Goal: Task Accomplishment & Management: Use online tool/utility

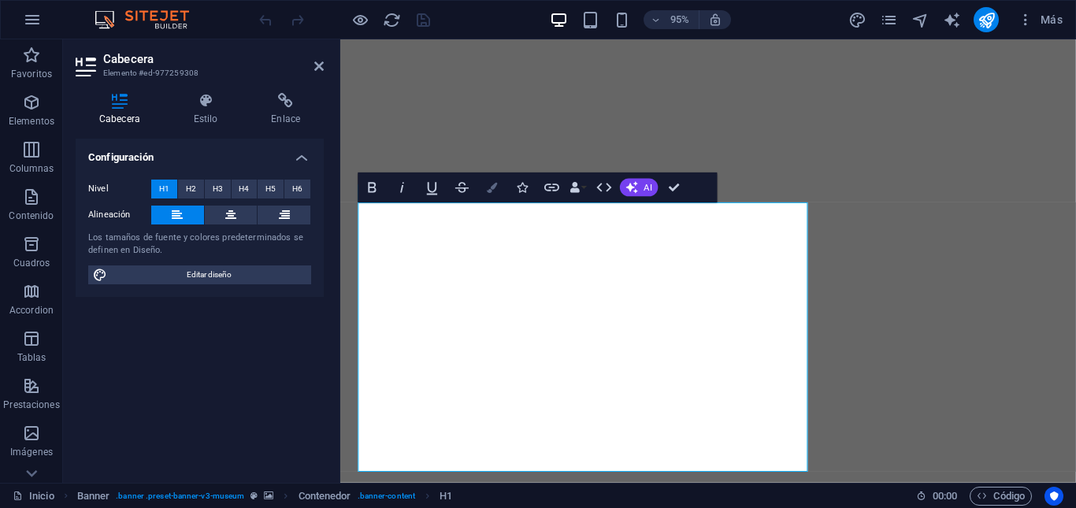
click at [494, 191] on icon "button" at bounding box center [492, 187] width 10 height 10
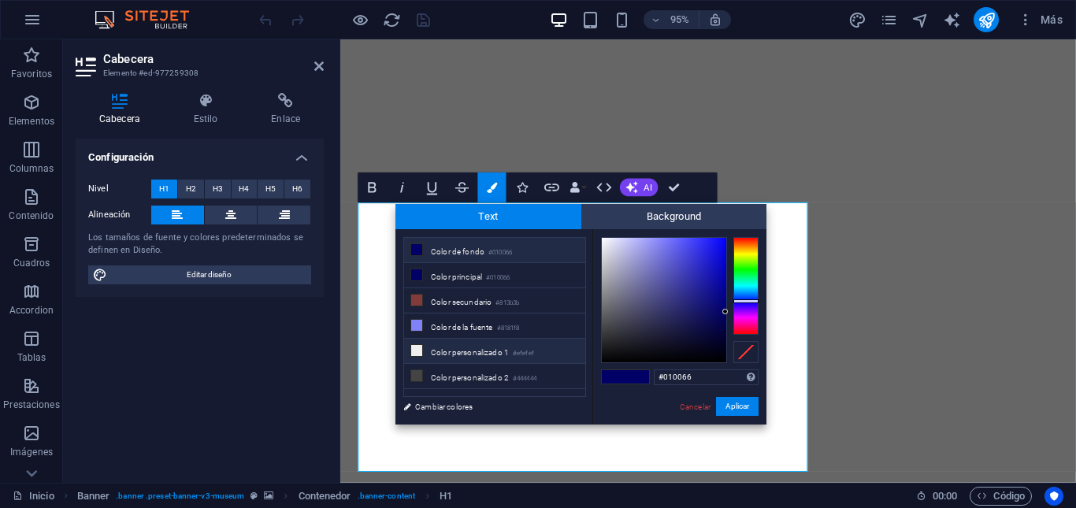
click at [442, 353] on li "Color personalizado 1 #efefef" at bounding box center [494, 351] width 181 height 25
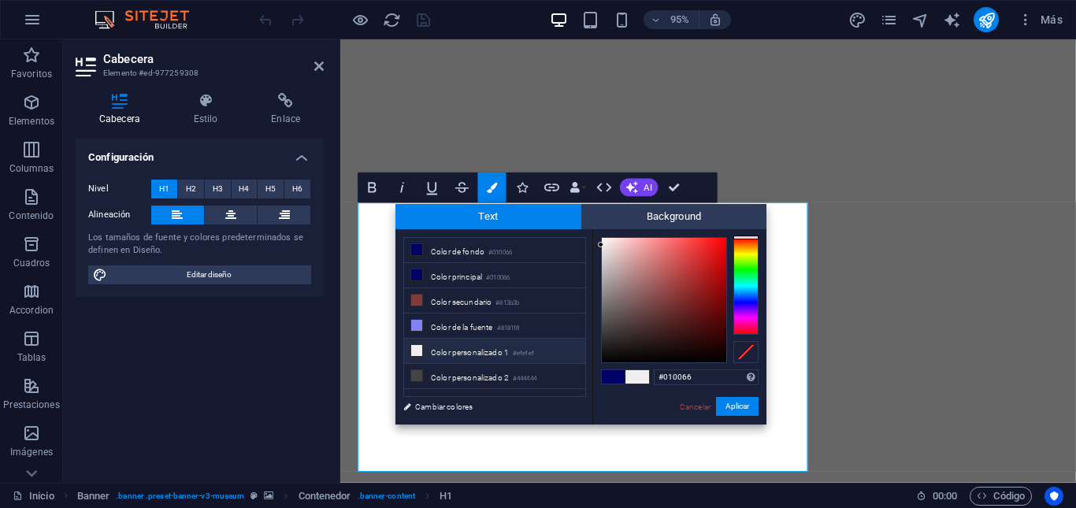
type input "#efefef"
click at [736, 403] on button "Aplicar" at bounding box center [737, 406] width 43 height 19
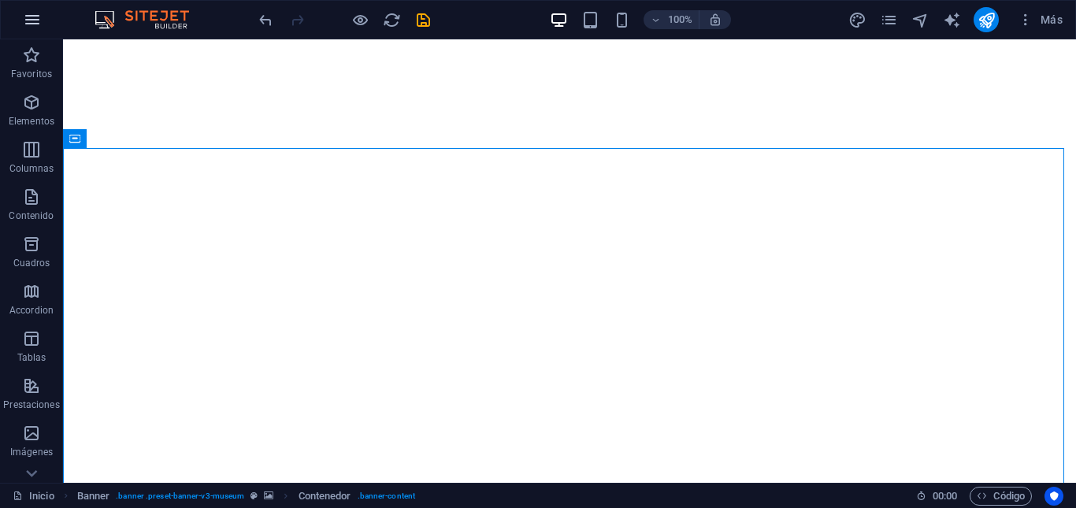
click at [25, 16] on icon "button" at bounding box center [32, 19] width 19 height 19
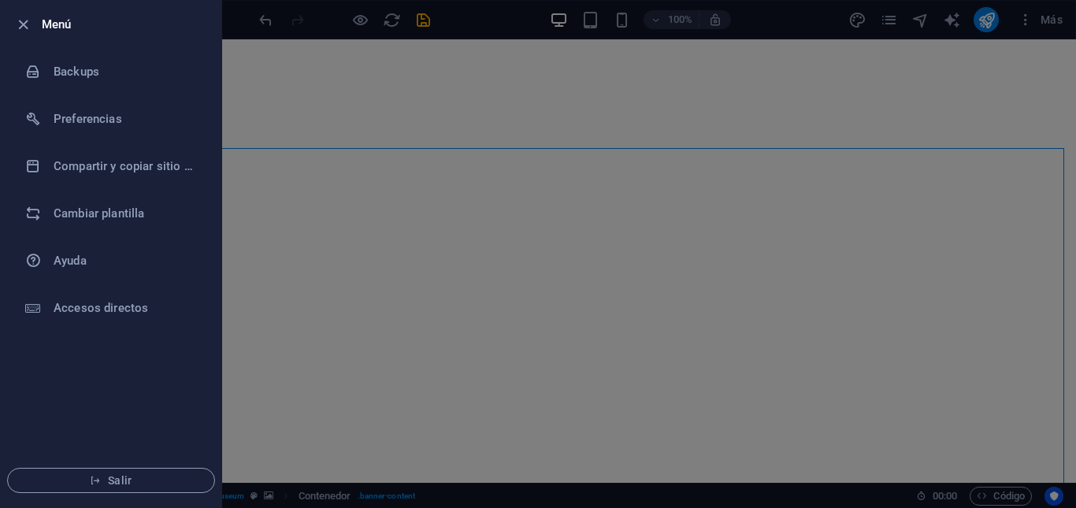
click at [681, 136] on div at bounding box center [538, 254] width 1076 height 508
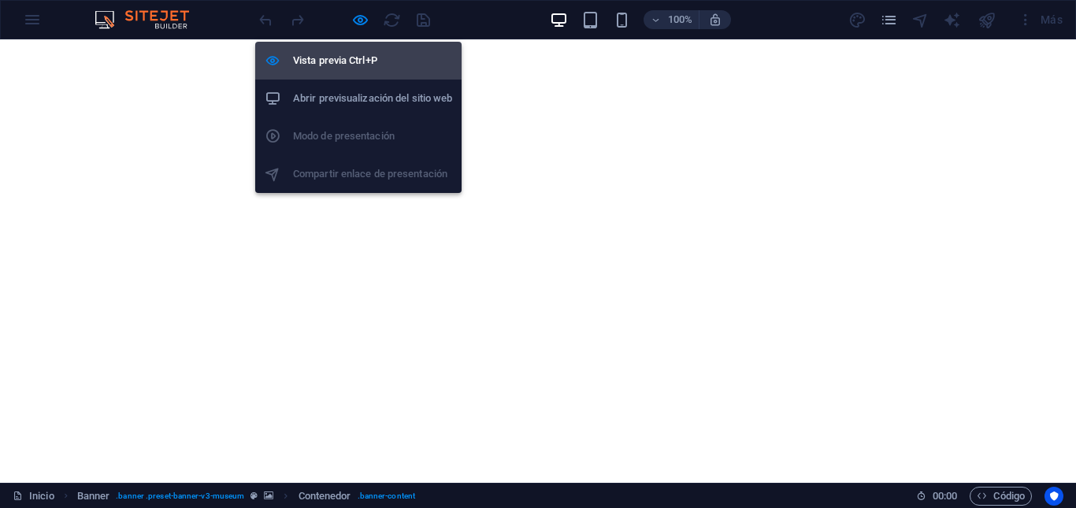
click at [349, 67] on h6 "Vista previa Ctrl+P" at bounding box center [372, 60] width 159 height 19
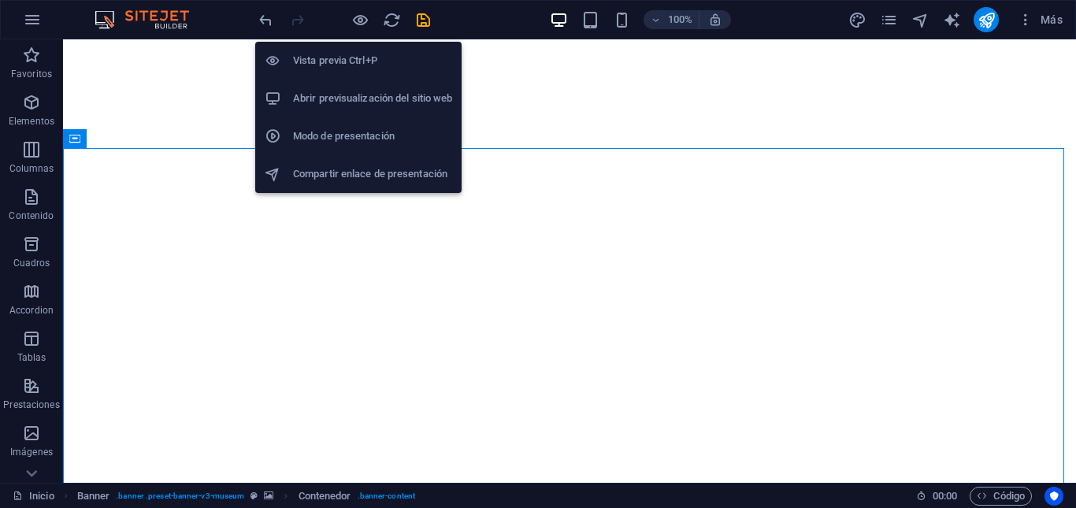
click at [349, 67] on h6 "Vista previa Ctrl+P" at bounding box center [372, 60] width 159 height 19
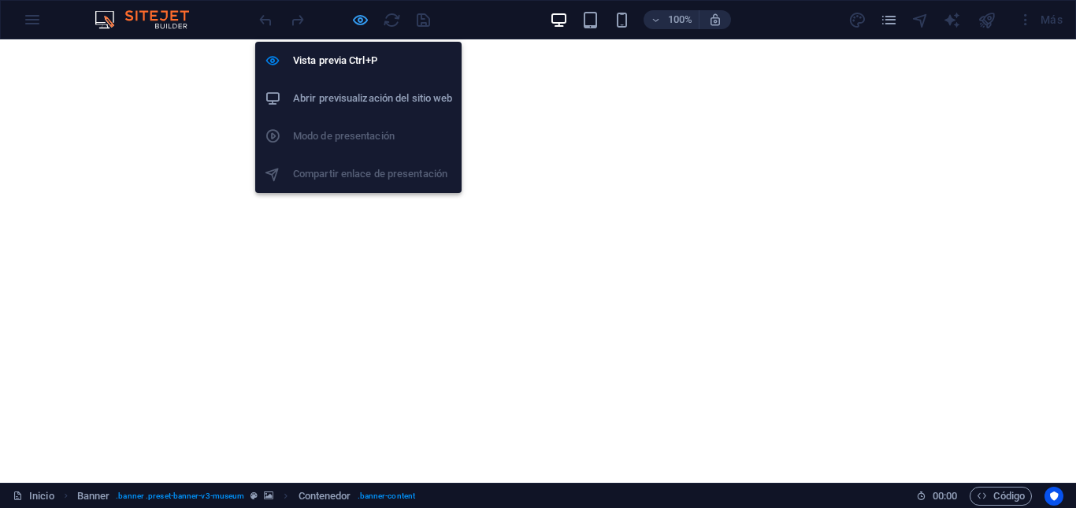
click at [355, 20] on icon "button" at bounding box center [360, 20] width 18 height 18
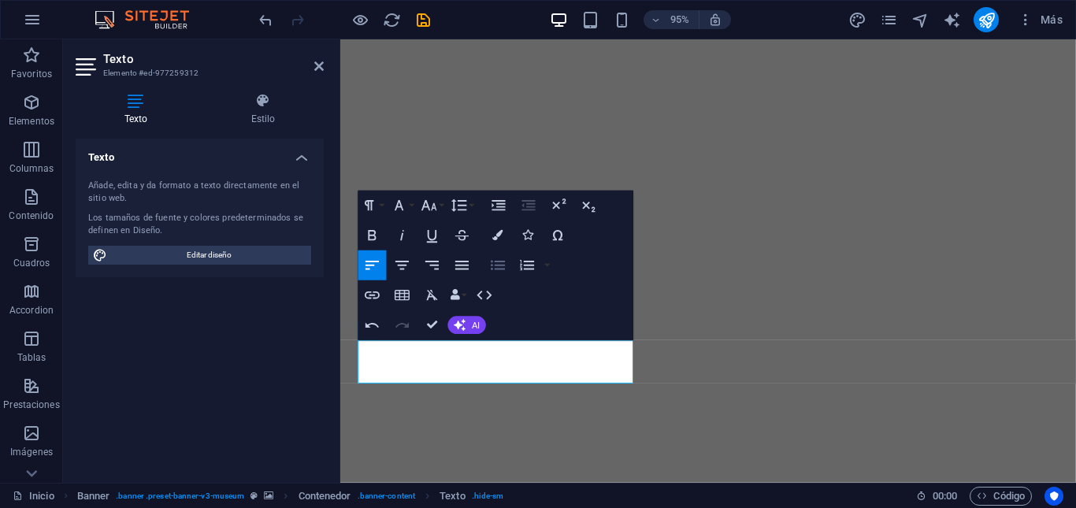
click at [506, 269] on button "Unordered List" at bounding box center [498, 265] width 28 height 30
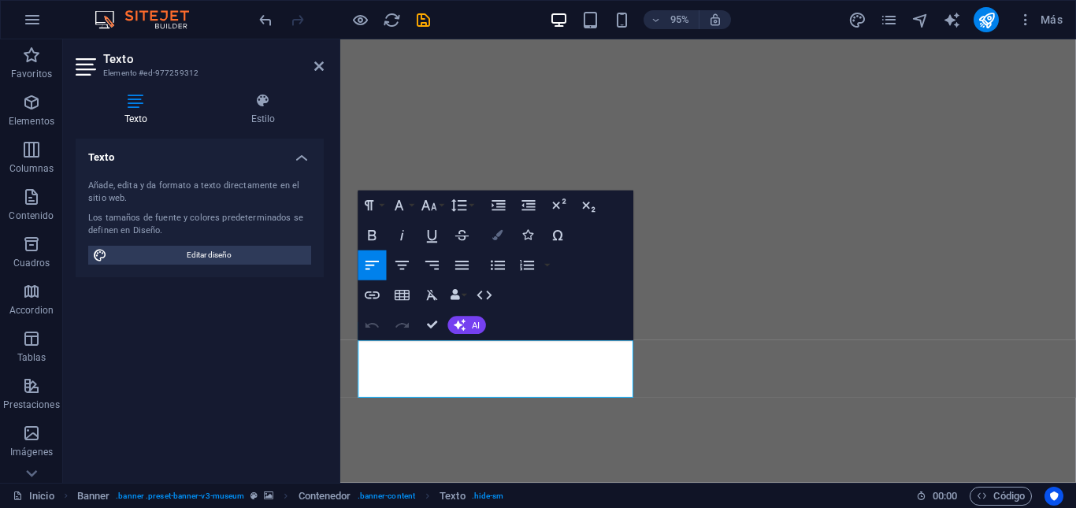
click at [494, 239] on icon "button" at bounding box center [498, 235] width 10 height 10
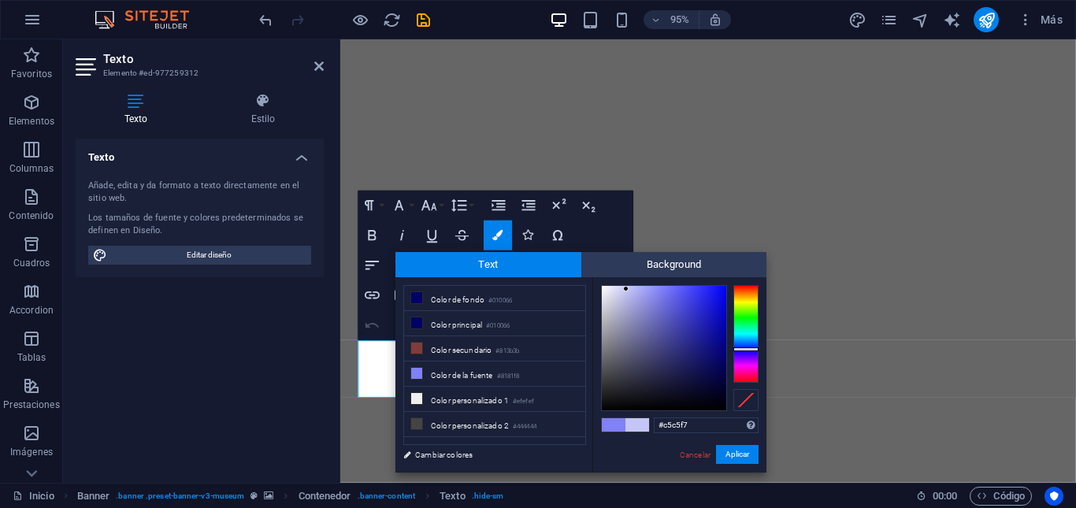
click at [626, 289] on div at bounding box center [664, 348] width 124 height 124
click at [477, 398] on li "Color personalizado 1 #efefef" at bounding box center [494, 399] width 181 height 25
type input "#efefef"
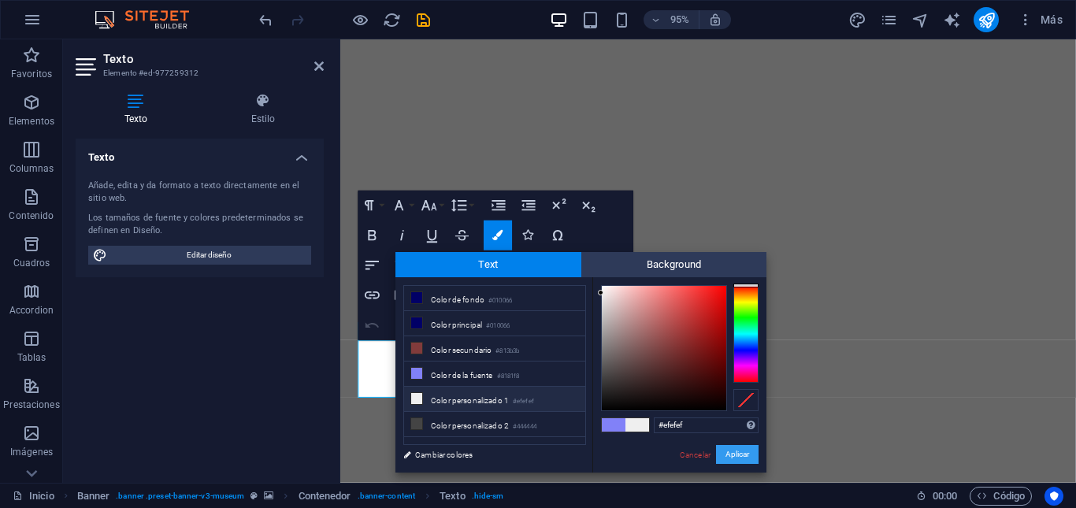
click at [733, 452] on button "Aplicar" at bounding box center [737, 454] width 43 height 19
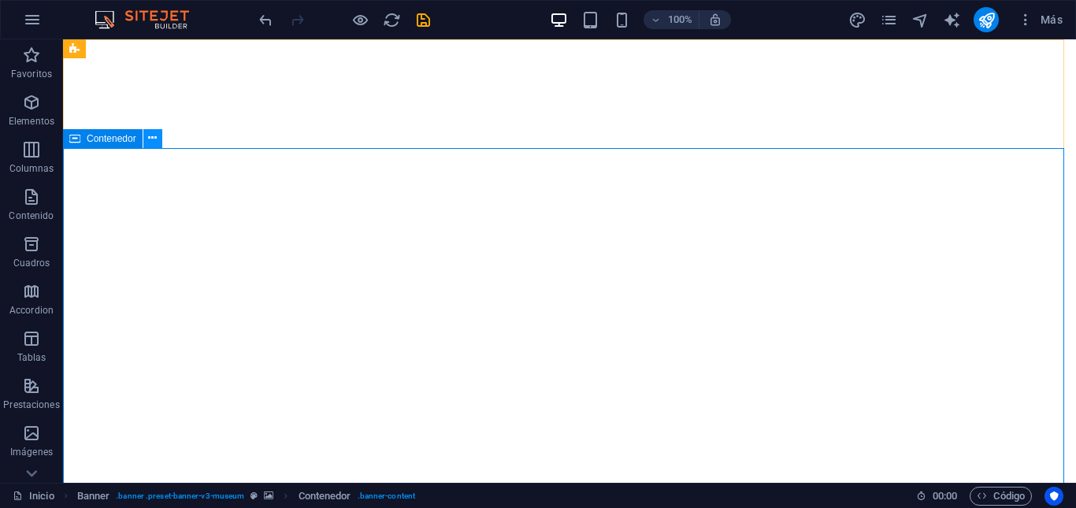
click at [154, 135] on icon at bounding box center [152, 138] width 9 height 17
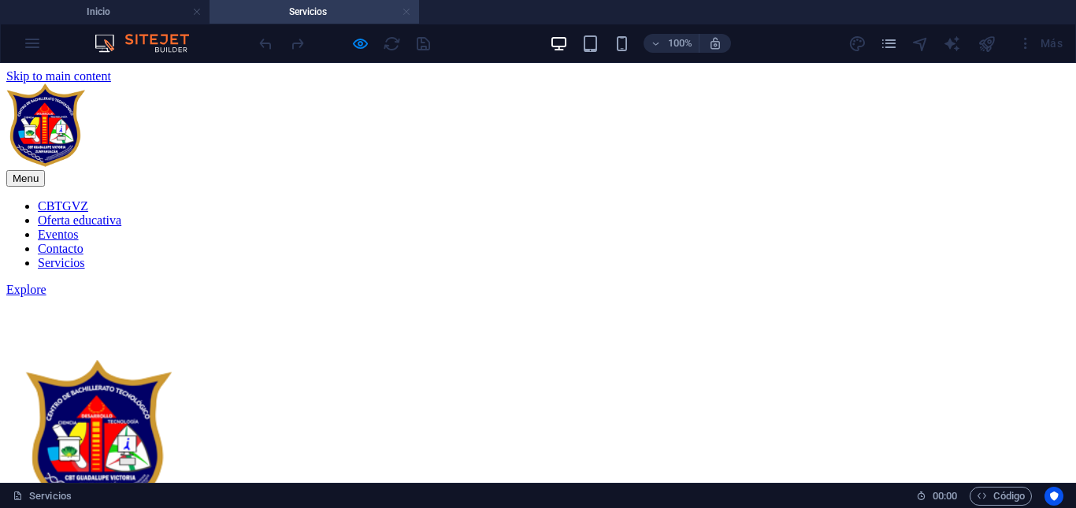
click at [406, 15] on link at bounding box center [406, 12] width 9 height 15
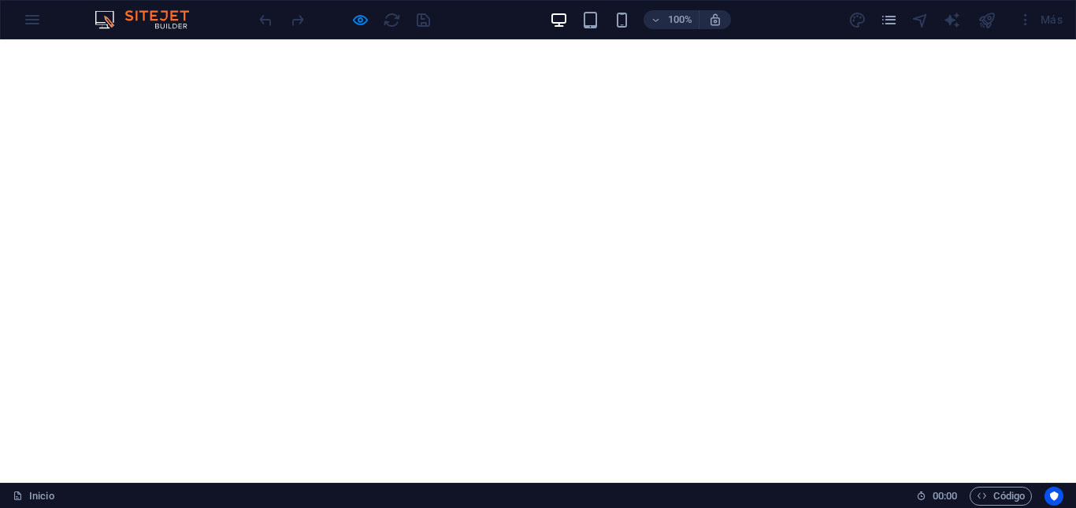
drag, startPoint x: 24, startPoint y: 20, endPoint x: 36, endPoint y: 17, distance: 13.0
click at [24, 20] on div "100% Más" at bounding box center [538, 20] width 1074 height 38
click at [33, 20] on div "100% Más" at bounding box center [538, 20] width 1074 height 38
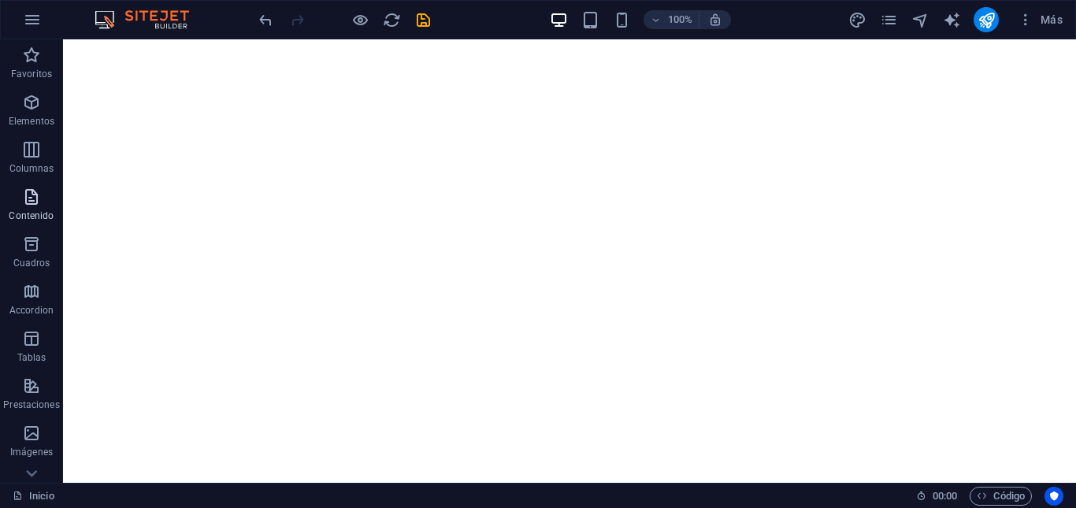
click at [35, 201] on icon "button" at bounding box center [31, 196] width 19 height 19
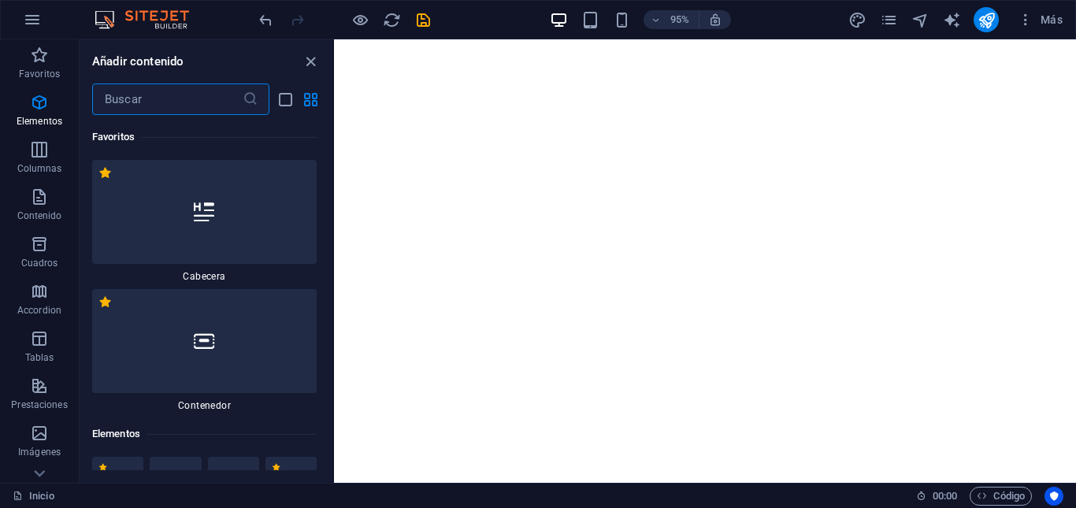
scroll to position [5290, 0]
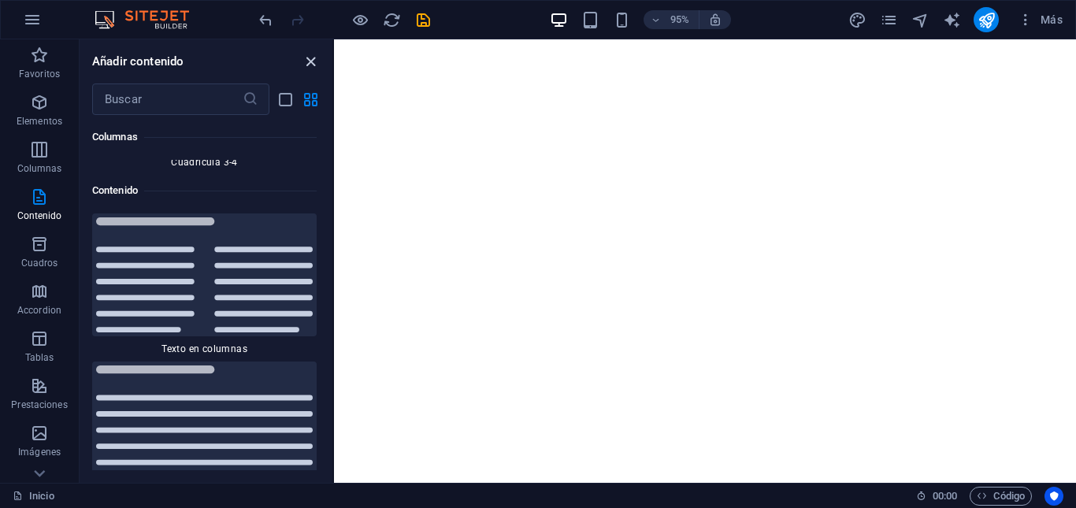
click at [308, 58] on icon "close panel" at bounding box center [311, 62] width 18 height 18
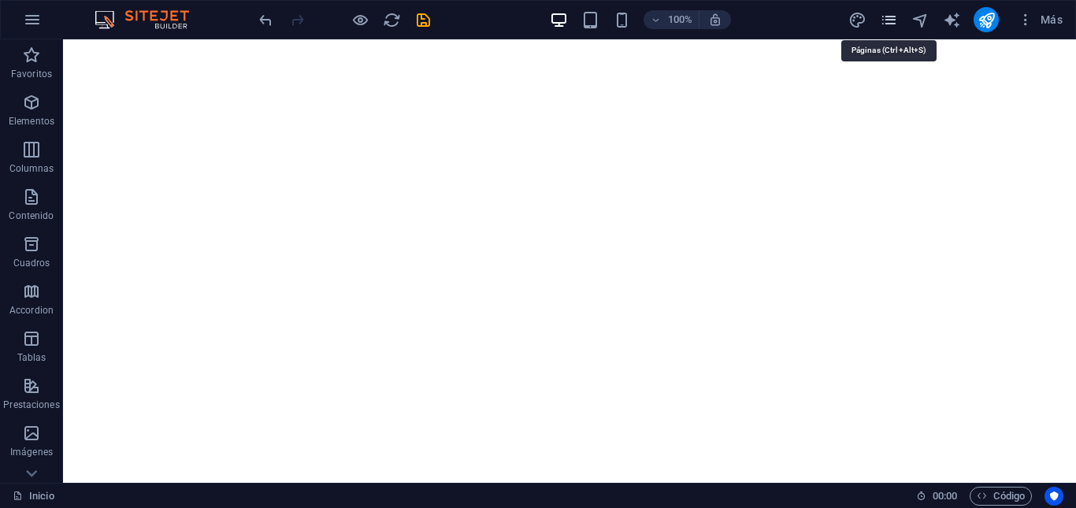
click at [889, 27] on icon "pages" at bounding box center [889, 20] width 18 height 18
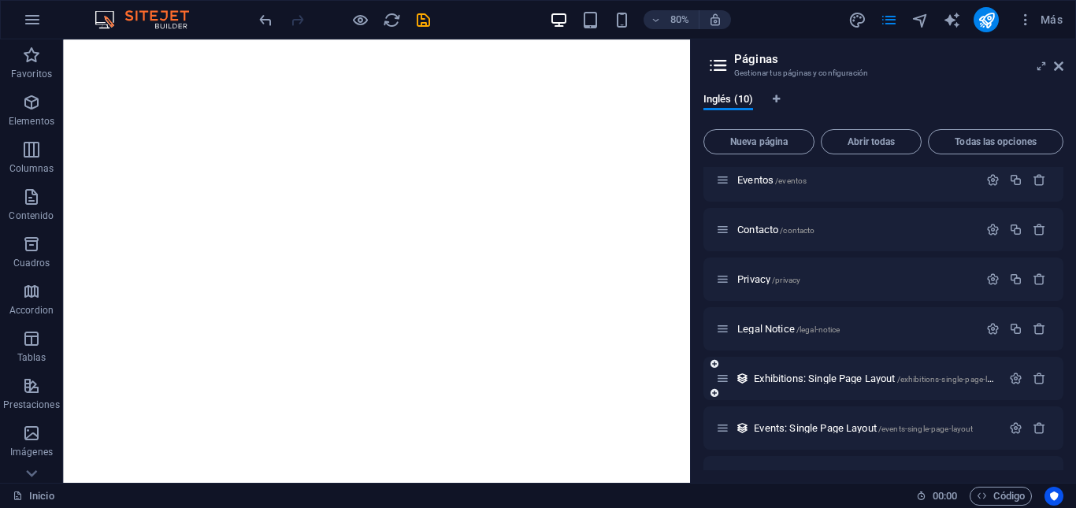
scroll to position [0, 0]
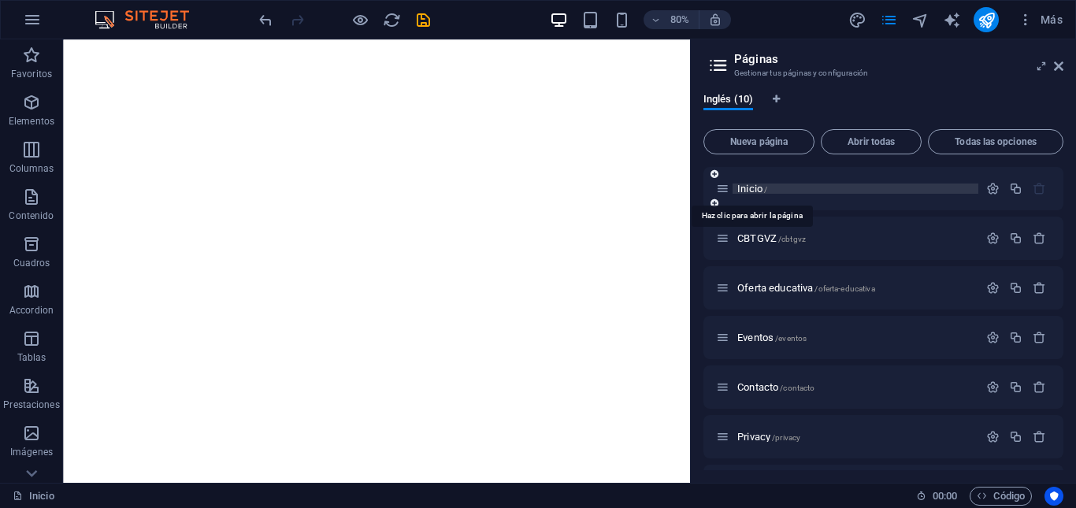
click at [750, 190] on span "Inicio /" at bounding box center [752, 189] width 30 height 12
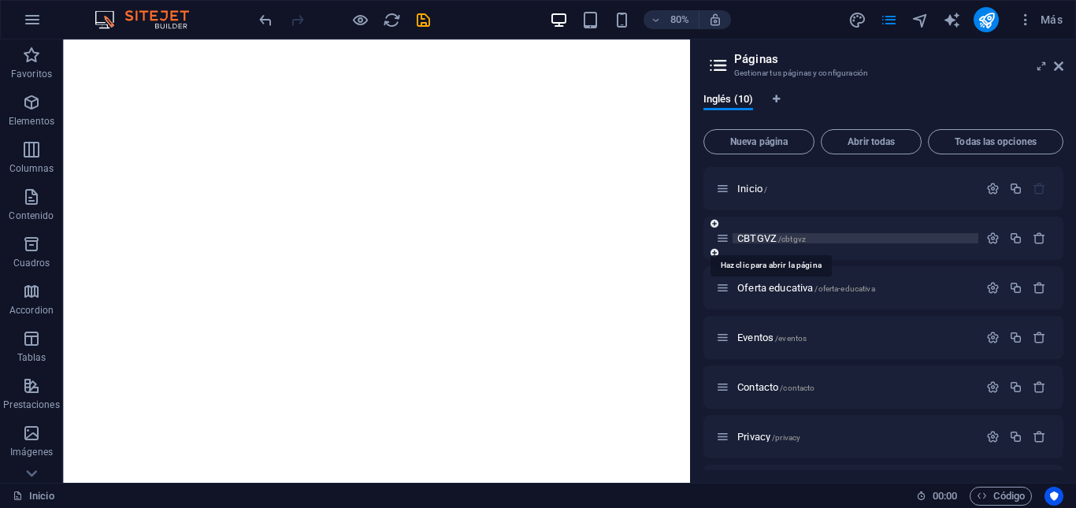
click at [763, 237] on span "CBTGVZ /cbtgvz" at bounding box center [771, 238] width 69 height 12
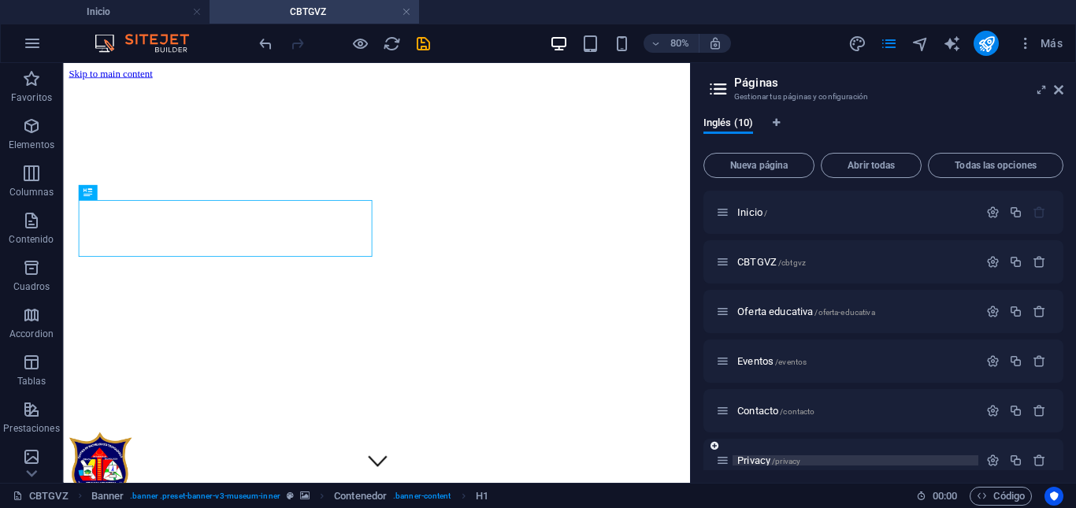
click at [814, 462] on p "Privacy /privacy" at bounding box center [855, 460] width 236 height 10
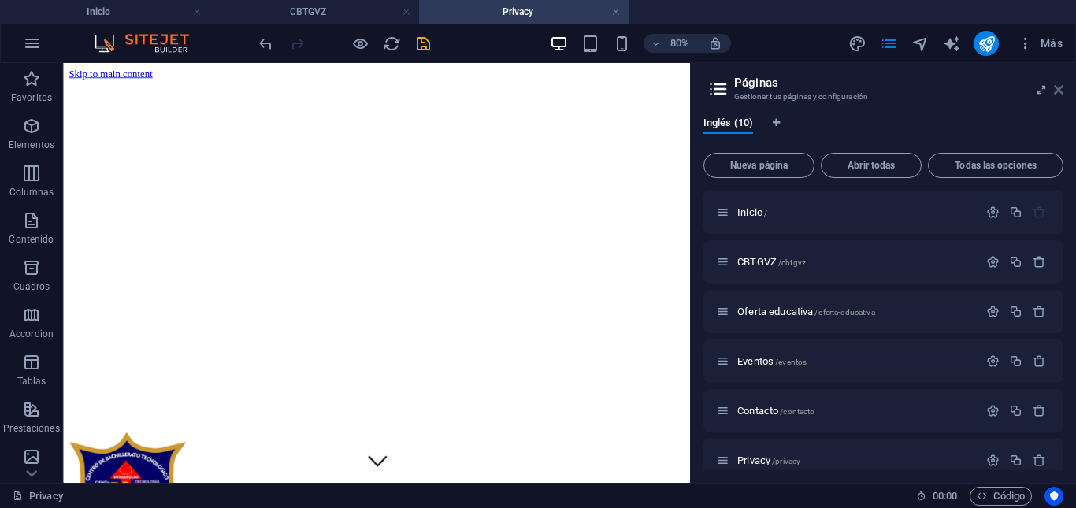
drag, startPoint x: 1058, startPoint y: 91, endPoint x: 976, endPoint y: 42, distance: 95.4
click at [1058, 91] on icon at bounding box center [1058, 89] width 9 height 13
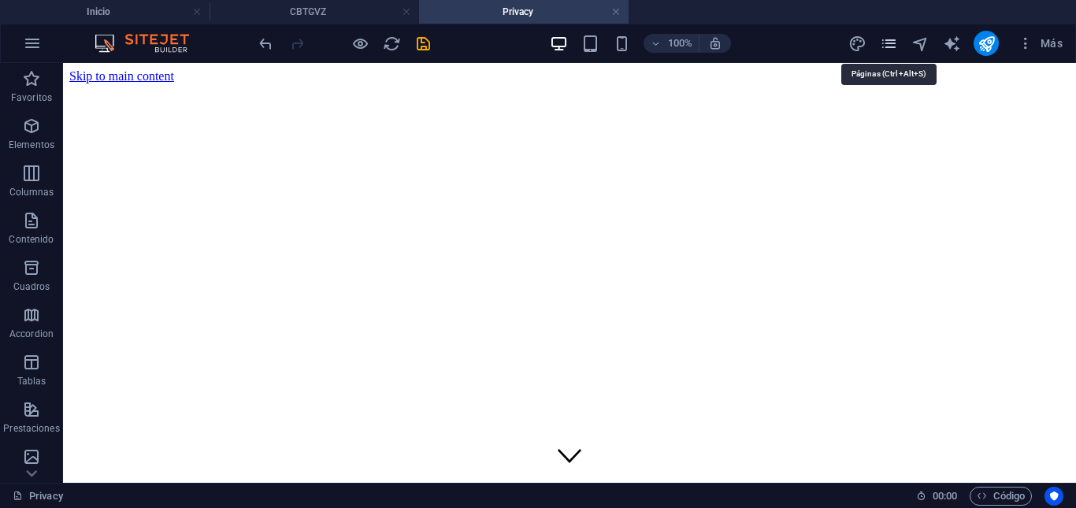
click at [887, 48] on icon "pages" at bounding box center [889, 44] width 18 height 18
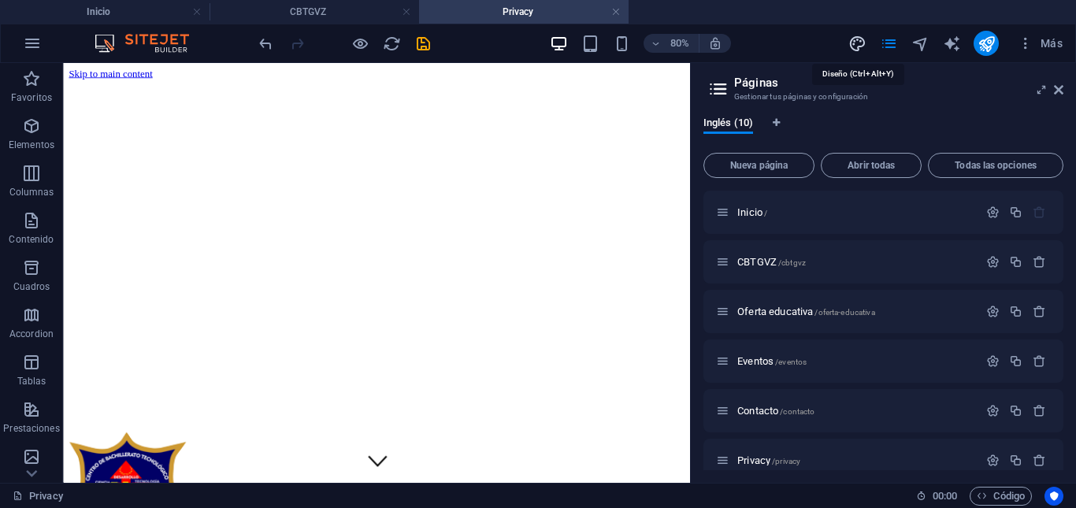
click at [853, 47] on icon "design" at bounding box center [857, 44] width 18 height 18
select select "px"
select select "300"
select select "px"
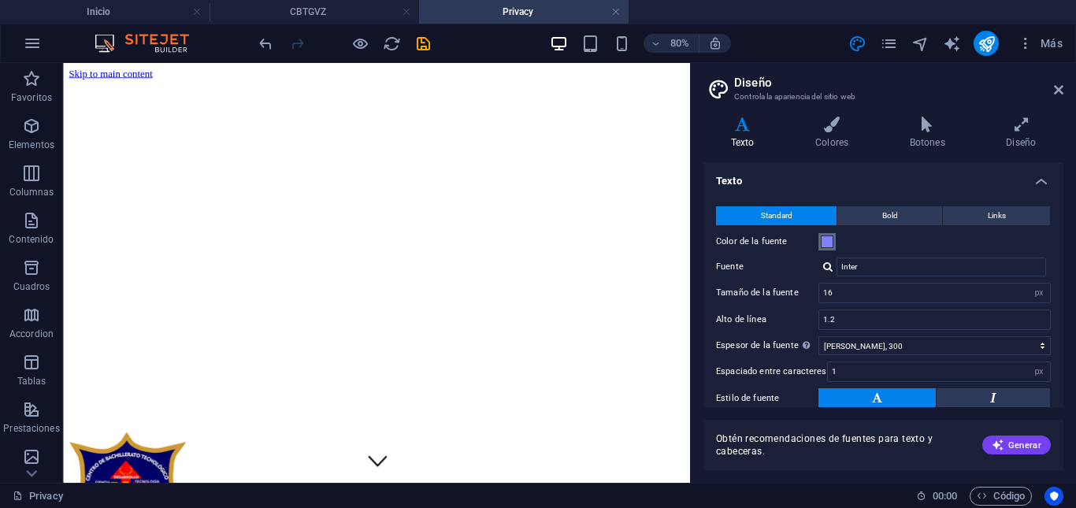
click at [829, 238] on span at bounding box center [827, 241] width 13 height 13
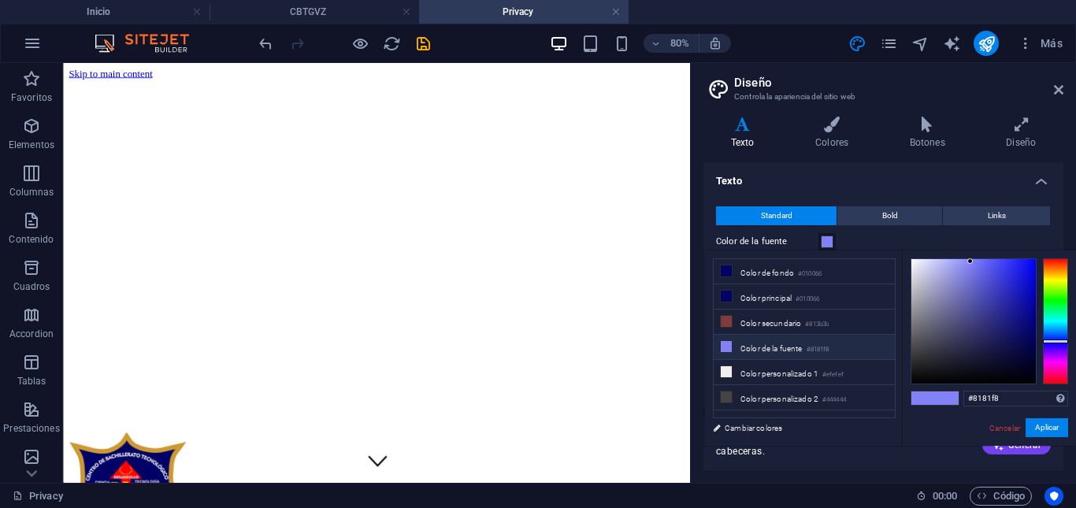
click at [885, 237] on body "[DOMAIN_NAME] Inicio CBTGVZ Privacy Favoritos Elementos Columnas Contenido [PER…" at bounding box center [538, 254] width 1076 height 508
type input "#ffffff"
drag, startPoint x: 914, startPoint y: 261, endPoint x: 878, endPoint y: 221, distance: 54.2
click at [882, 224] on body "[DOMAIN_NAME] Inicio CBTGVZ Privacy Favoritos Elementos Columnas Contenido [PER…" at bounding box center [538, 254] width 1076 height 508
click at [1050, 427] on button "Aplicar" at bounding box center [1046, 427] width 43 height 19
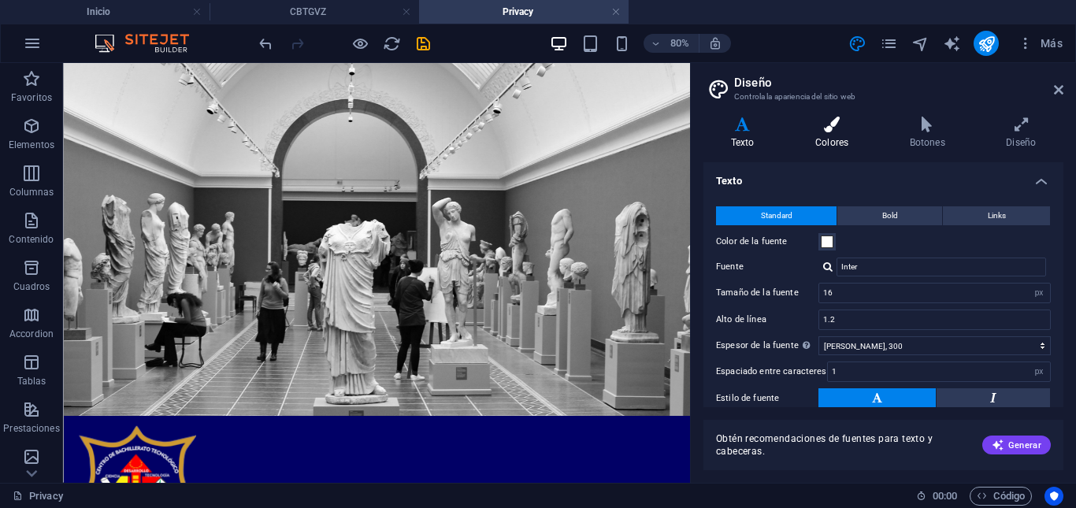
click at [832, 123] on icon at bounding box center [832, 125] width 88 height 16
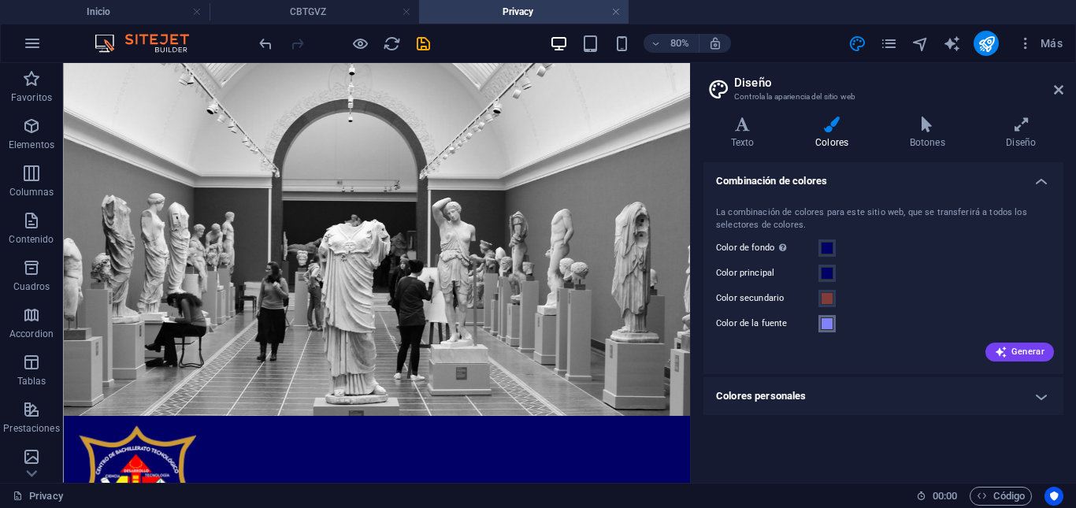
click at [829, 323] on span at bounding box center [827, 323] width 13 height 13
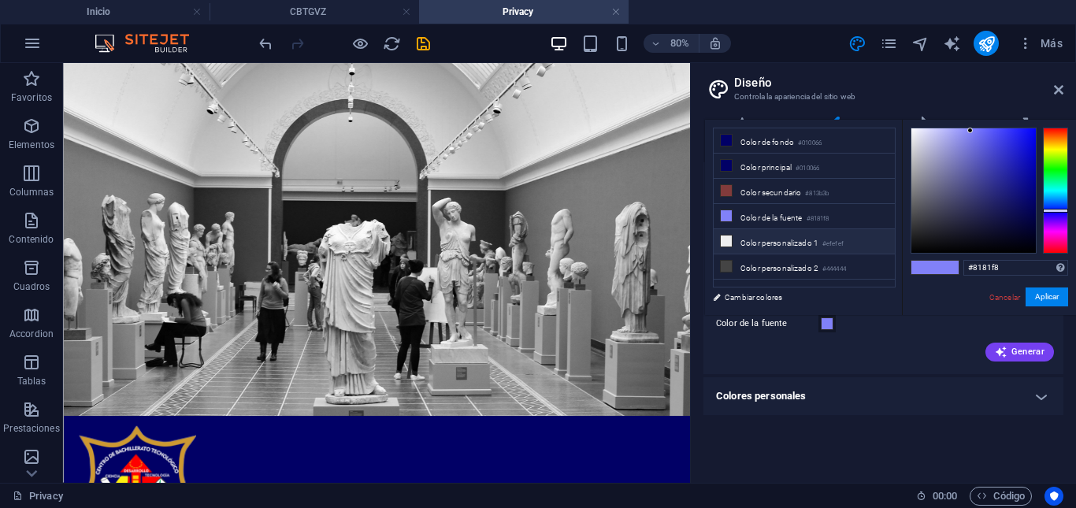
click at [734, 238] on li "Color personalizado 1 #efefef" at bounding box center [804, 241] width 181 height 25
type input "#efefef"
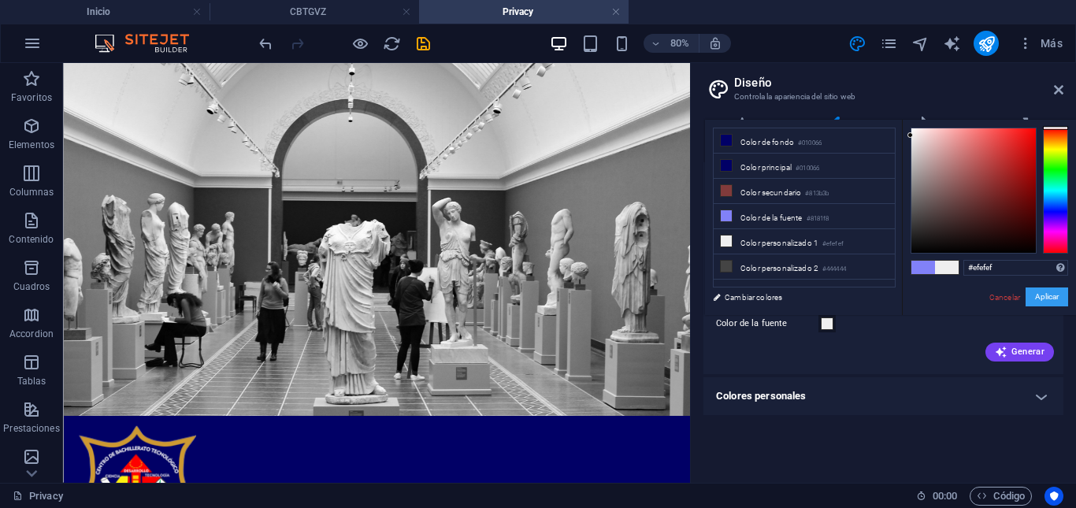
click at [1051, 295] on button "Aplicar" at bounding box center [1046, 296] width 43 height 19
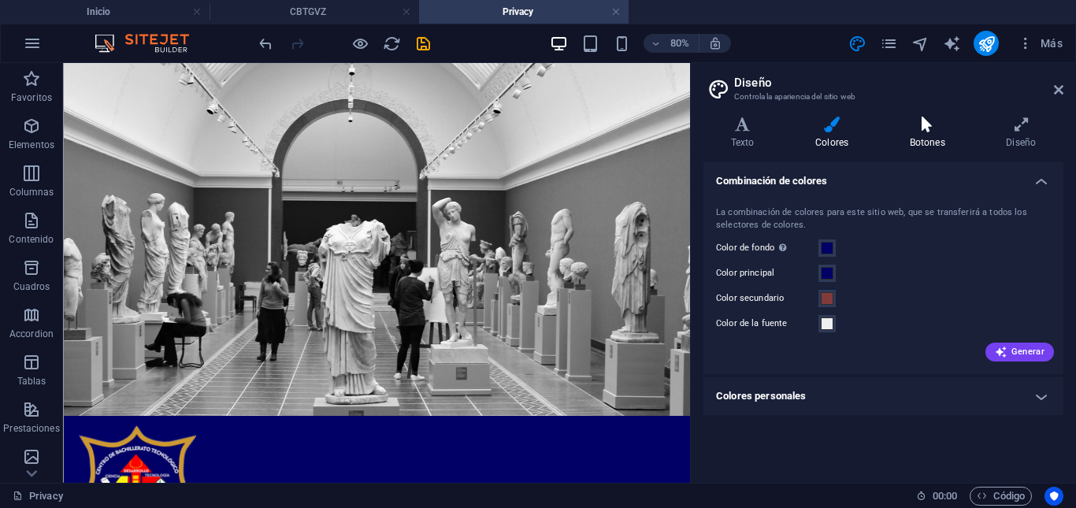
click at [927, 132] on icon at bounding box center [927, 125] width 91 height 16
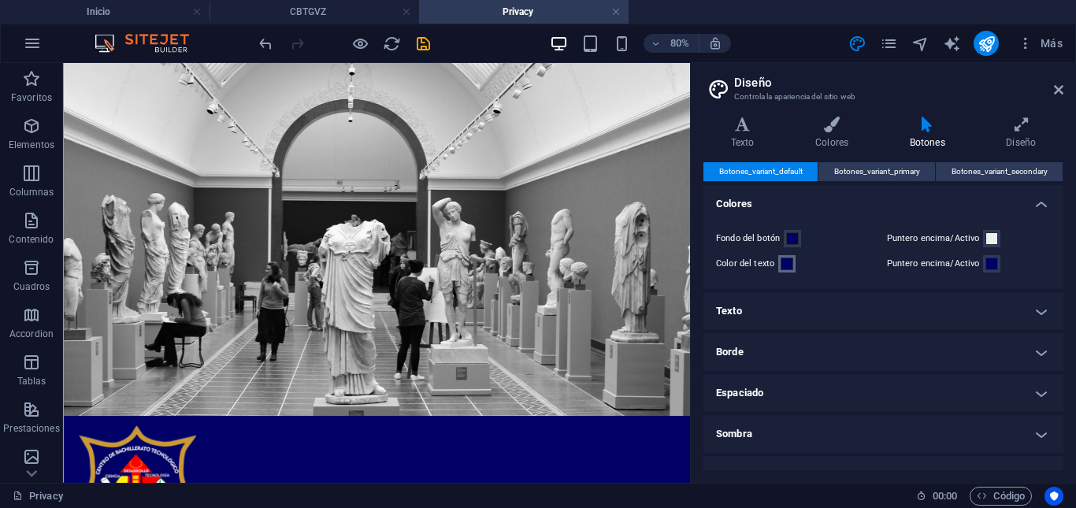
click at [785, 265] on span at bounding box center [786, 264] width 13 height 13
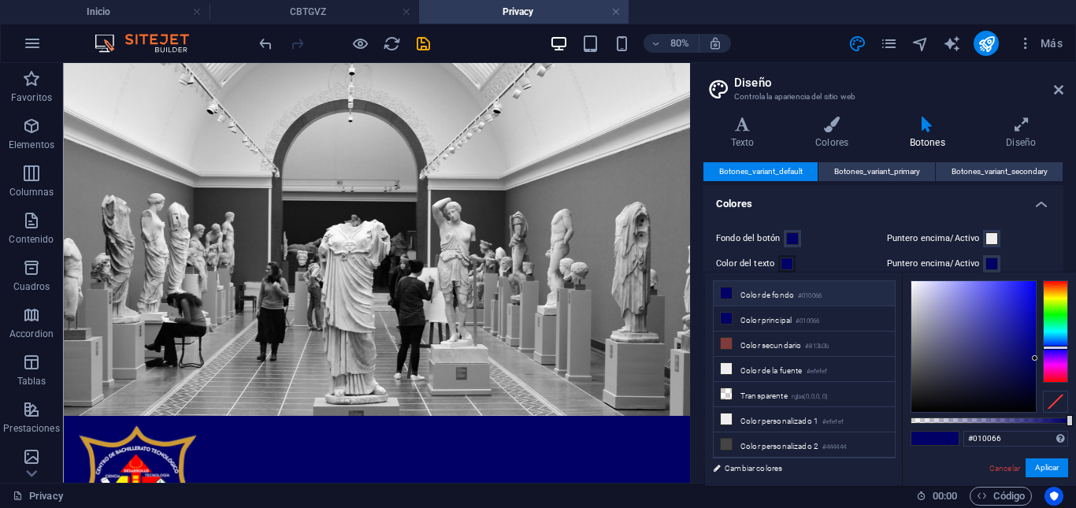
click at [917, 276] on div "#010066 Formatos soportados #0852ed rgb(8, 82, 237) rgba(8, 82, 237, 90%) hsv(2…" at bounding box center [989, 493] width 174 height 442
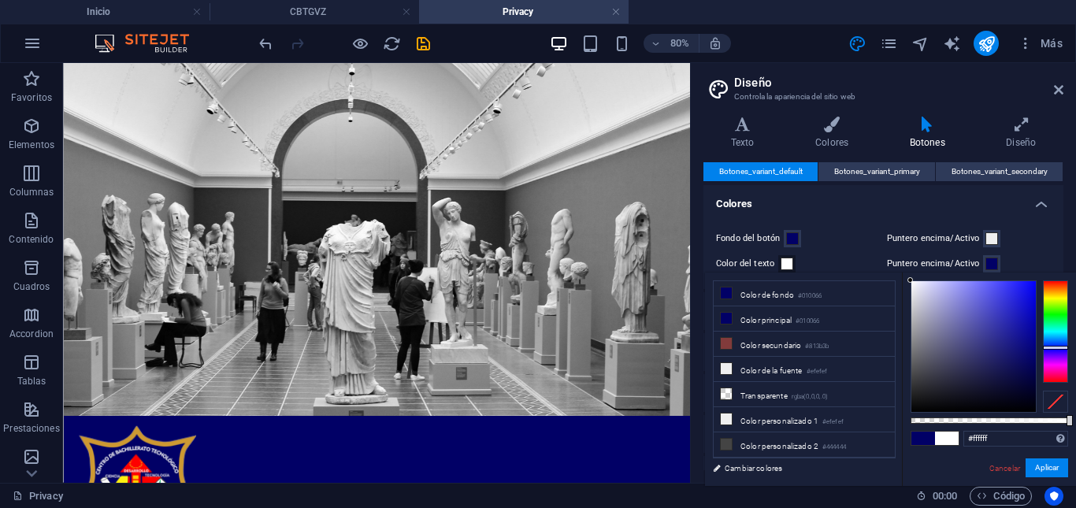
drag, startPoint x: 924, startPoint y: 291, endPoint x: 843, endPoint y: 252, distance: 90.2
click at [865, 259] on body "[DOMAIN_NAME] Inicio CBTGVZ Privacy Favoritos Elementos Columnas Contenido [PER…" at bounding box center [538, 254] width 1076 height 508
click at [756, 361] on li "Color de la fuente #efefef" at bounding box center [804, 369] width 181 height 25
type input "#efefef"
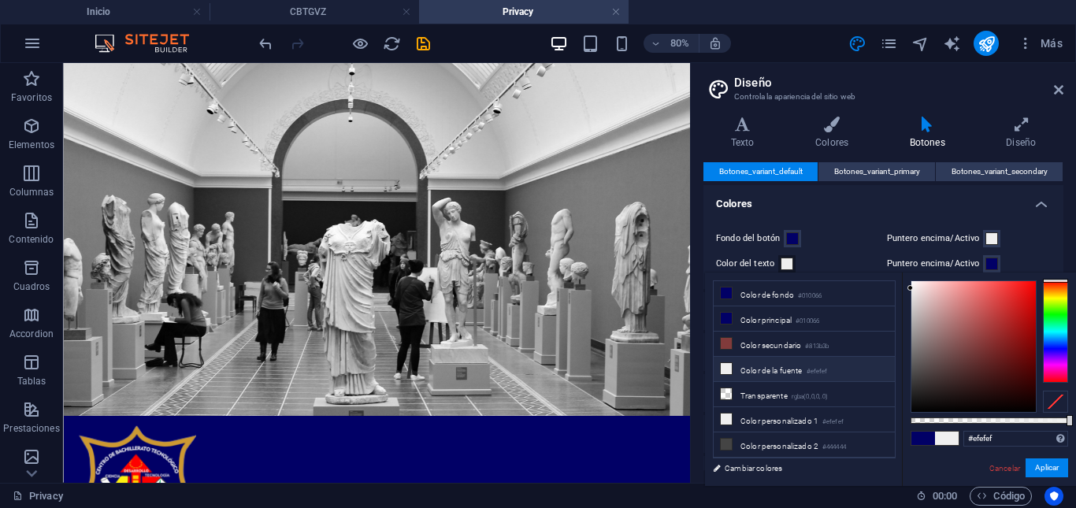
click at [1043, 203] on h4 "Colores" at bounding box center [883, 199] width 360 height 28
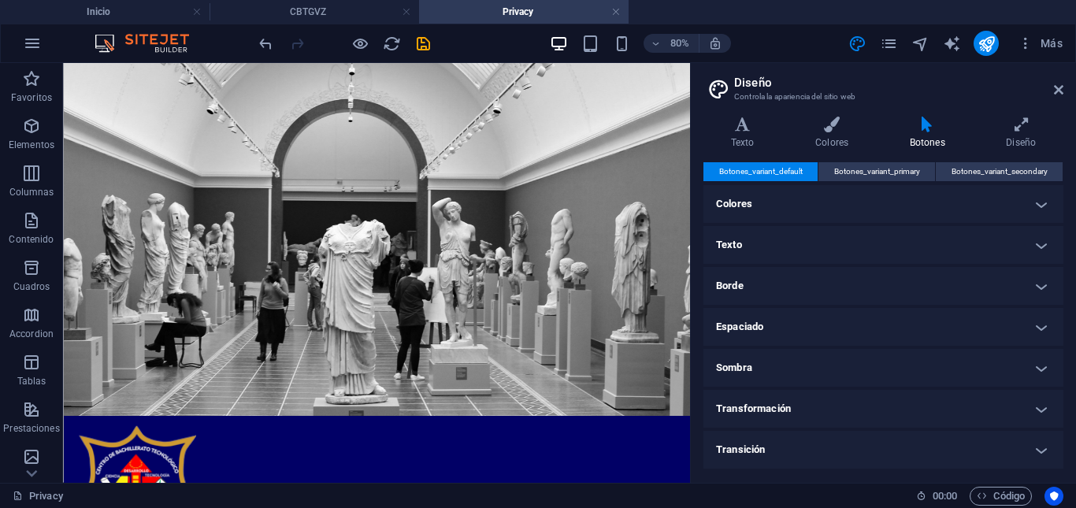
click at [804, 250] on h4 "Texto" at bounding box center [883, 245] width 360 height 38
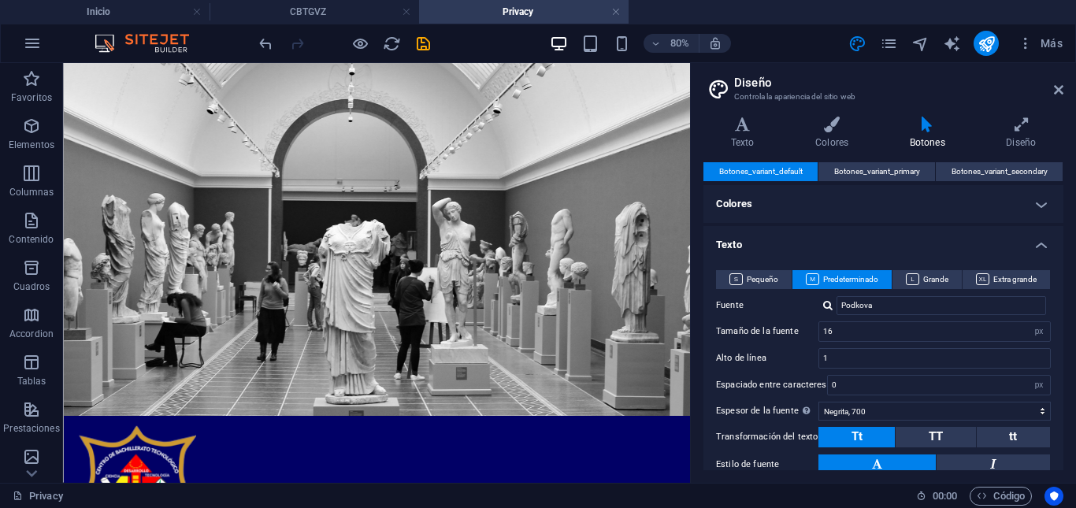
click at [790, 207] on h4 "Colores" at bounding box center [883, 204] width 360 height 38
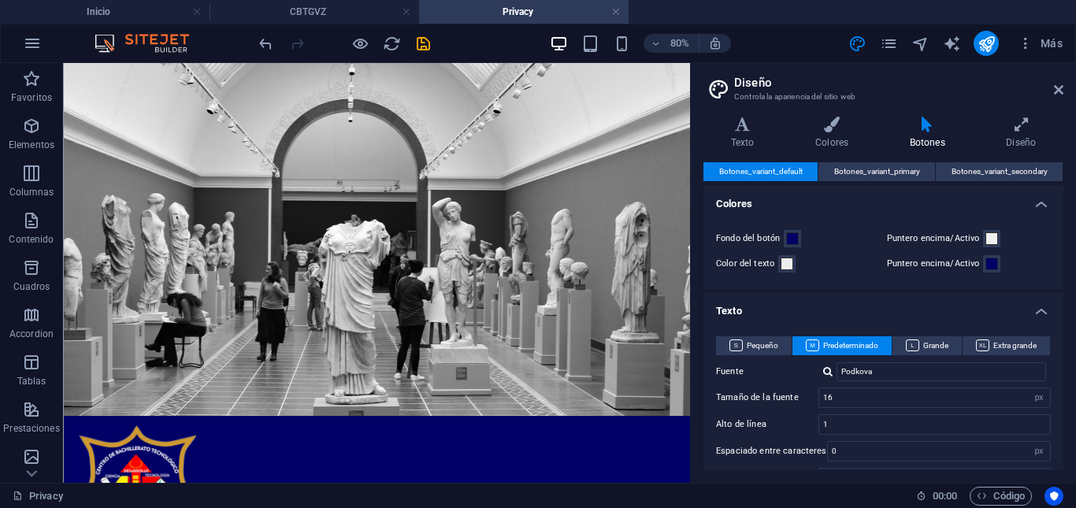
click at [755, 168] on span "Botones_variant_default" at bounding box center [760, 171] width 83 height 19
drag, startPoint x: 1058, startPoint y: 88, endPoint x: 981, endPoint y: 31, distance: 96.9
click at [1058, 88] on icon at bounding box center [1058, 89] width 9 height 13
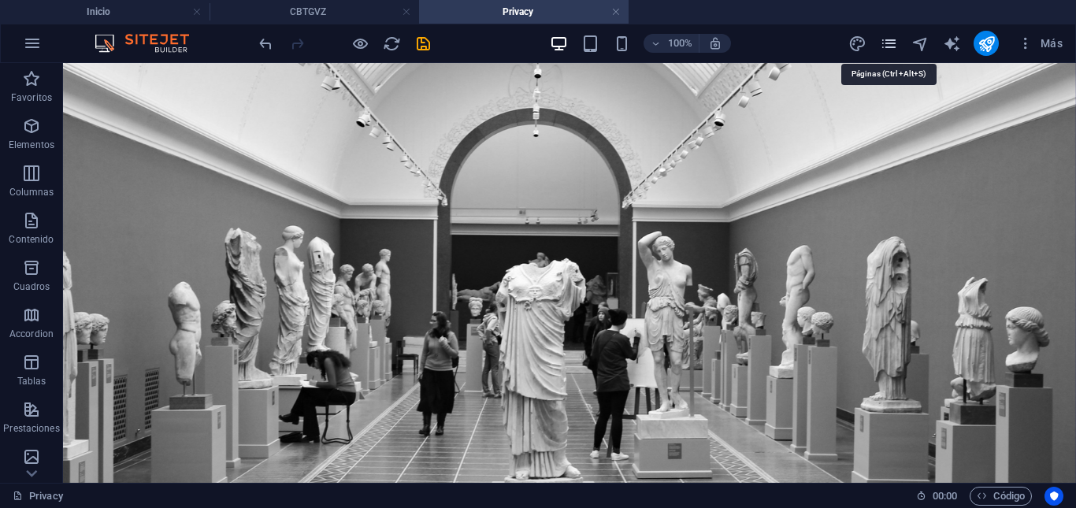
click at [884, 46] on icon "pages" at bounding box center [889, 44] width 18 height 18
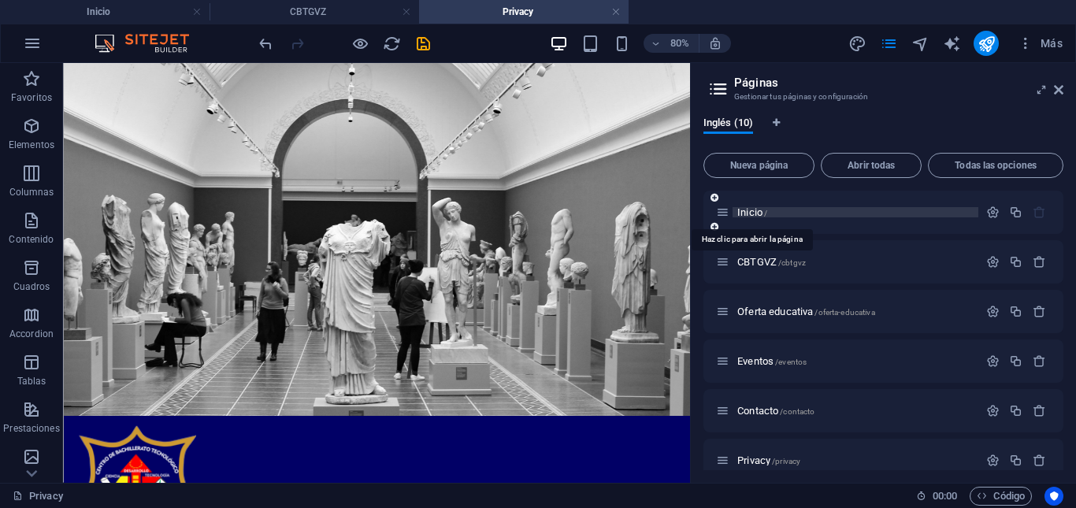
click at [756, 210] on span "Inicio /" at bounding box center [752, 212] width 30 height 12
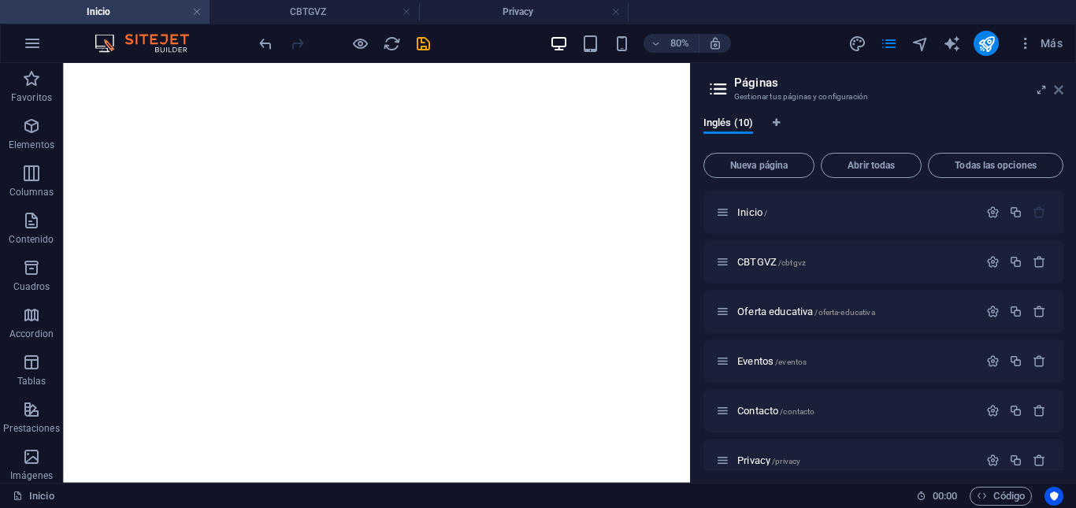
click at [1056, 91] on icon at bounding box center [1058, 89] width 9 height 13
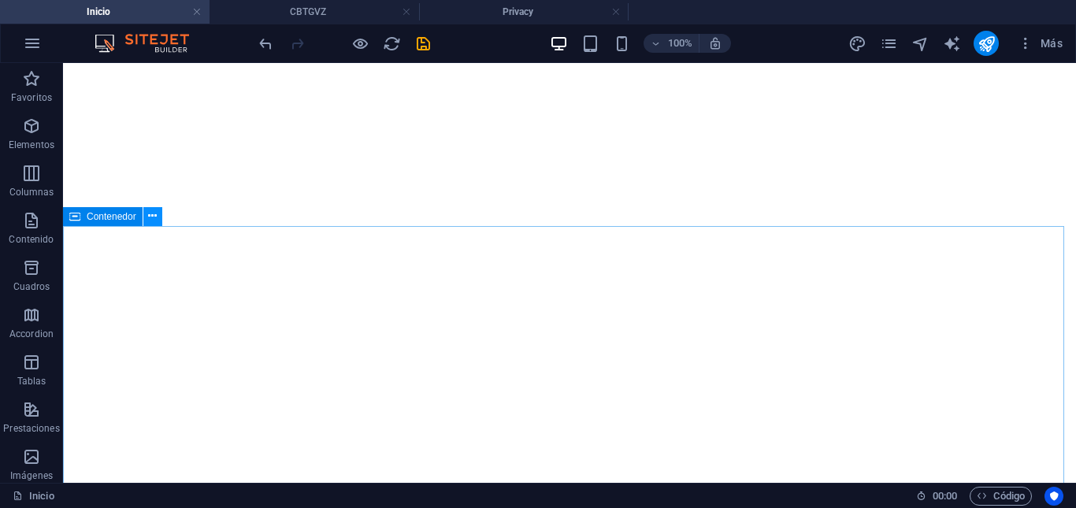
click at [150, 220] on icon at bounding box center [152, 216] width 9 height 17
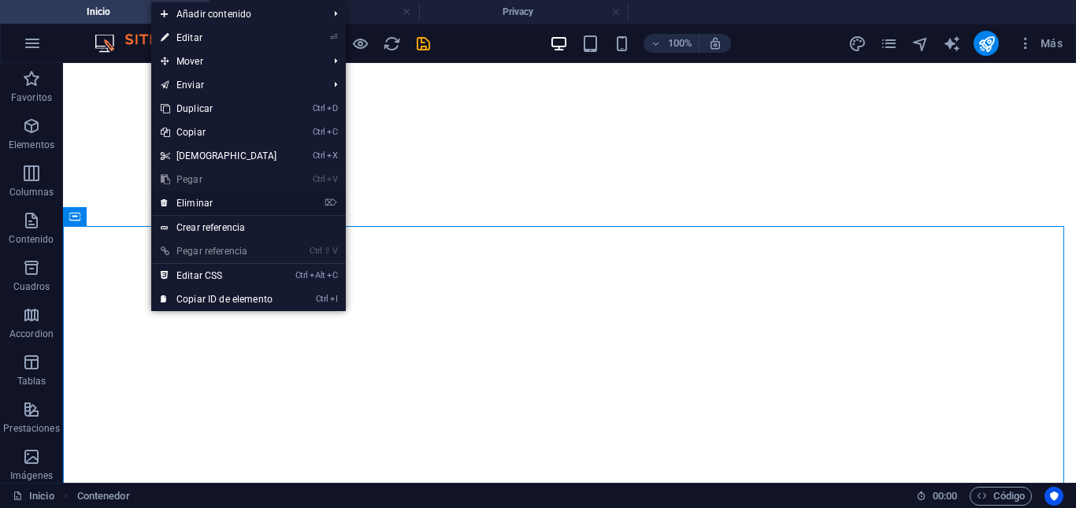
click at [204, 202] on link "⌦ Eliminar" at bounding box center [218, 203] width 135 height 24
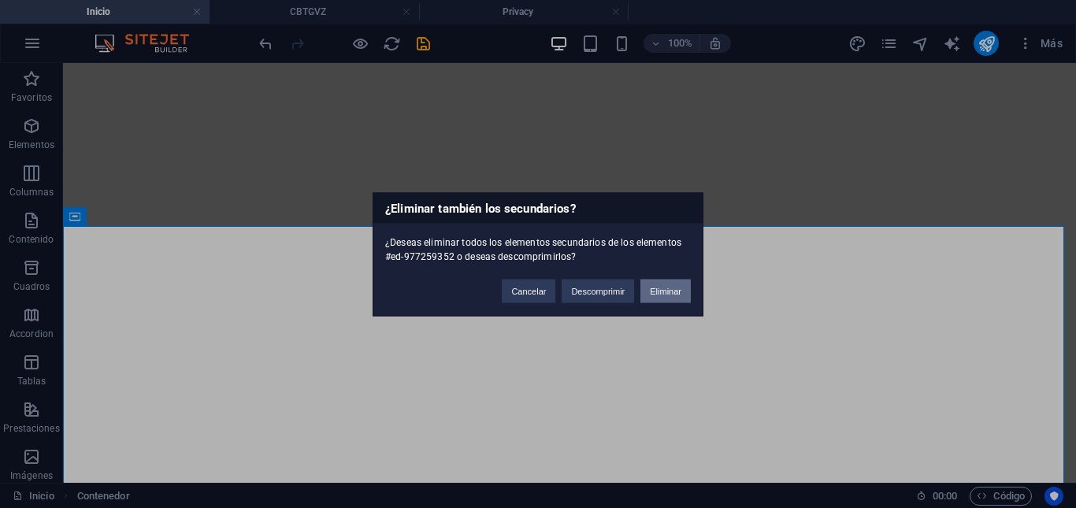
click at [657, 295] on button "Eliminar" at bounding box center [665, 291] width 50 height 24
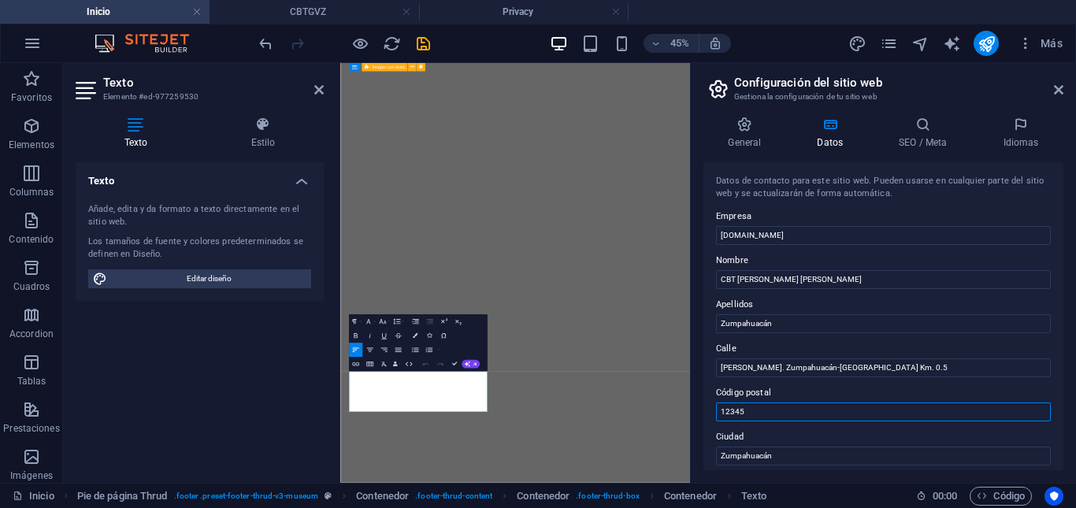
click at [728, 413] on input "12345" at bounding box center [883, 411] width 335 height 19
type input "51980"
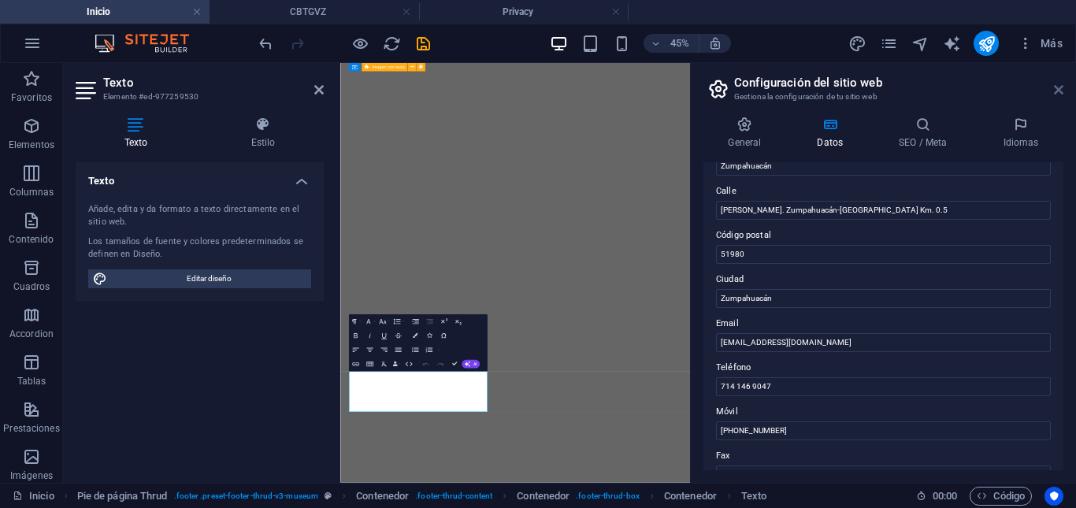
click at [1058, 91] on icon at bounding box center [1058, 89] width 9 height 13
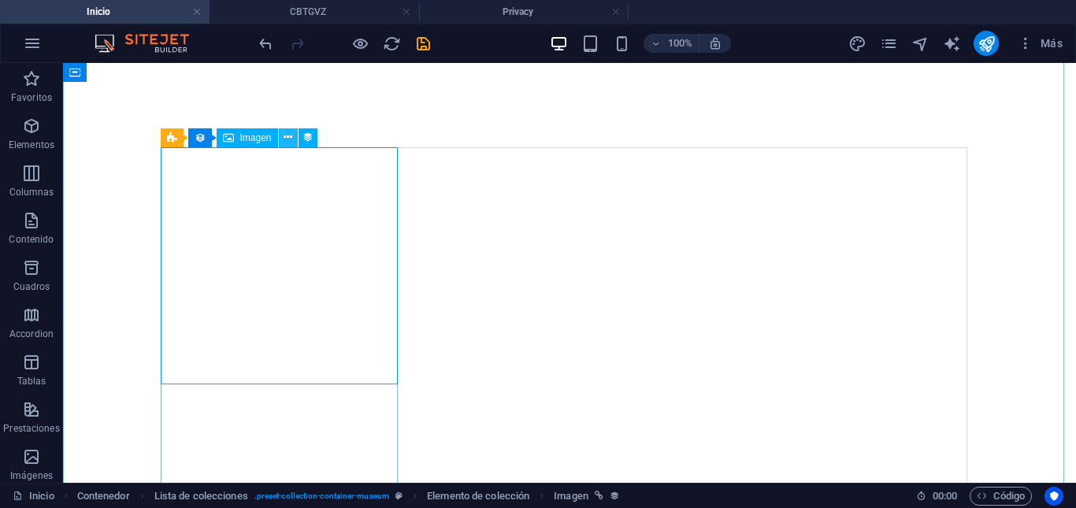
click at [286, 138] on icon at bounding box center [288, 137] width 9 height 17
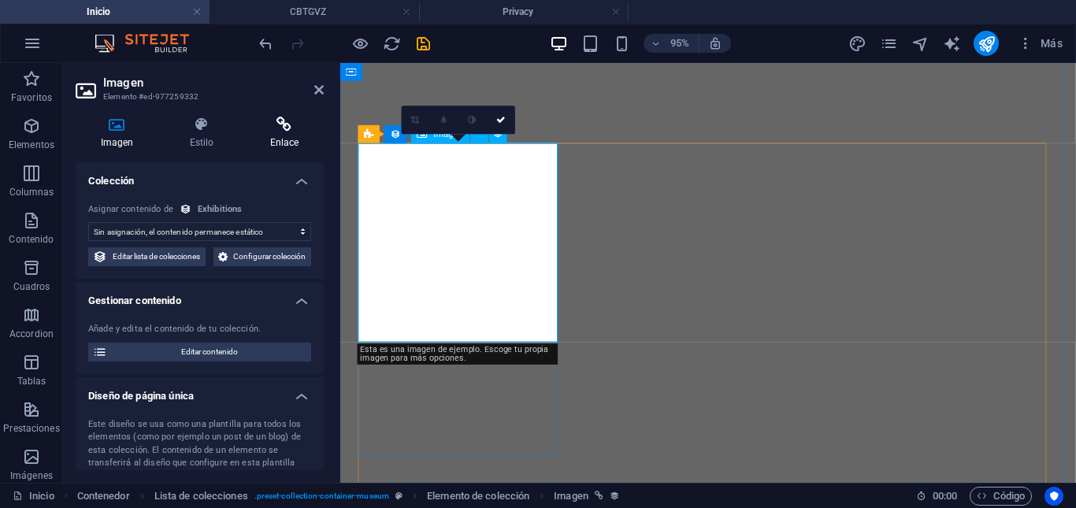
select select "exhibition-image"
drag, startPoint x: 320, startPoint y: 224, endPoint x: 320, endPoint y: 290, distance: 65.4
click at [320, 280] on div "Sin asignación, el contenido permanece estático Creado a las (Fecha) Actualizad…" at bounding box center [200, 235] width 248 height 89
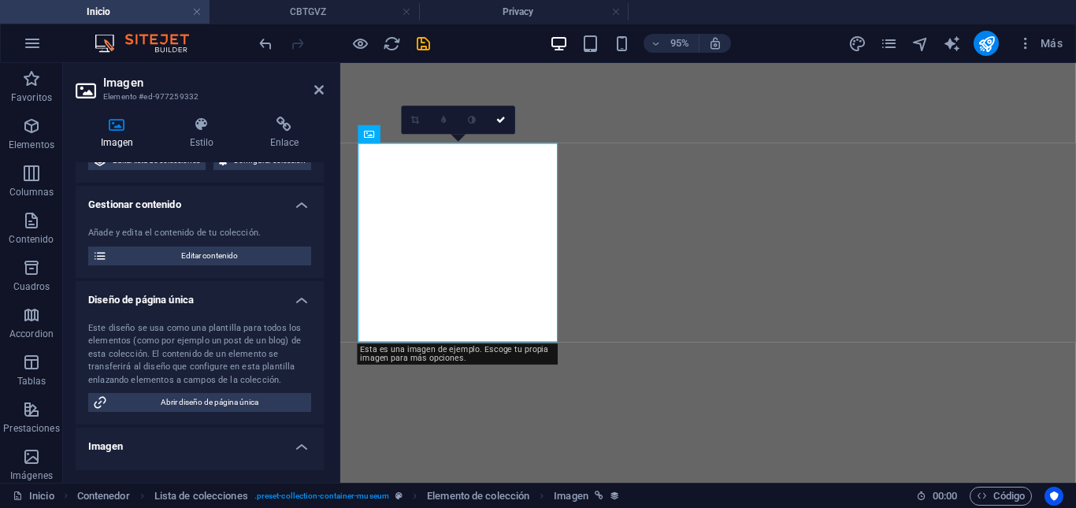
scroll to position [0, 0]
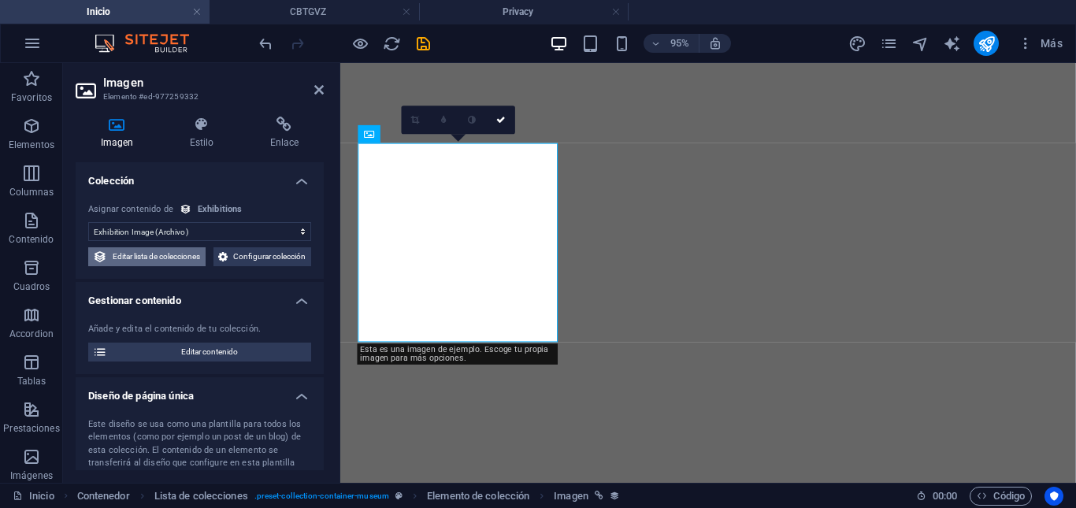
click at [201, 257] on span "Editar lista de colecciones" at bounding box center [156, 256] width 89 height 19
select select "68d57a187e8974ad4c0d1f61"
select select "columns.exhibition-date_ASC"
select select "columns.featured-exhibition"
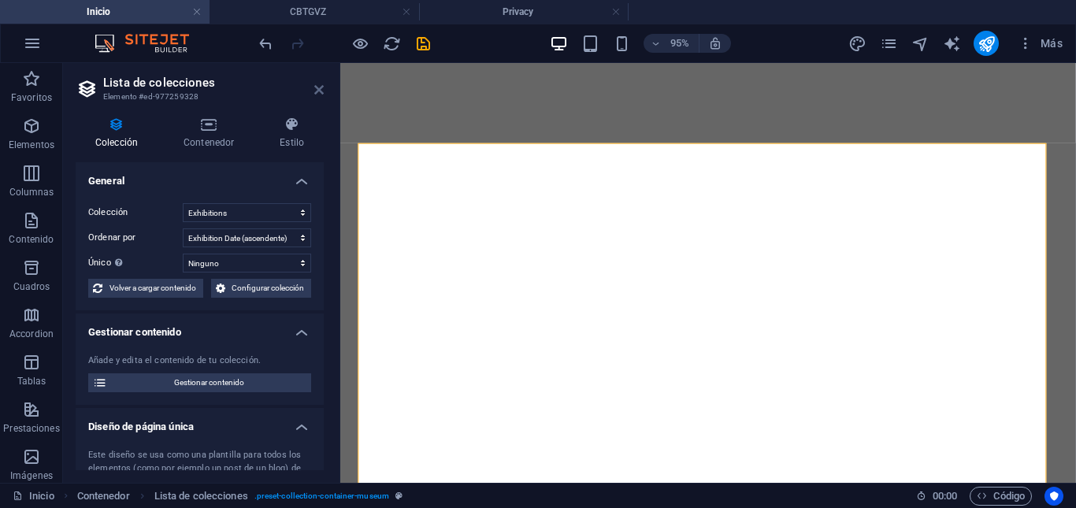
click at [321, 90] on icon at bounding box center [318, 89] width 9 height 13
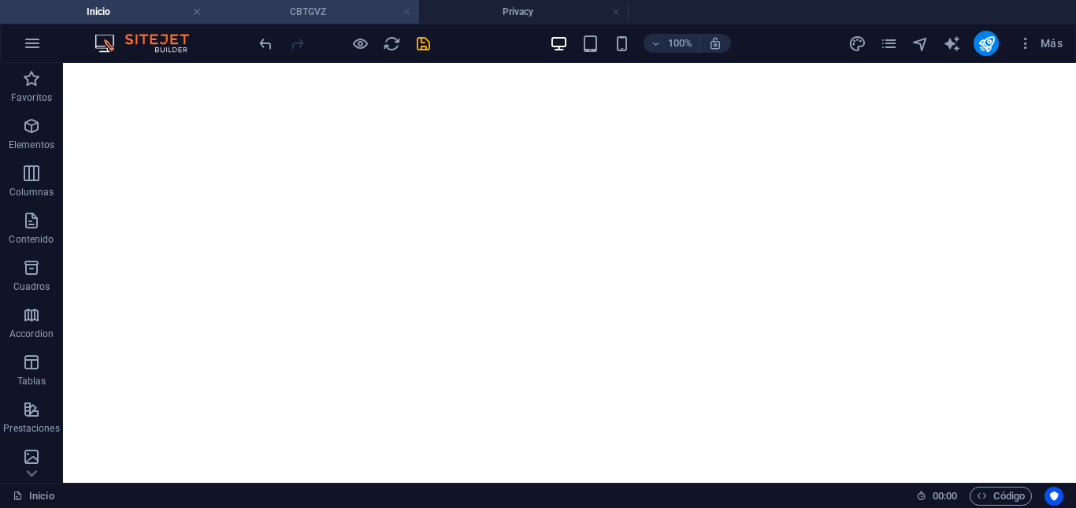
click at [406, 13] on link at bounding box center [406, 12] width 9 height 15
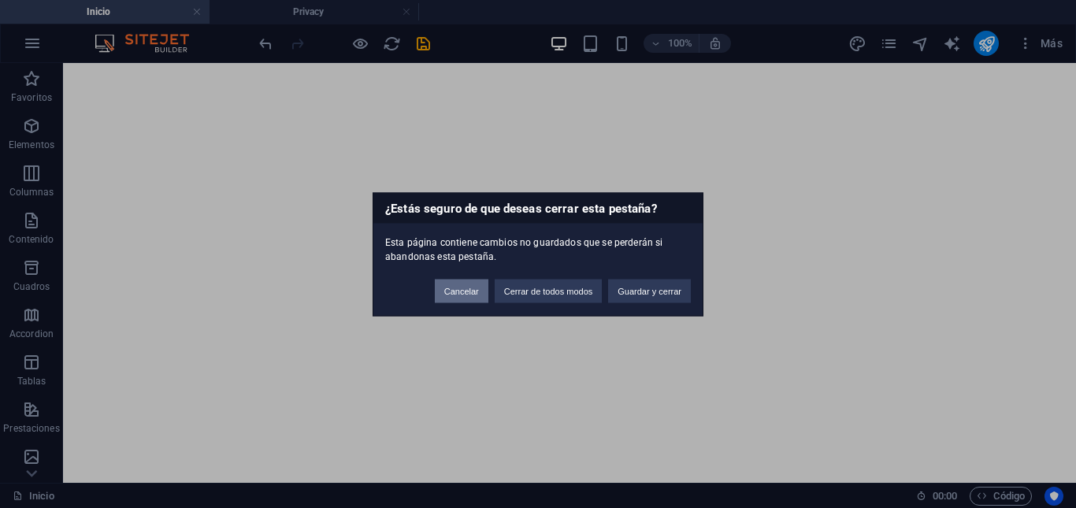
click at [460, 294] on button "Cancelar" at bounding box center [462, 291] width 54 height 24
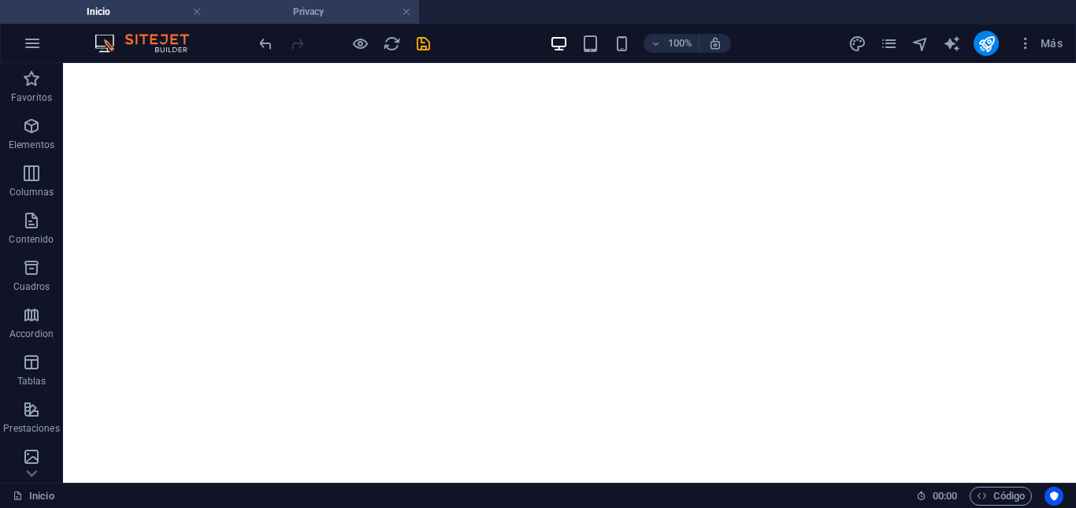
click at [310, 20] on h4 "Privacy" at bounding box center [313, 11] width 209 height 17
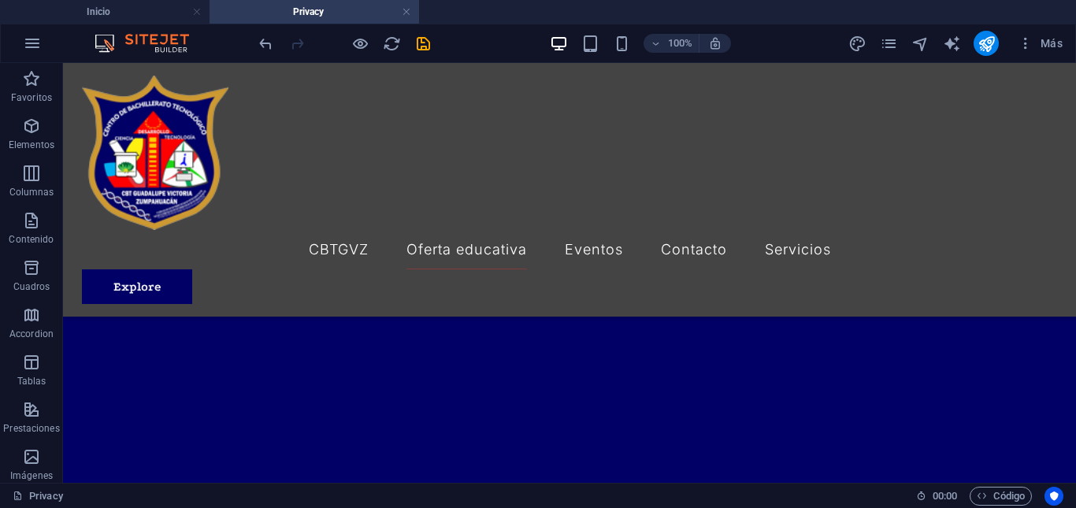
scroll to position [79, 0]
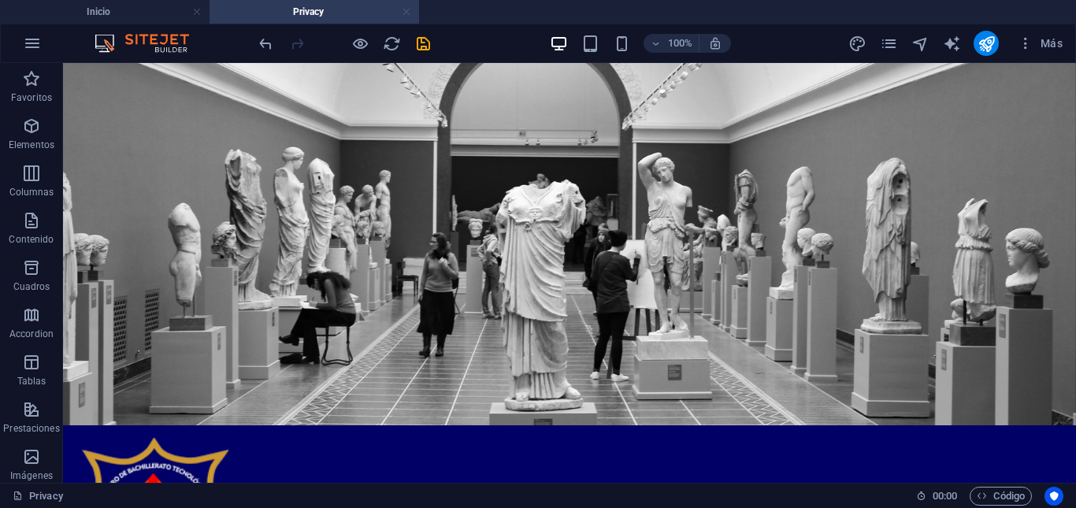
click at [402, 13] on link at bounding box center [406, 12] width 9 height 15
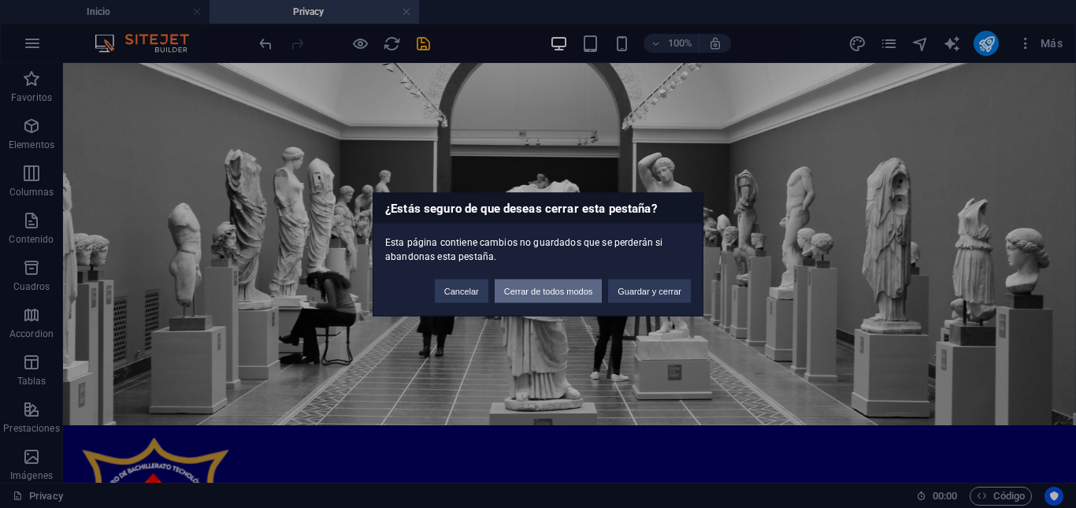
click at [532, 292] on button "Cerrar de todos modos" at bounding box center [549, 291] width 108 height 24
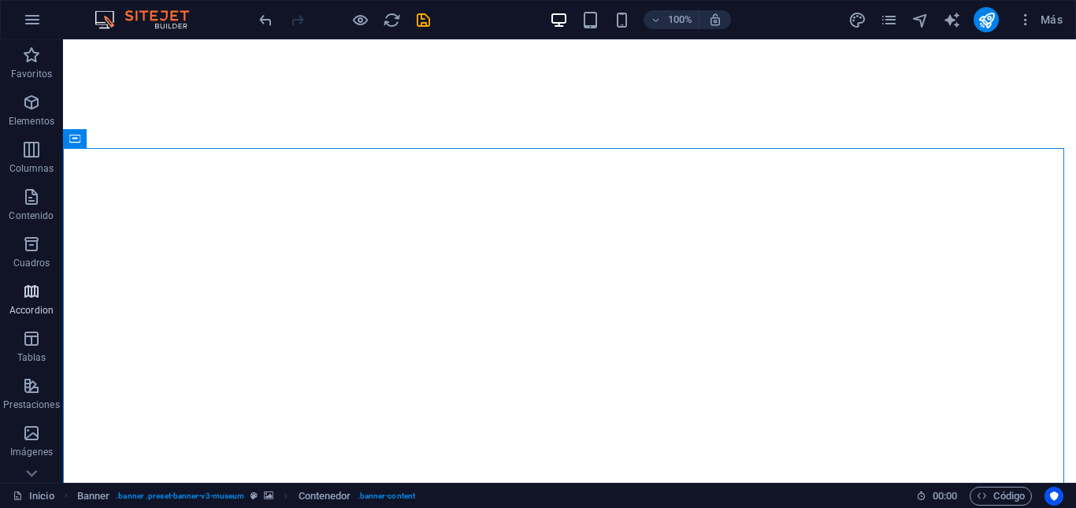
scroll to position [236, 0]
click at [25, 200] on icon "button" at bounding box center [31, 196] width 19 height 19
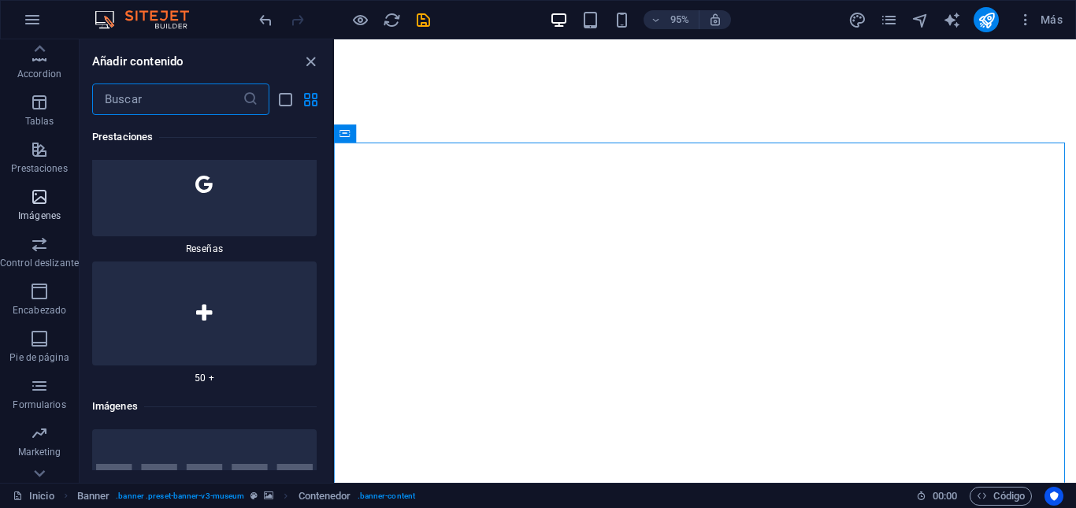
scroll to position [15644, 0]
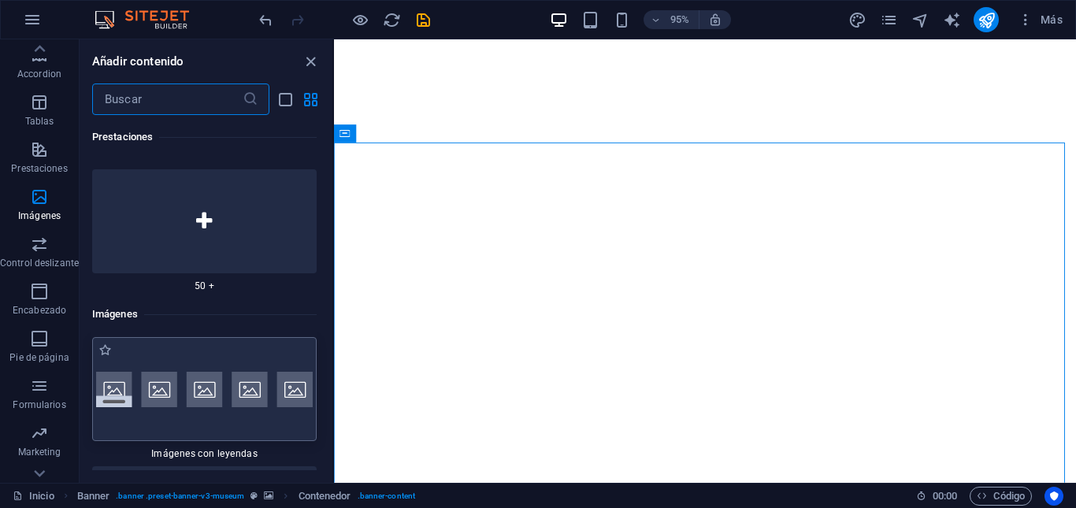
click at [119, 372] on img at bounding box center [204, 389] width 217 height 35
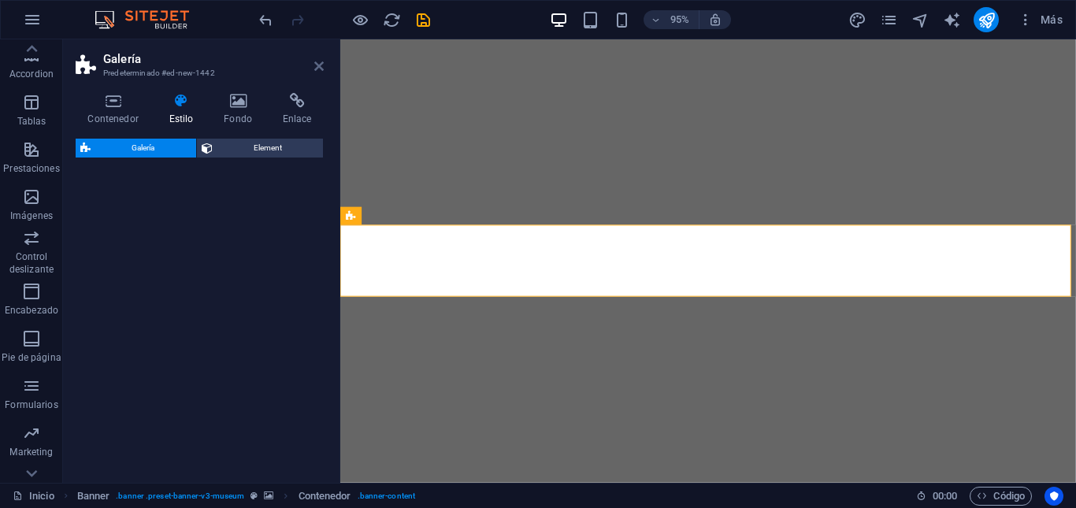
select select "rem"
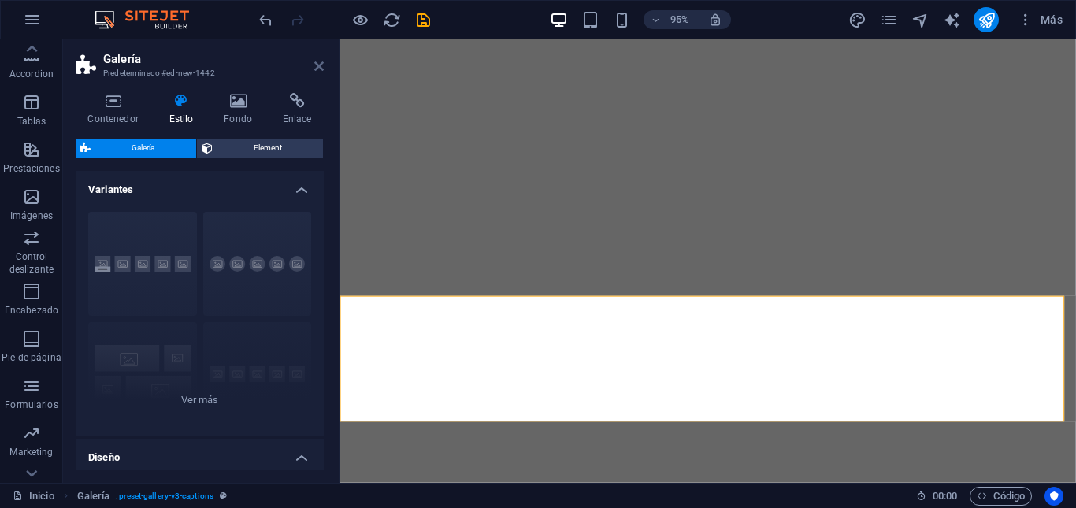
click at [321, 60] on icon at bounding box center [318, 66] width 9 height 13
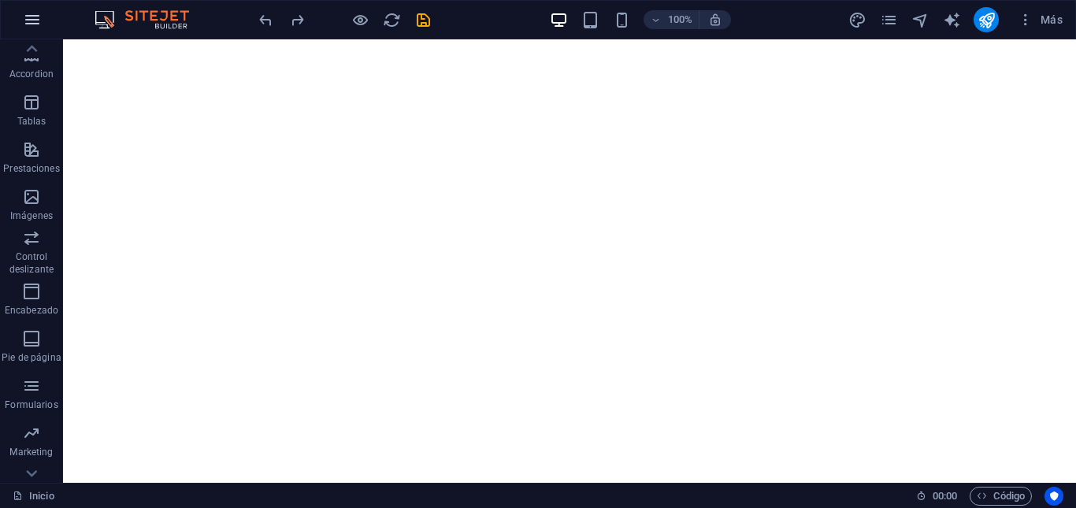
click at [31, 26] on icon "button" at bounding box center [32, 19] width 19 height 19
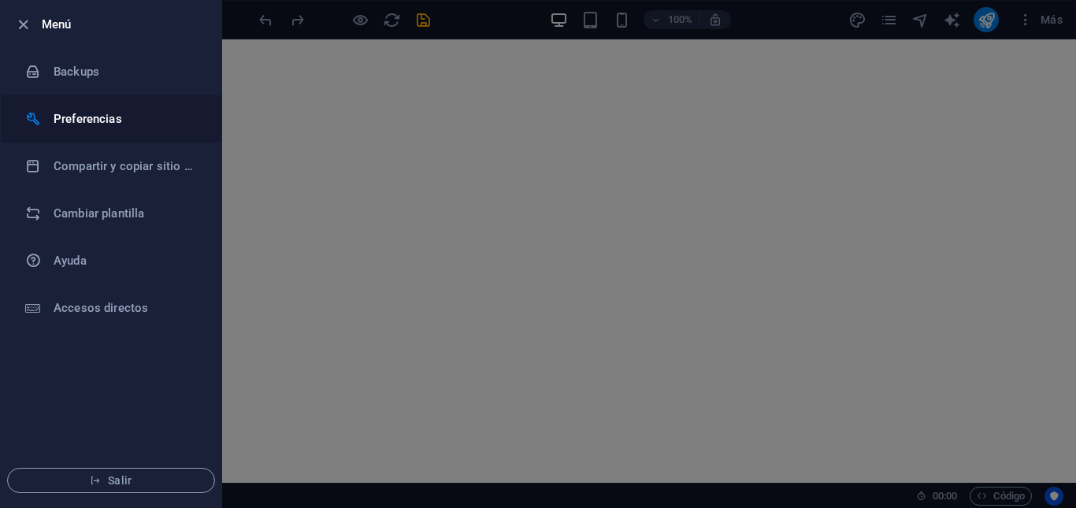
click at [101, 120] on h6 "Preferencias" at bounding box center [127, 118] width 146 height 19
select select "es"
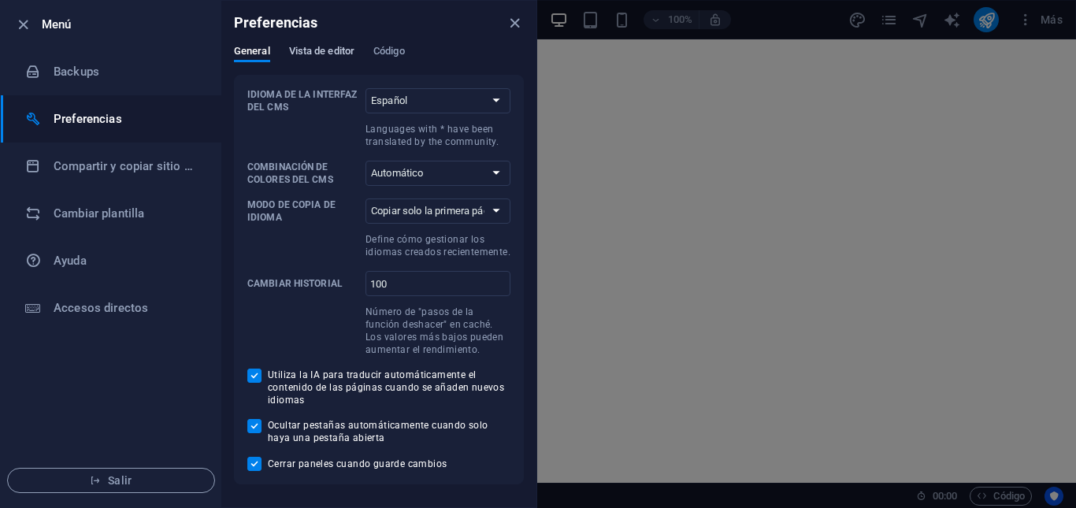
click at [339, 50] on span "Vista de editor" at bounding box center [321, 53] width 65 height 22
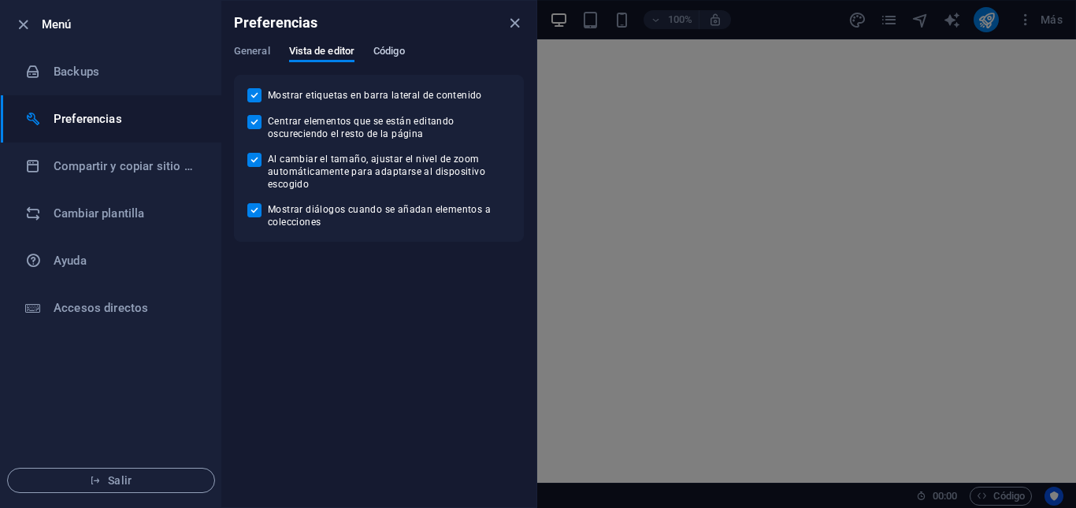
click at [391, 53] on span "Código" at bounding box center [389, 53] width 32 height 22
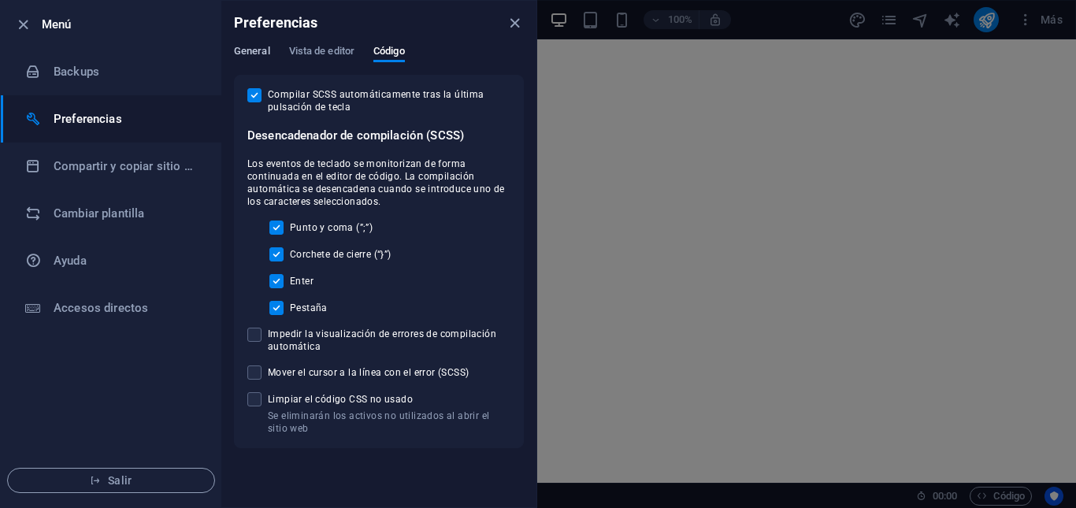
click at [245, 51] on span "General" at bounding box center [252, 53] width 36 height 22
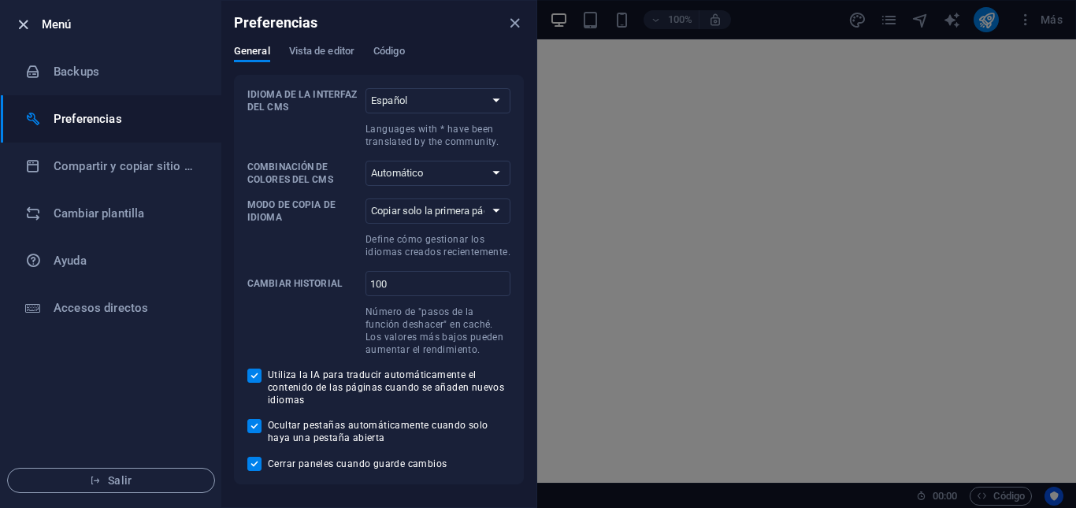
click at [24, 25] on icon "button" at bounding box center [23, 25] width 18 height 18
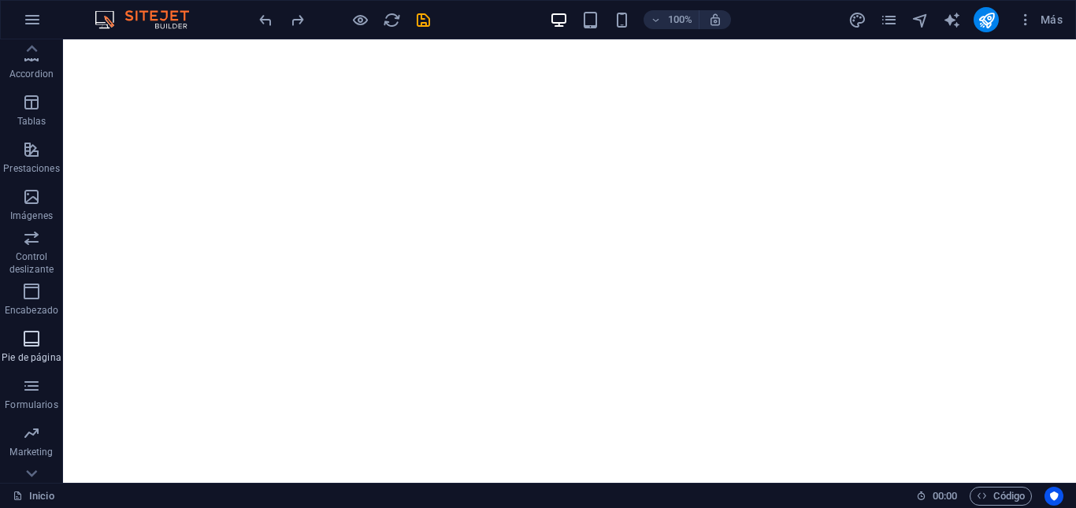
scroll to position [265, 0]
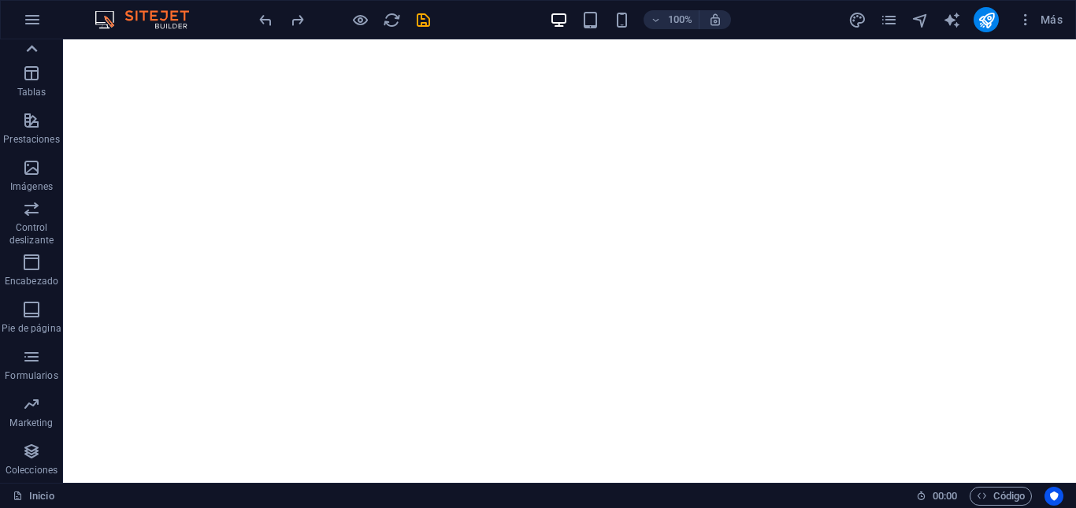
click at [36, 47] on icon at bounding box center [31, 49] width 22 height 22
click at [885, 25] on icon "pages" at bounding box center [889, 20] width 18 height 18
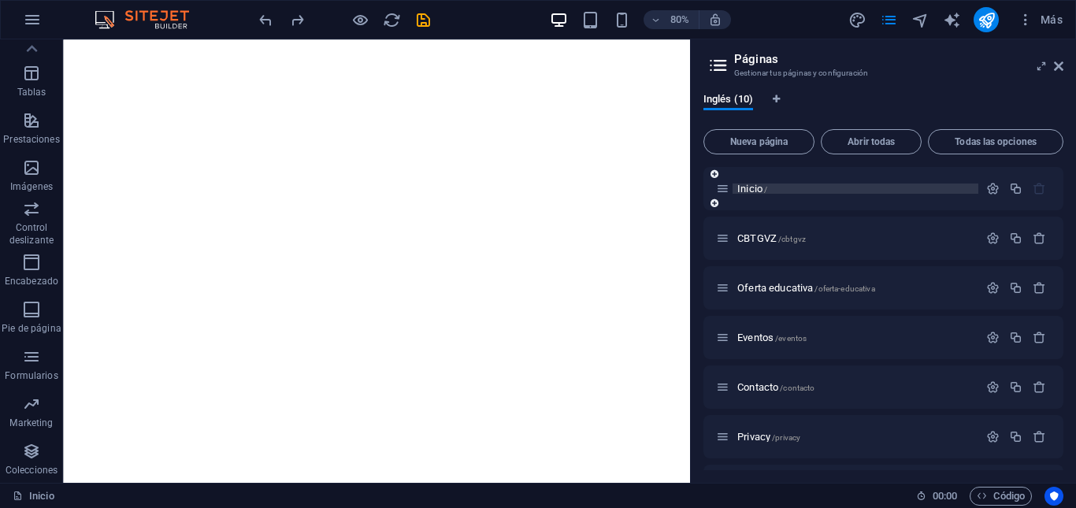
click at [751, 187] on span "Inicio /" at bounding box center [752, 189] width 30 height 12
click at [987, 188] on icon "button" at bounding box center [992, 188] width 13 height 13
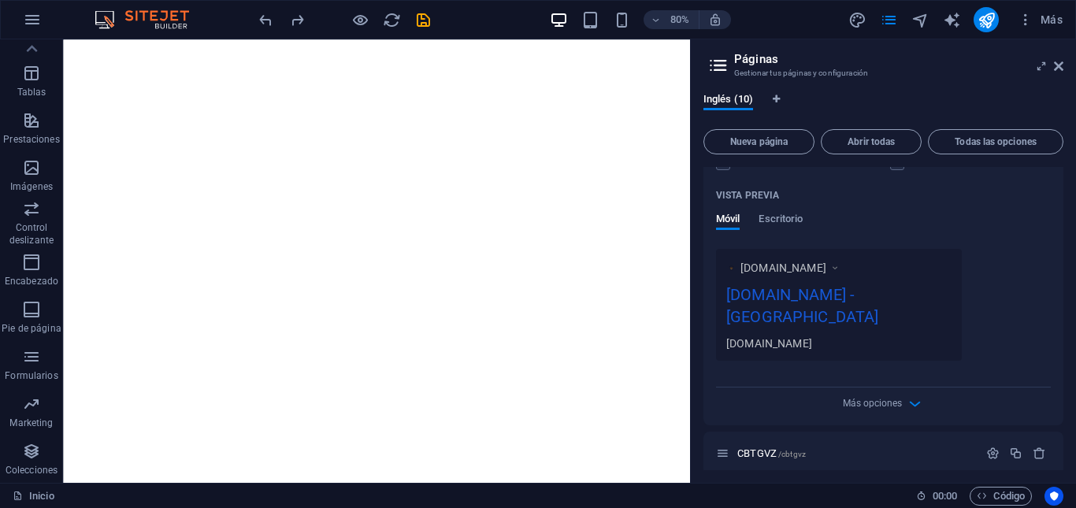
scroll to position [315, 0]
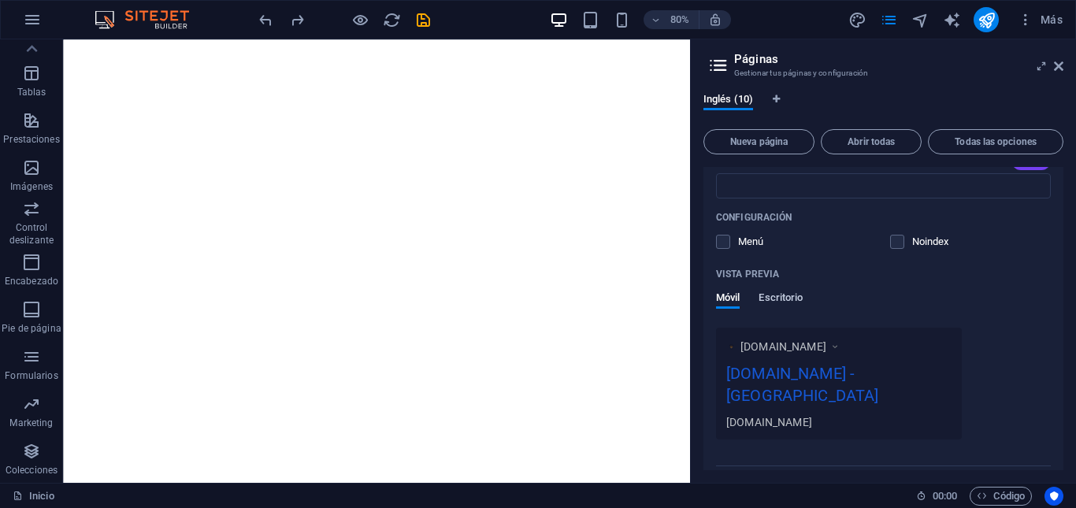
click at [795, 301] on span "Escritorio" at bounding box center [780, 299] width 44 height 22
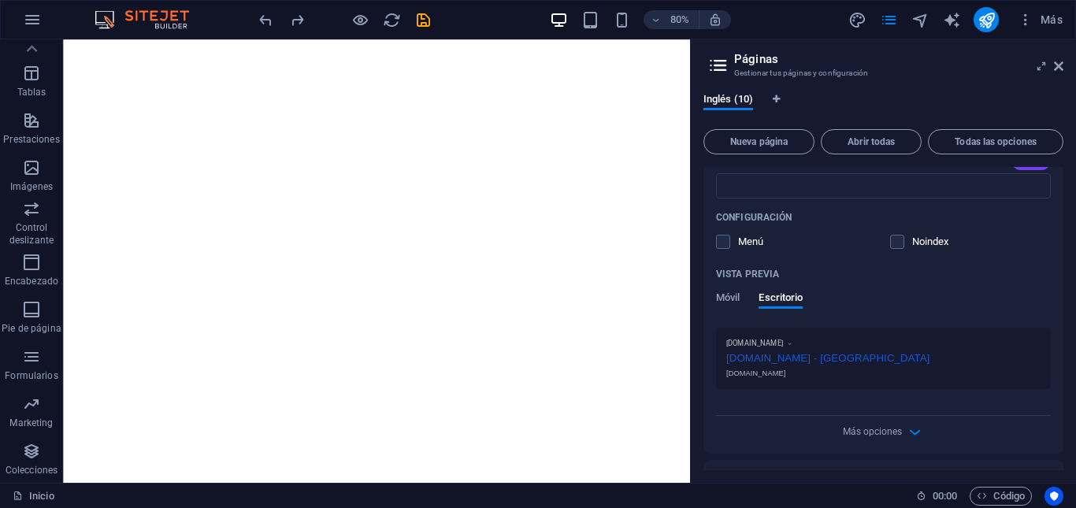
click at [802, 354] on div "[DOMAIN_NAME] - [GEOGRAPHIC_DATA]" at bounding box center [883, 356] width 314 height 17
click at [867, 364] on div "[DOMAIN_NAME] - [GEOGRAPHIC_DATA]" at bounding box center [883, 356] width 314 height 17
click at [869, 355] on div "[DOMAIN_NAME] - [GEOGRAPHIC_DATA]" at bounding box center [883, 356] width 314 height 17
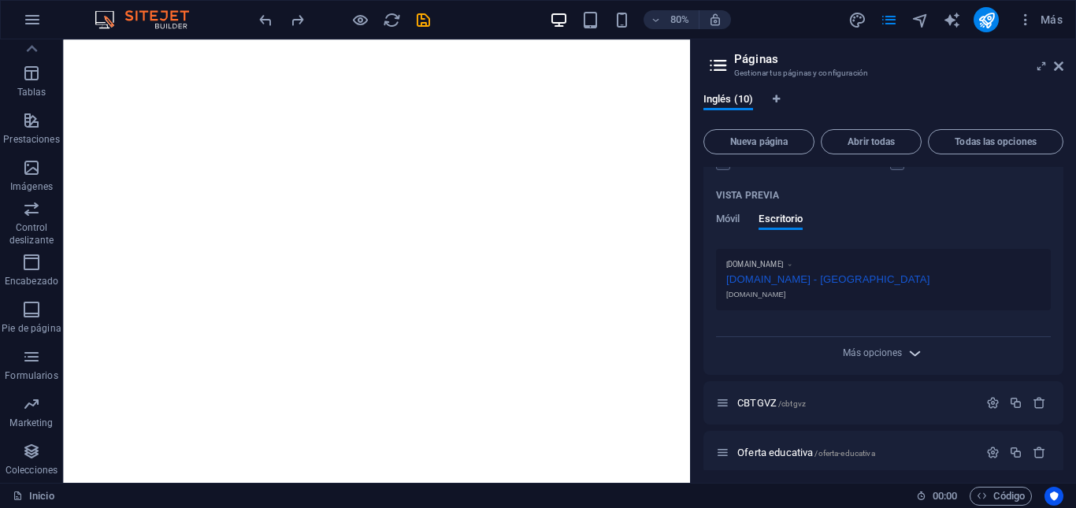
click at [906, 351] on icon "button" at bounding box center [915, 353] width 18 height 18
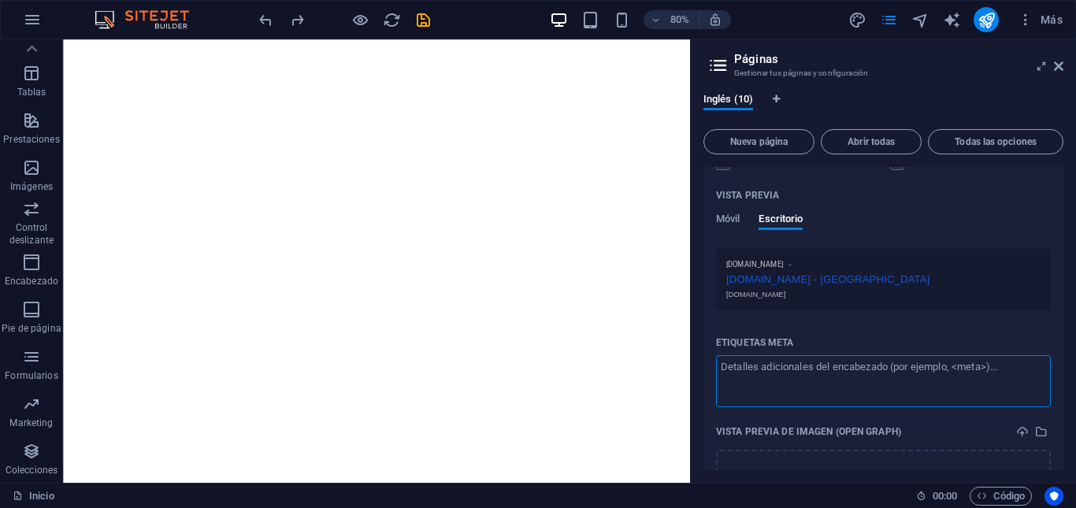
click at [915, 378] on textarea "Etiquetas meta ​" at bounding box center [883, 380] width 335 height 51
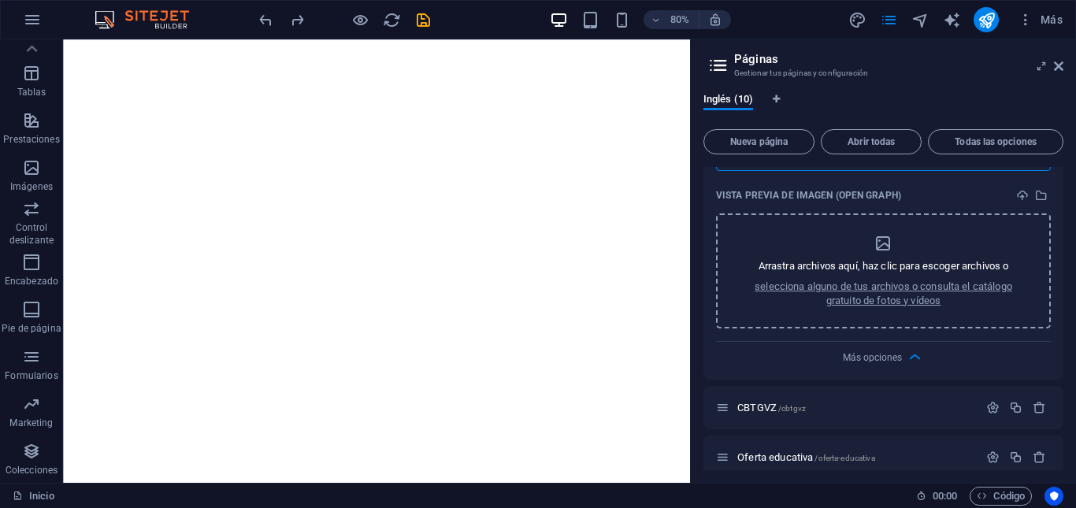
click at [884, 251] on icon "dropzone" at bounding box center [882, 243] width 19 height 19
click at [1035, 194] on icon "select-media" at bounding box center [1041, 195] width 13 height 13
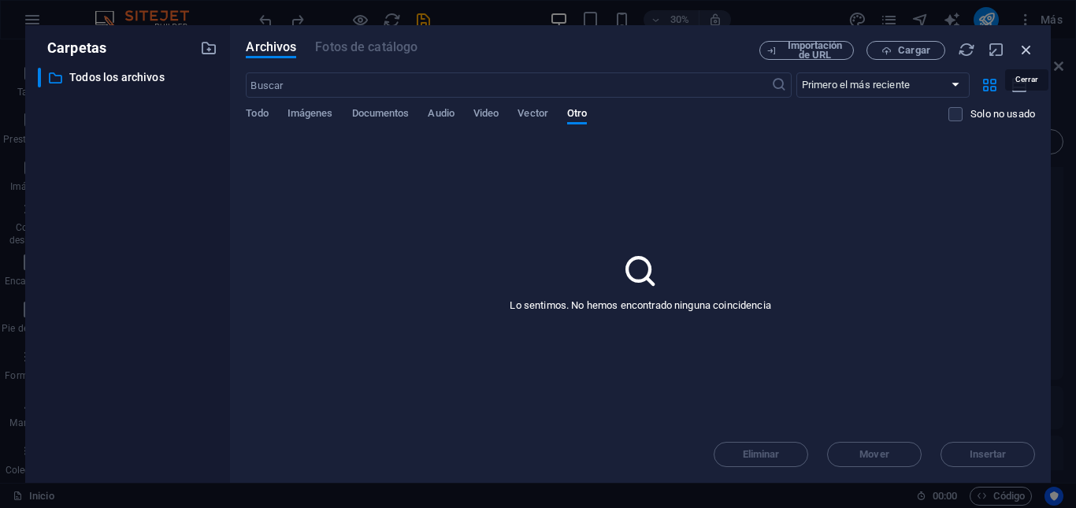
click at [1031, 50] on icon "button" at bounding box center [1026, 49] width 17 height 17
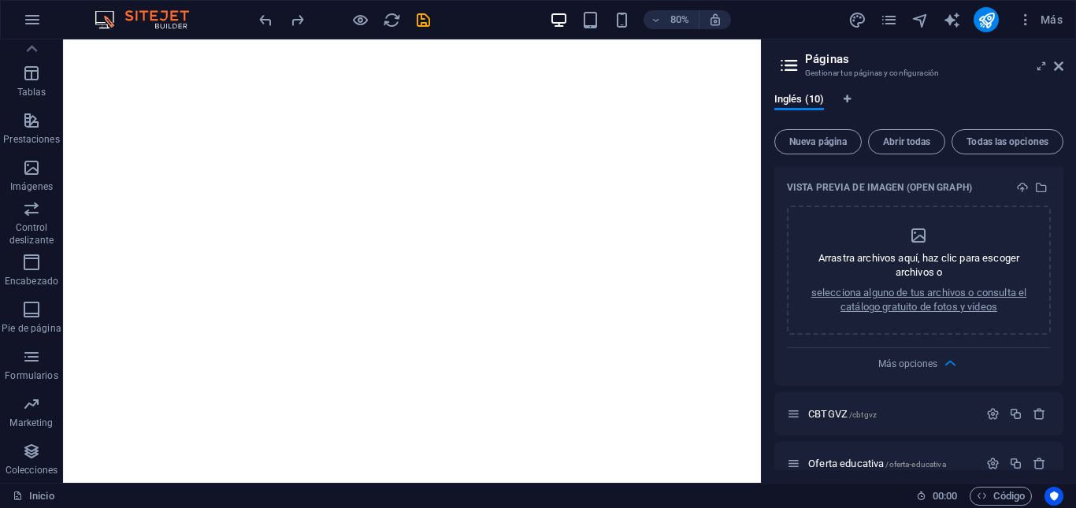
drag, startPoint x: 692, startPoint y: 168, endPoint x: 762, endPoint y: 169, distance: 70.1
click at [765, 169] on aside "Páginas Gestionar tus páginas y configuración Inglés (10) Nueva página Abrir to…" at bounding box center [918, 260] width 315 height 443
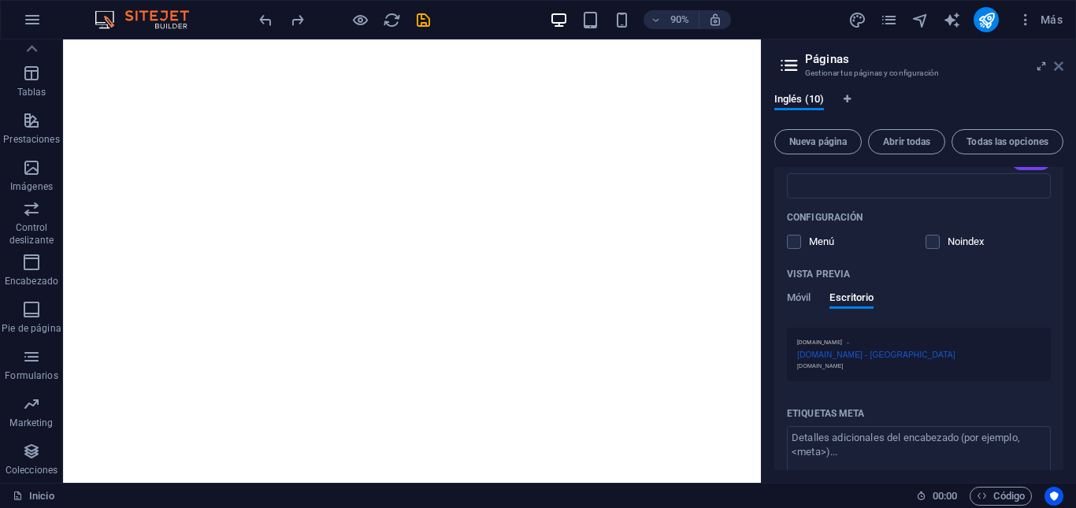
click at [1055, 66] on icon at bounding box center [1058, 66] width 9 height 13
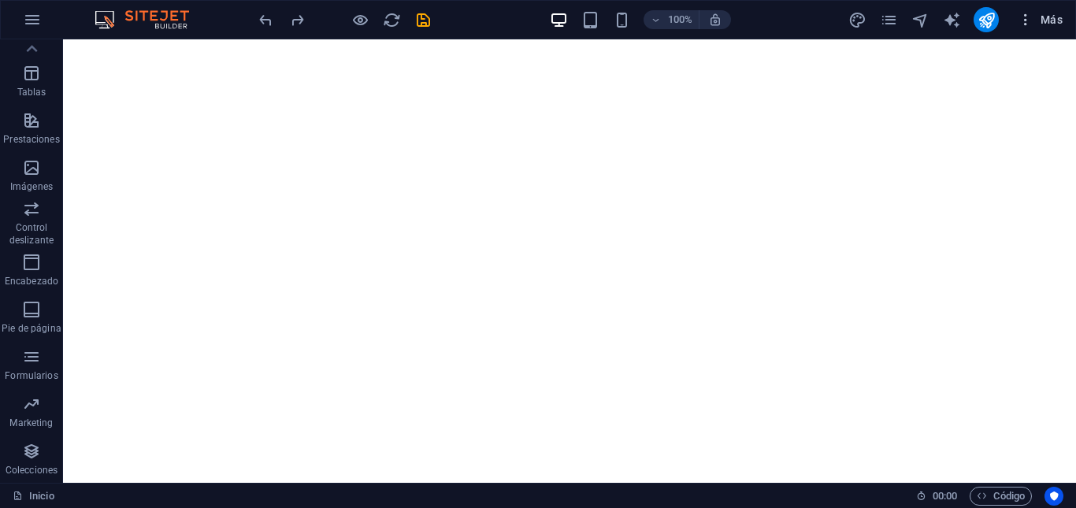
click at [1024, 23] on icon "button" at bounding box center [1026, 20] width 16 height 16
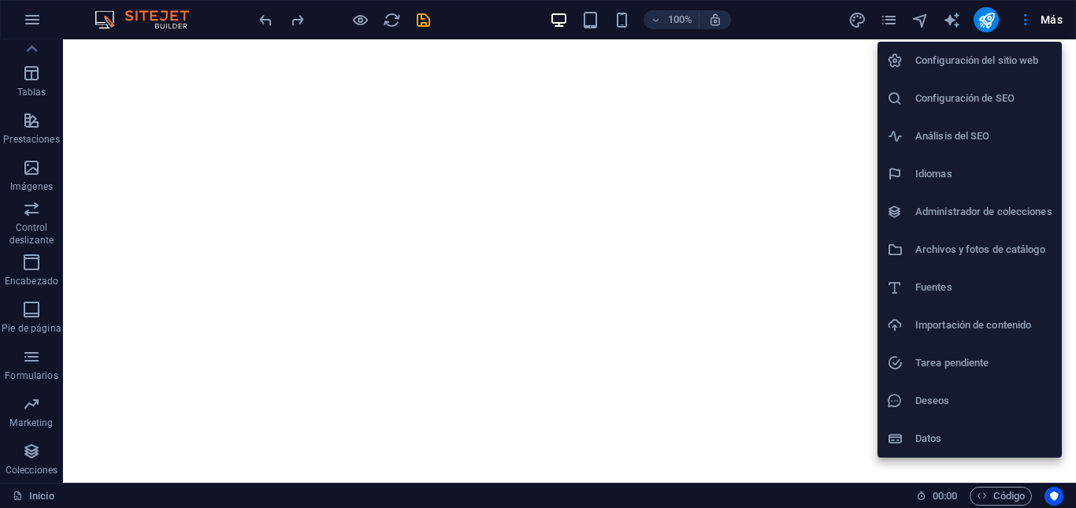
click at [973, 70] on li "Configuración del sitio web" at bounding box center [969, 61] width 184 height 38
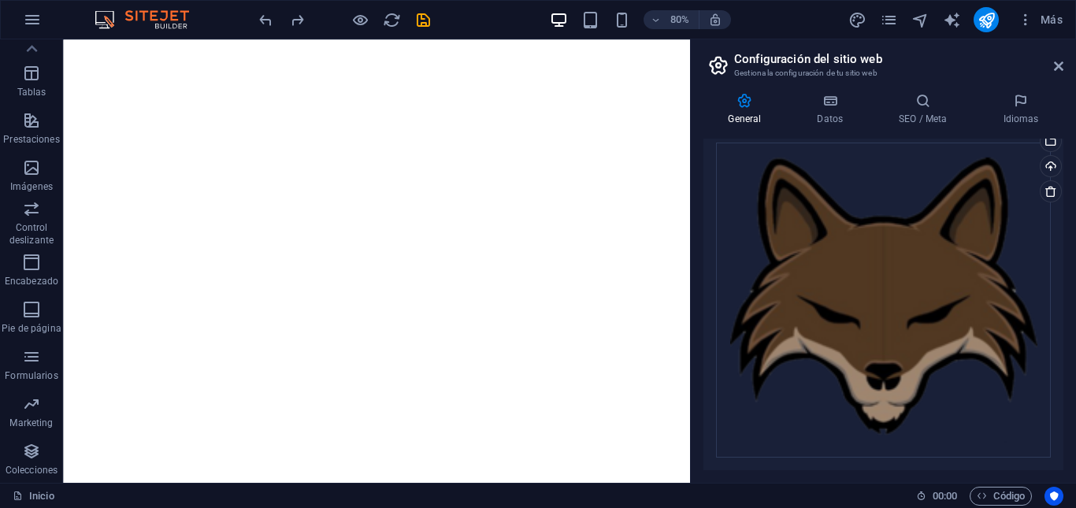
scroll to position [0, 0]
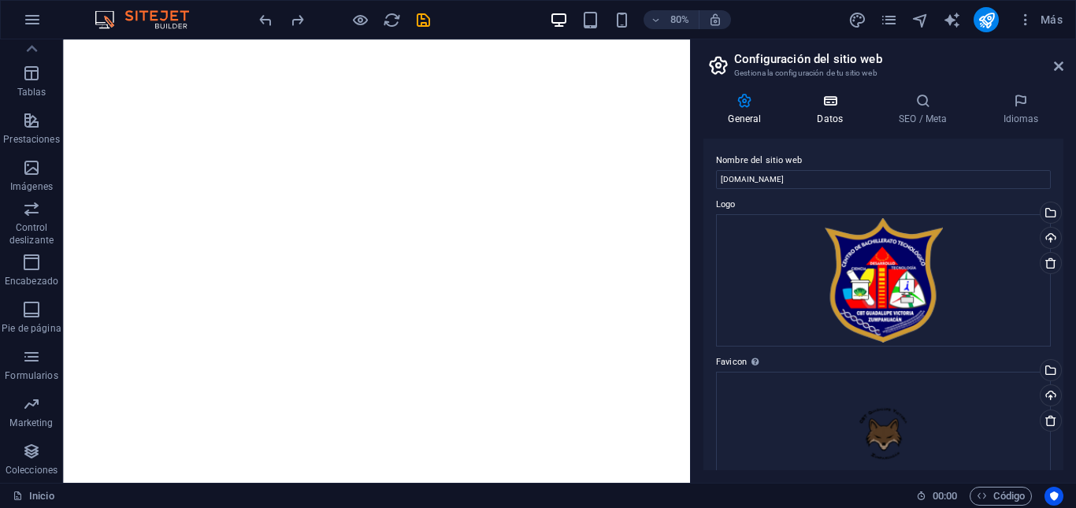
click at [829, 110] on h4 "Datos" at bounding box center [833, 109] width 82 height 33
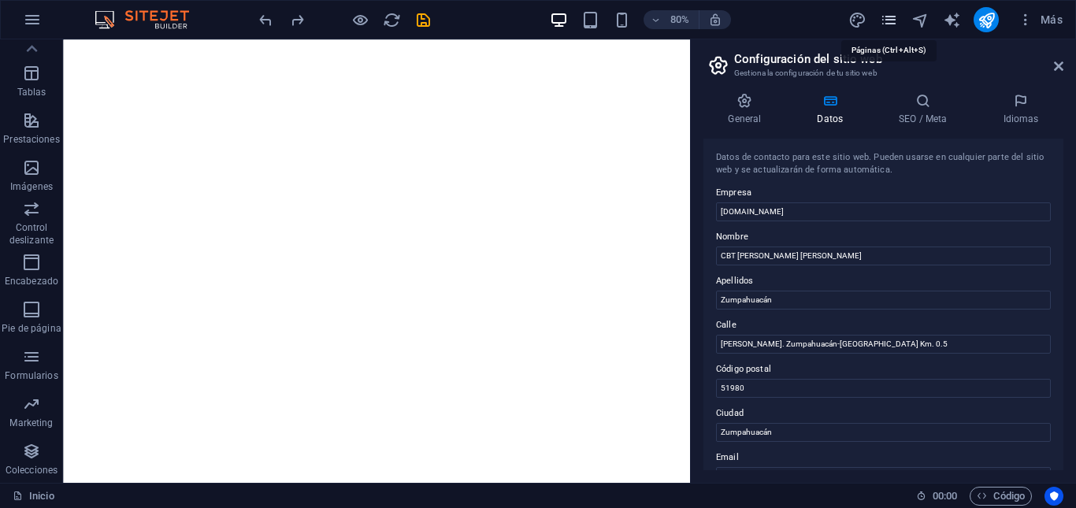
click at [887, 20] on icon "pages" at bounding box center [889, 20] width 18 height 18
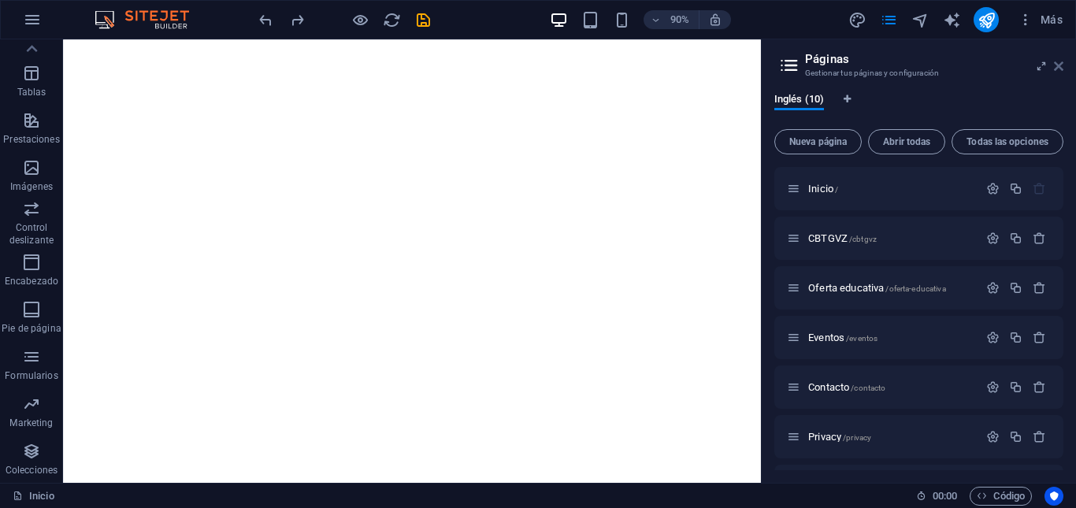
click at [1058, 70] on icon at bounding box center [1058, 66] width 9 height 13
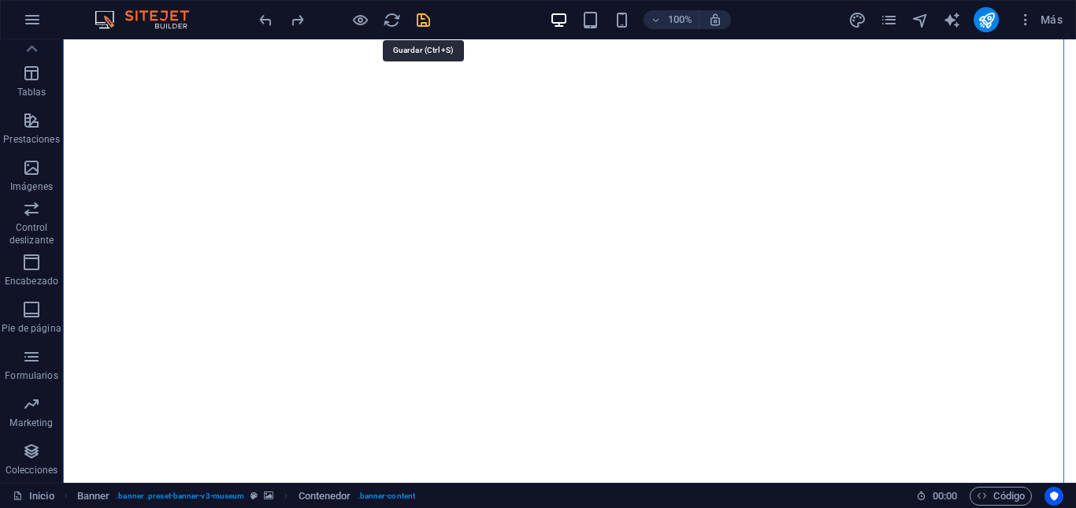
click at [428, 26] on icon "save" at bounding box center [423, 20] width 18 height 18
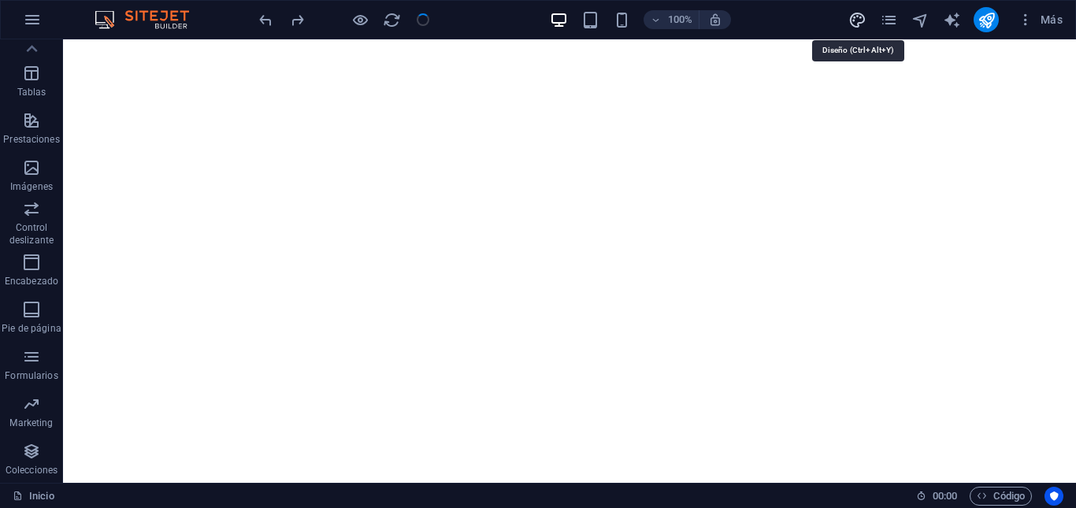
click at [851, 27] on icon "design" at bounding box center [857, 20] width 18 height 18
select select "px"
select select "700"
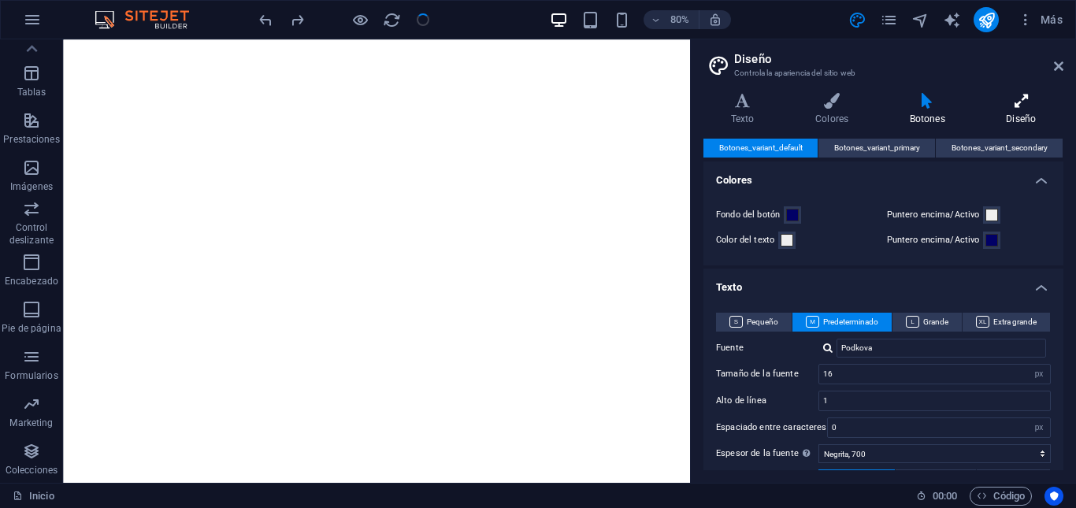
click at [1034, 100] on icon at bounding box center [1021, 101] width 84 height 16
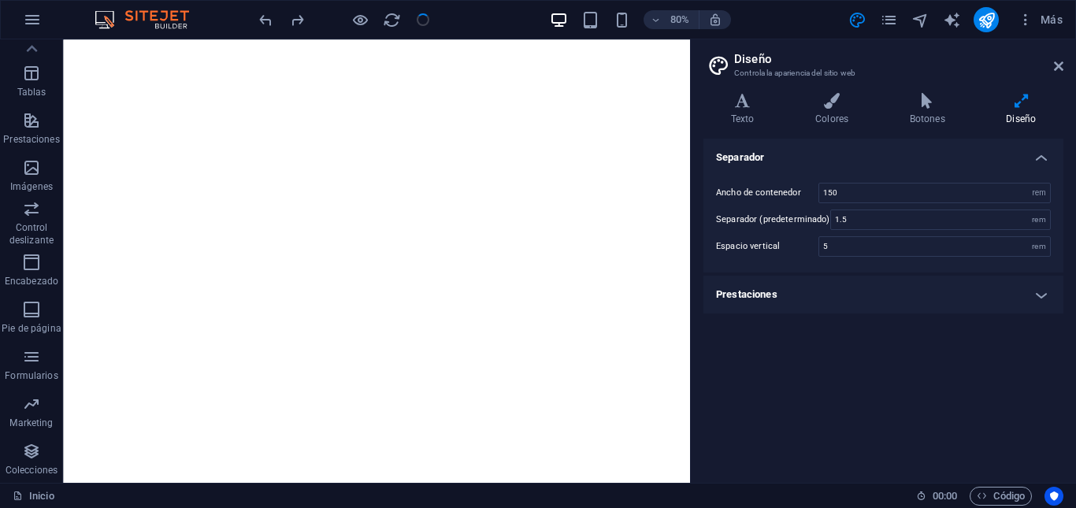
click at [877, 290] on h4 "Prestaciones" at bounding box center [883, 295] width 360 height 38
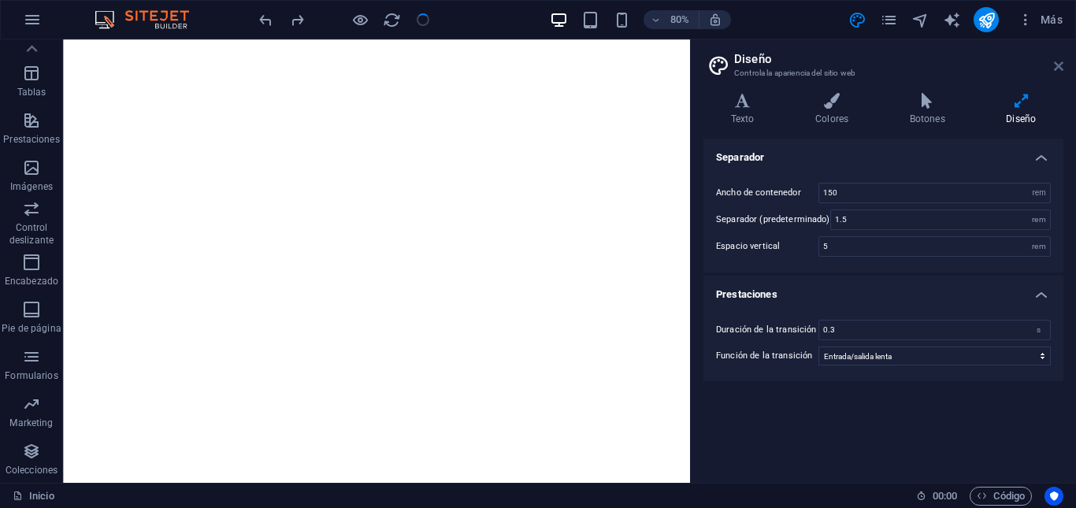
click at [1056, 62] on icon at bounding box center [1058, 66] width 9 height 13
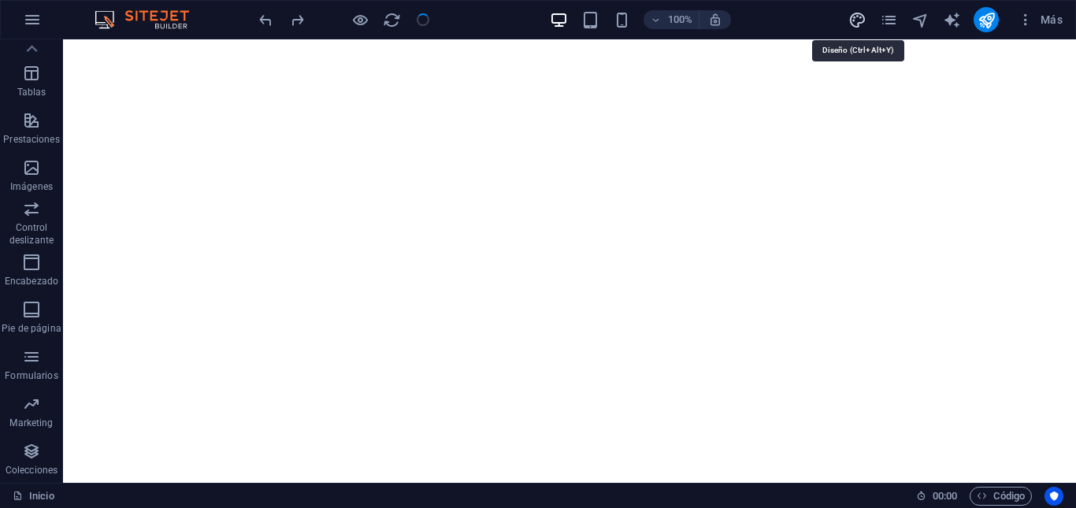
click at [862, 20] on icon "design" at bounding box center [857, 20] width 18 height 18
select select "rem"
select select "ease-in-out"
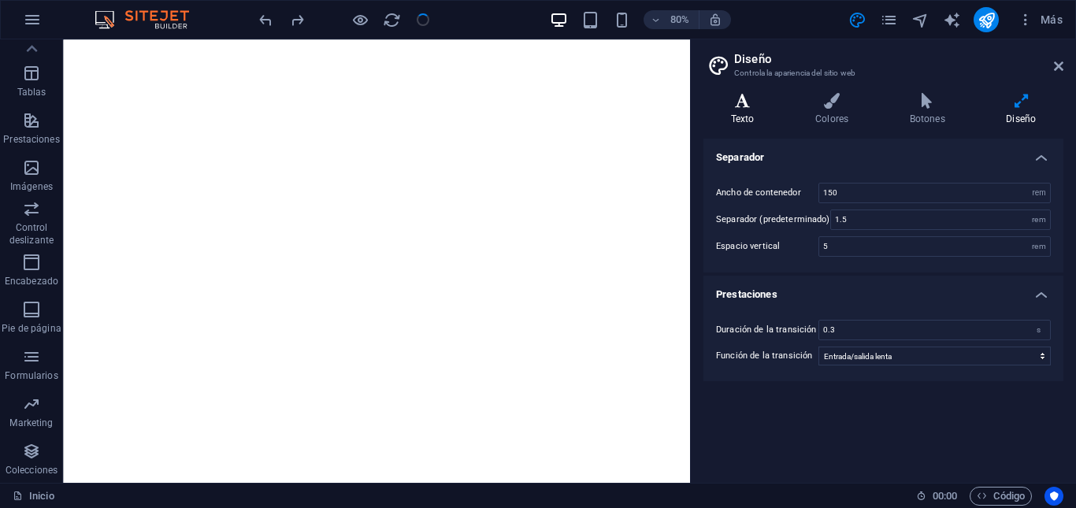
click at [762, 119] on h4 "Texto" at bounding box center [745, 109] width 84 height 33
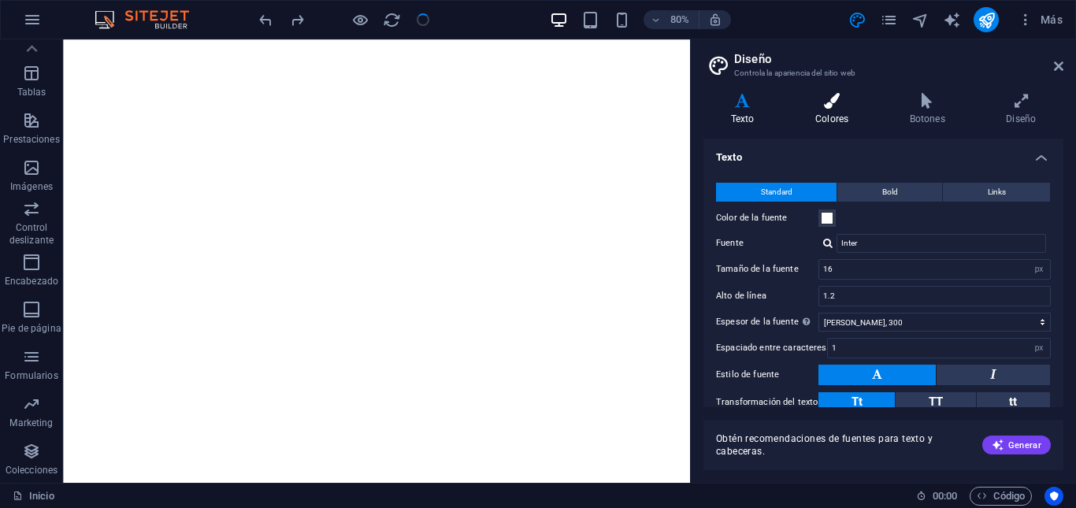
click at [827, 109] on h4 "Colores" at bounding box center [835, 109] width 95 height 33
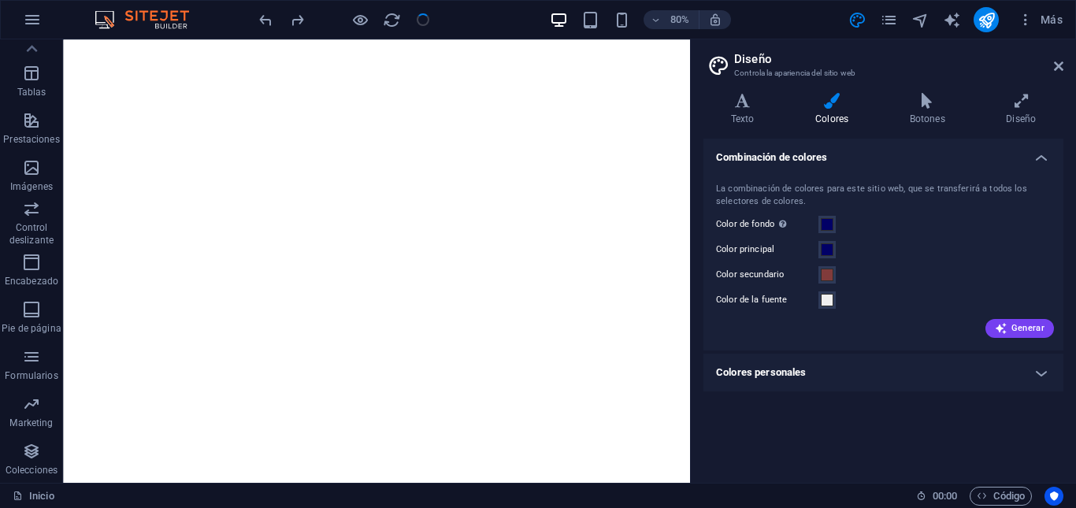
click at [1039, 372] on h4 "Colores personales" at bounding box center [883, 373] width 360 height 38
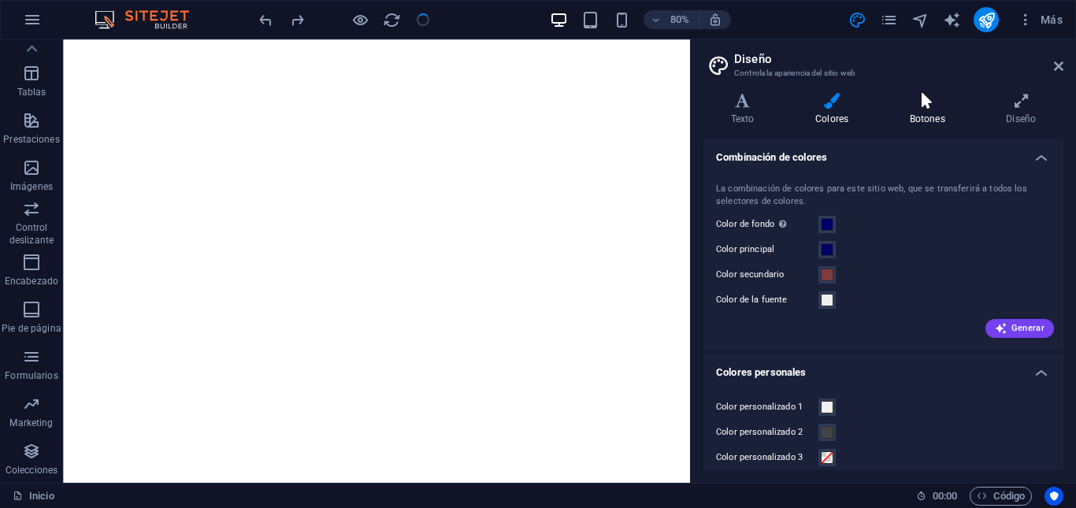
click at [922, 116] on h4 "Botones" at bounding box center [930, 109] width 97 height 33
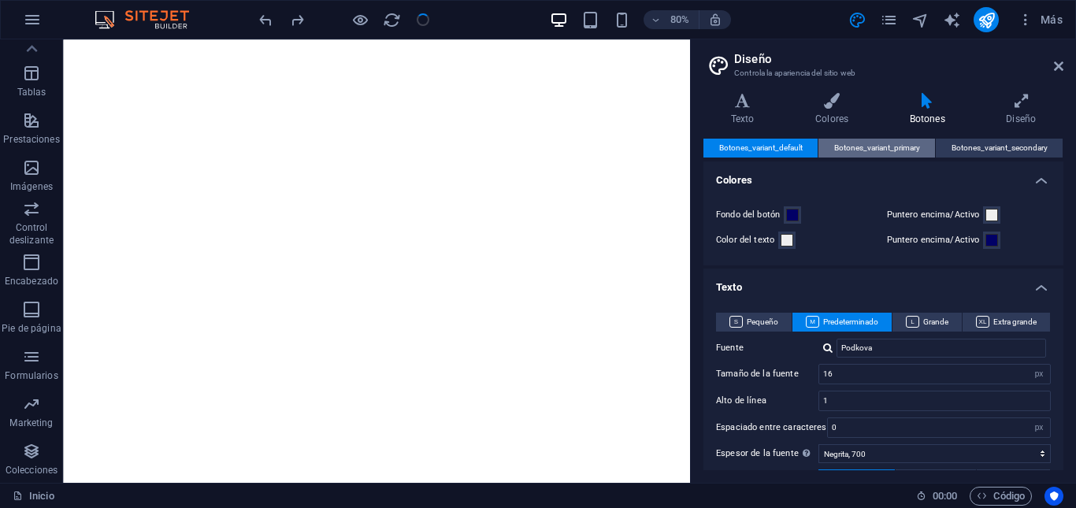
click at [890, 148] on span "Botones_variant_primary" at bounding box center [877, 148] width 86 height 19
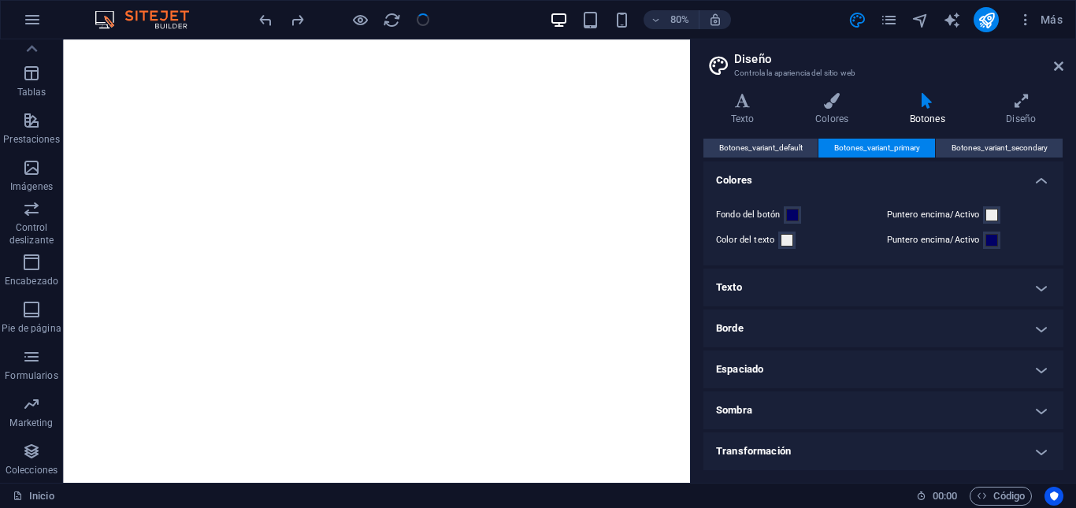
click at [1052, 71] on header "Diseño Controla la apariencia del sitio web" at bounding box center [884, 59] width 357 height 41
click at [1055, 70] on icon at bounding box center [1058, 66] width 9 height 13
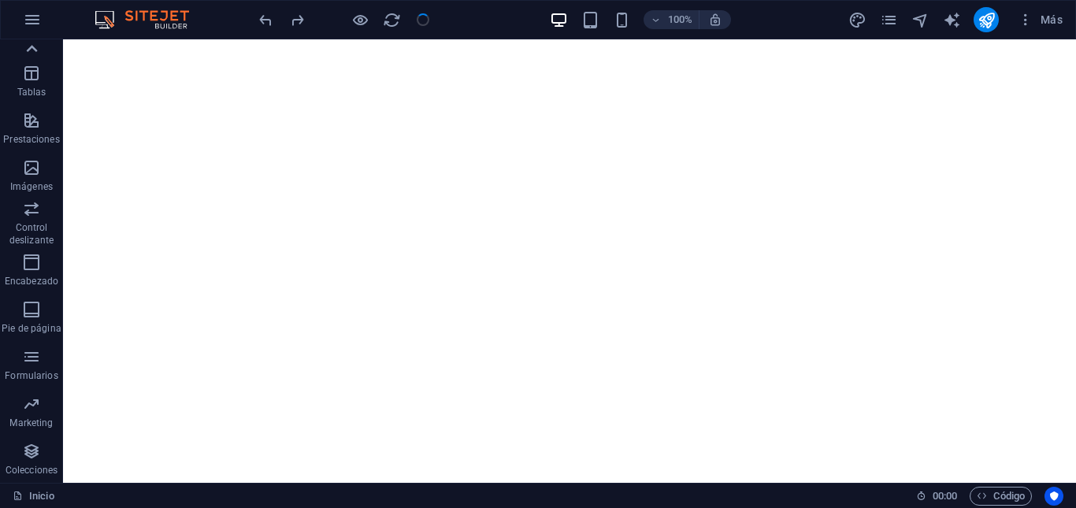
click at [32, 50] on icon at bounding box center [31, 49] width 22 height 22
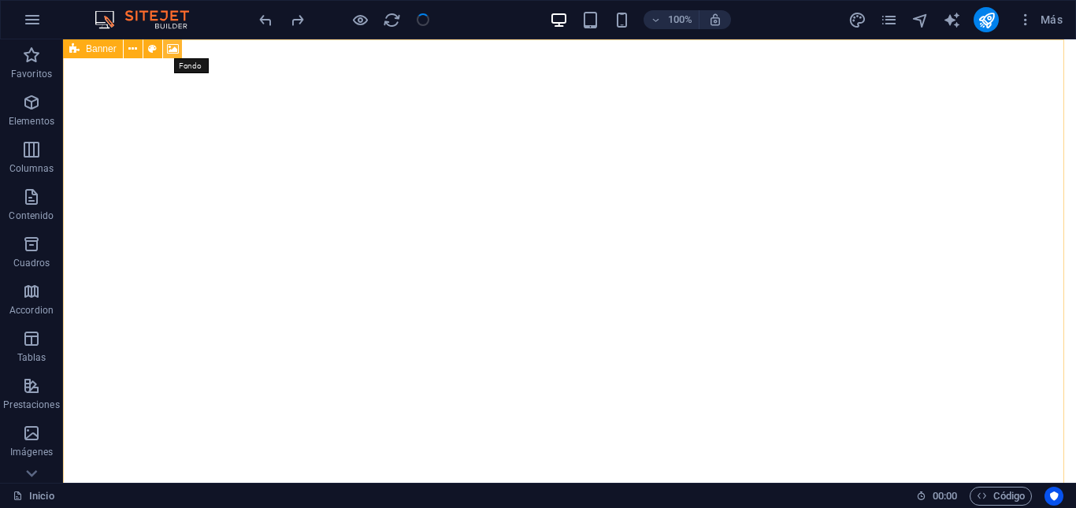
click at [169, 47] on icon at bounding box center [173, 49] width 12 height 17
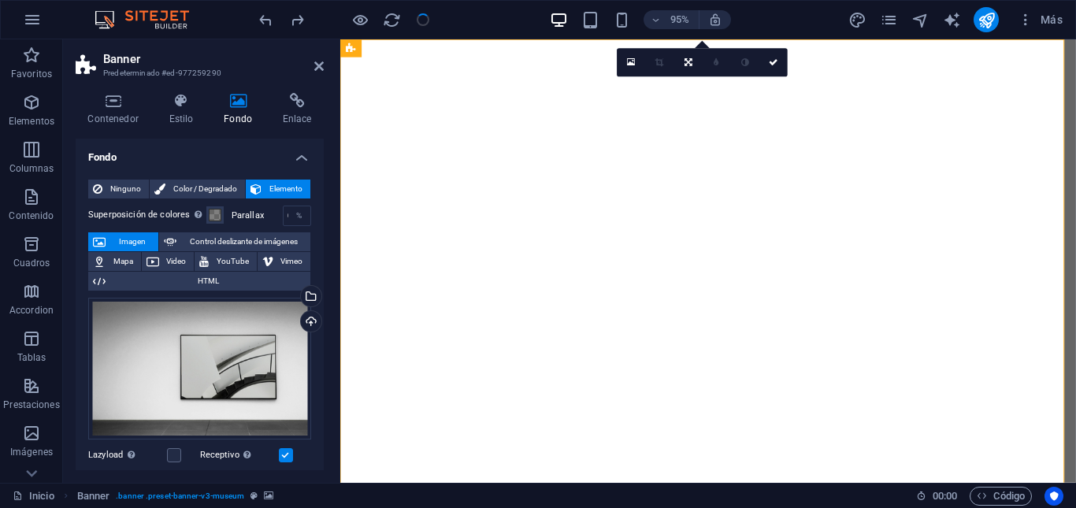
click at [107, 239] on button "Imagen" at bounding box center [123, 241] width 70 height 19
click at [306, 320] on div "Cargar" at bounding box center [310, 323] width 24 height 24
click at [223, 358] on div "Arrastra archivos aquí, haz clic para escoger archivos o selecciona archivos de…" at bounding box center [199, 369] width 223 height 143
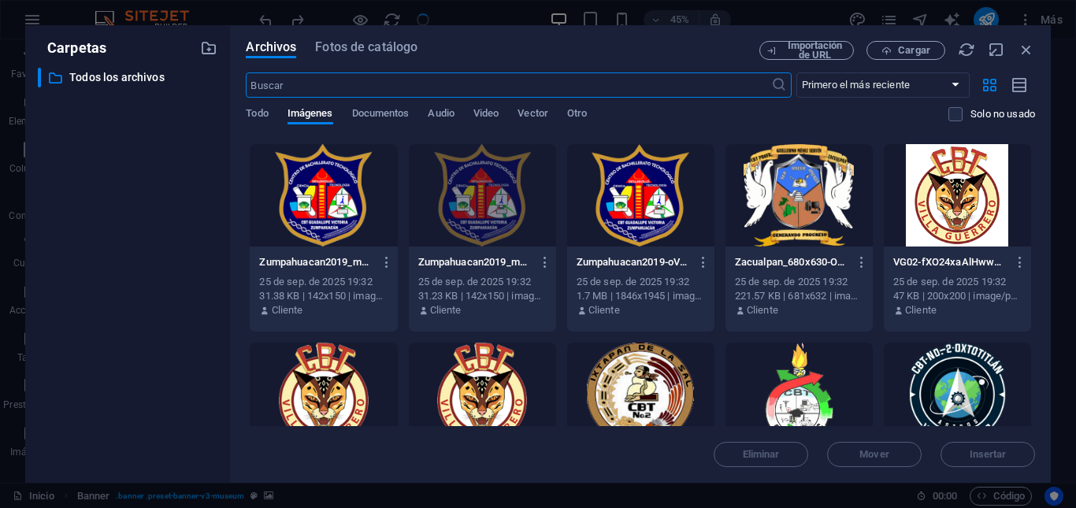
scroll to position [1260, 0]
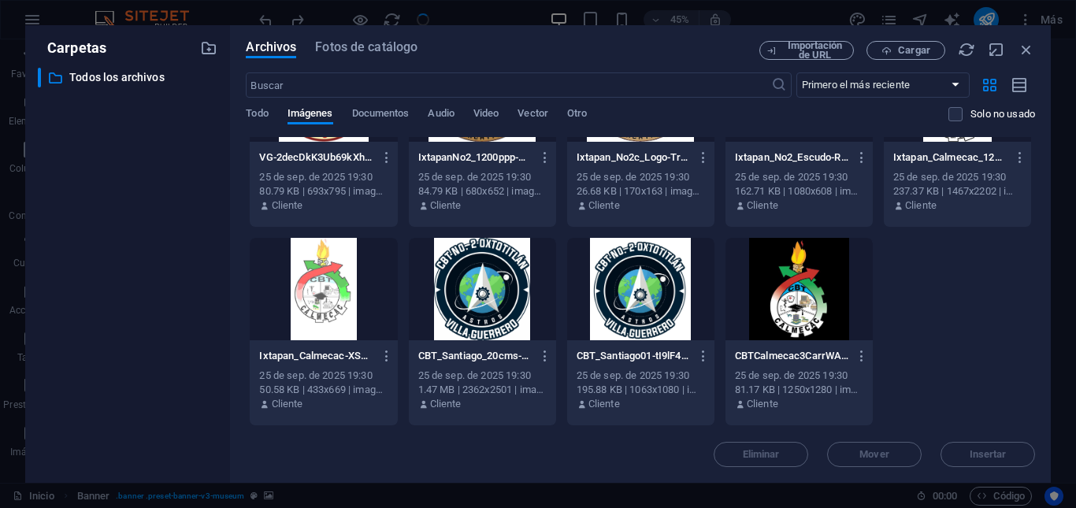
drag, startPoint x: 944, startPoint y: 321, endPoint x: 995, endPoint y: 335, distance: 53.1
click at [1029, 50] on icon "button" at bounding box center [1026, 49] width 17 height 17
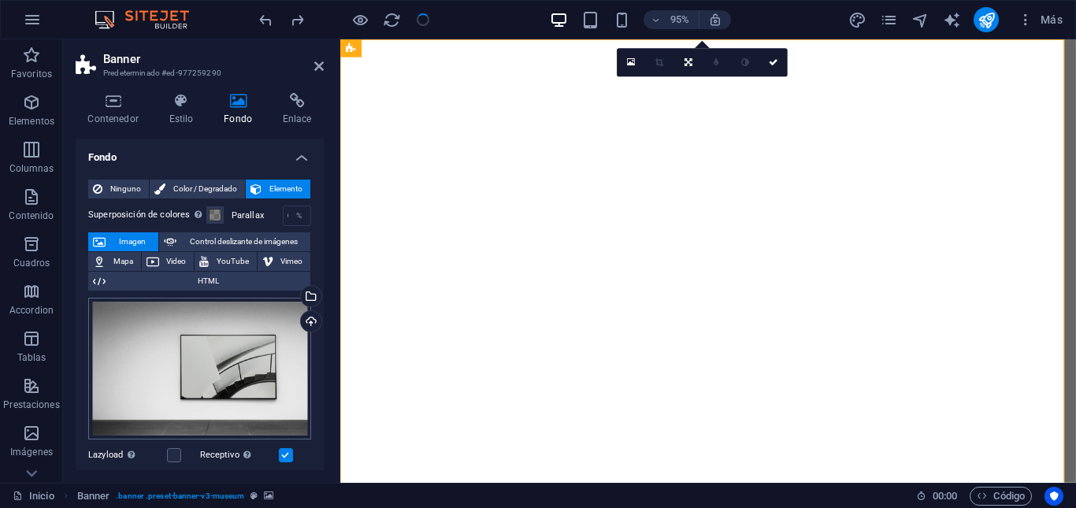
scroll to position [79, 0]
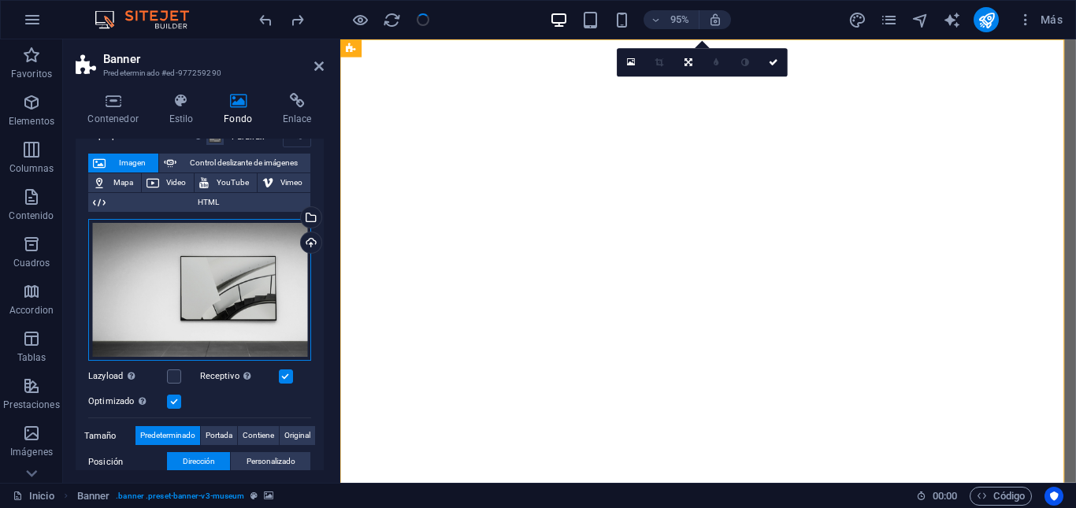
click at [232, 284] on div "Arrastra archivos aquí, haz clic para escoger archivos o selecciona archivos de…" at bounding box center [199, 290] width 223 height 143
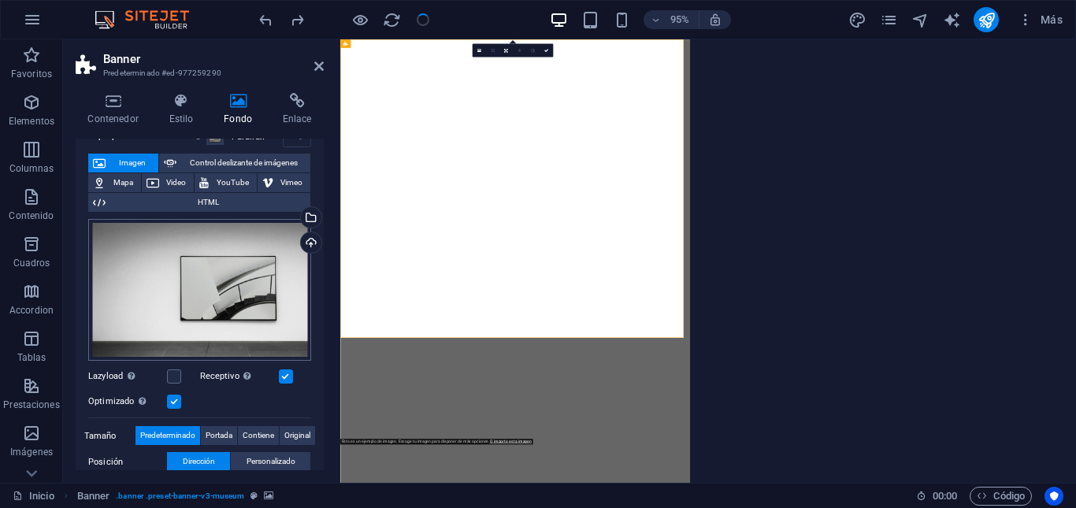
click at [232, 284] on body "[DOMAIN_NAME] Inicio Favoritos Elementos Columnas Contenido [PERSON_NAME] Accor…" at bounding box center [538, 254] width 1076 height 508
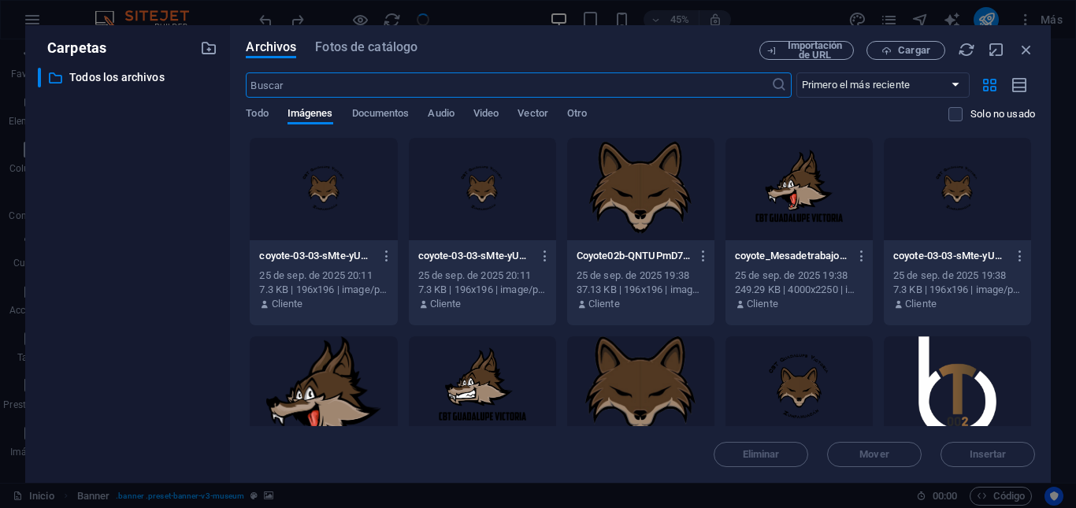
click at [324, 116] on span "Imágenes" at bounding box center [310, 115] width 46 height 22
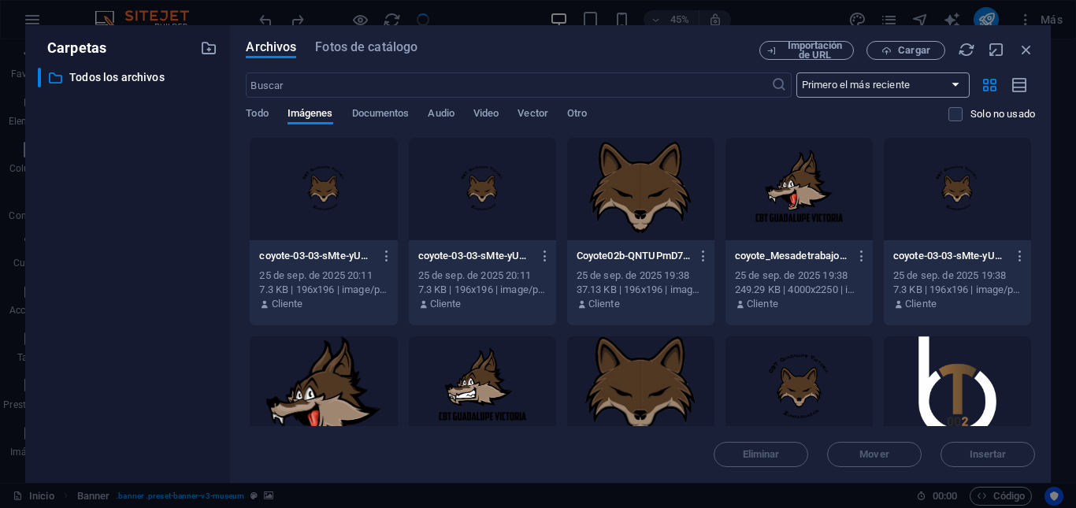
click at [955, 86] on select "Primero el más reciente Primero el más antiguo Nombre (A-Z) Nombre (Z-A) Tamaño…" at bounding box center [882, 84] width 173 height 25
click at [988, 88] on icon "button" at bounding box center [990, 84] width 18 height 17
click at [1017, 90] on icon "button" at bounding box center [1019, 85] width 17 height 18
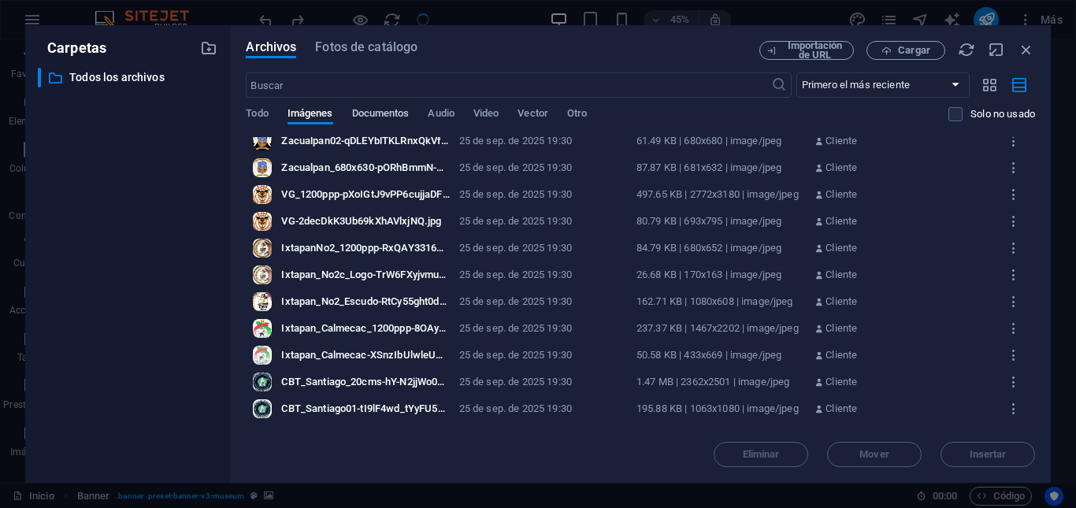
scroll to position [889, 0]
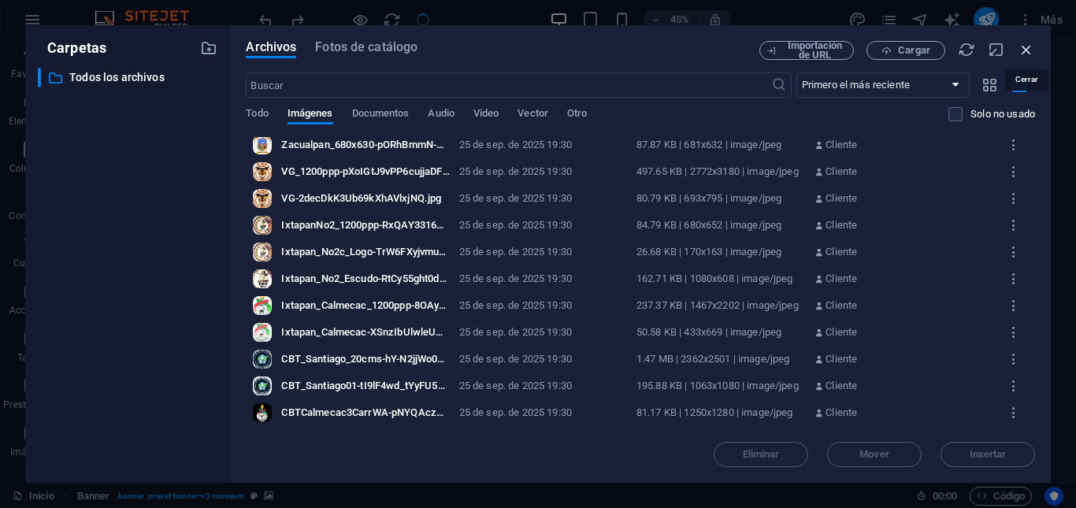
click at [1025, 53] on icon "button" at bounding box center [1026, 49] width 17 height 17
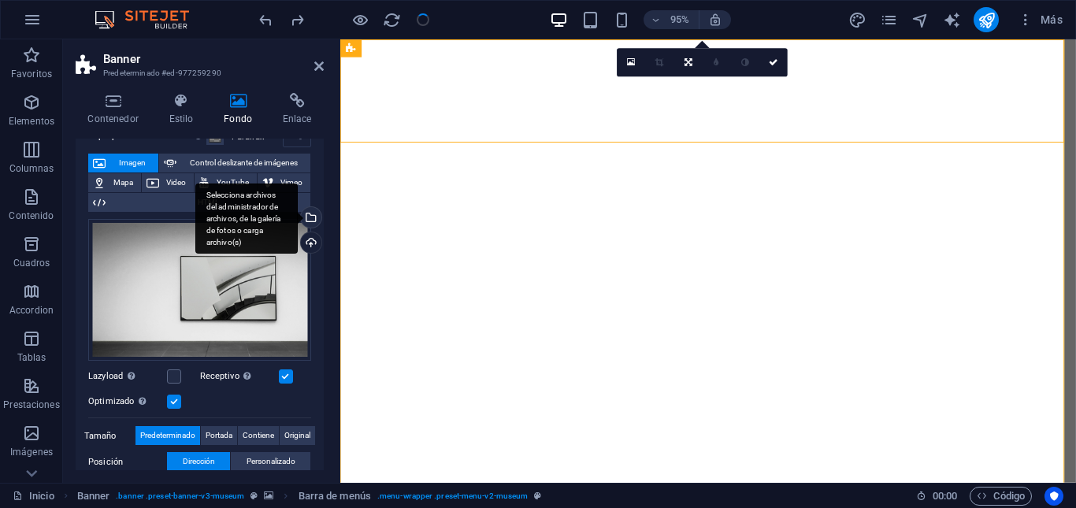
click at [310, 218] on div "Selecciona archivos del administrador de archivos, de la galería de fotos o car…" at bounding box center [310, 219] width 24 height 24
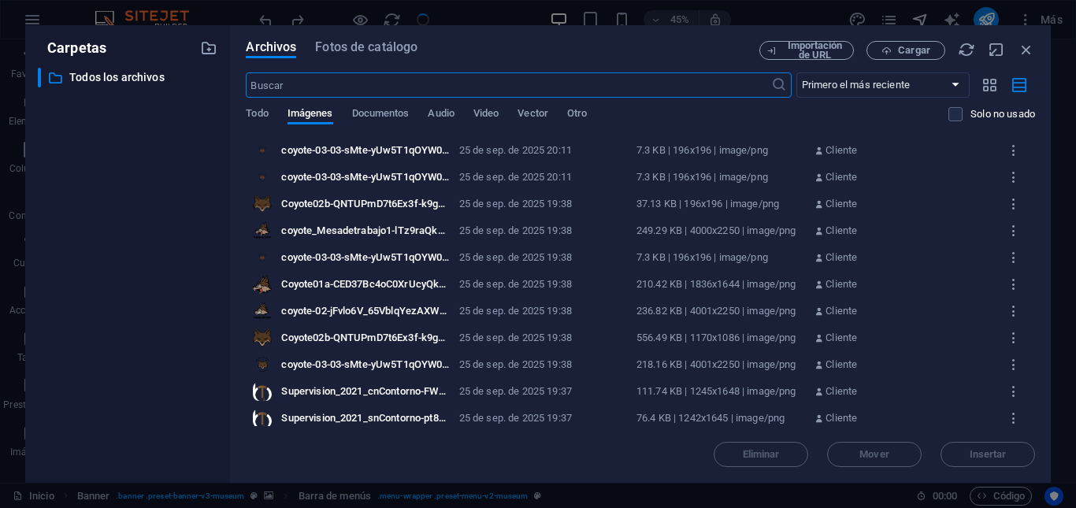
click at [1027, 52] on icon "button" at bounding box center [1026, 49] width 17 height 17
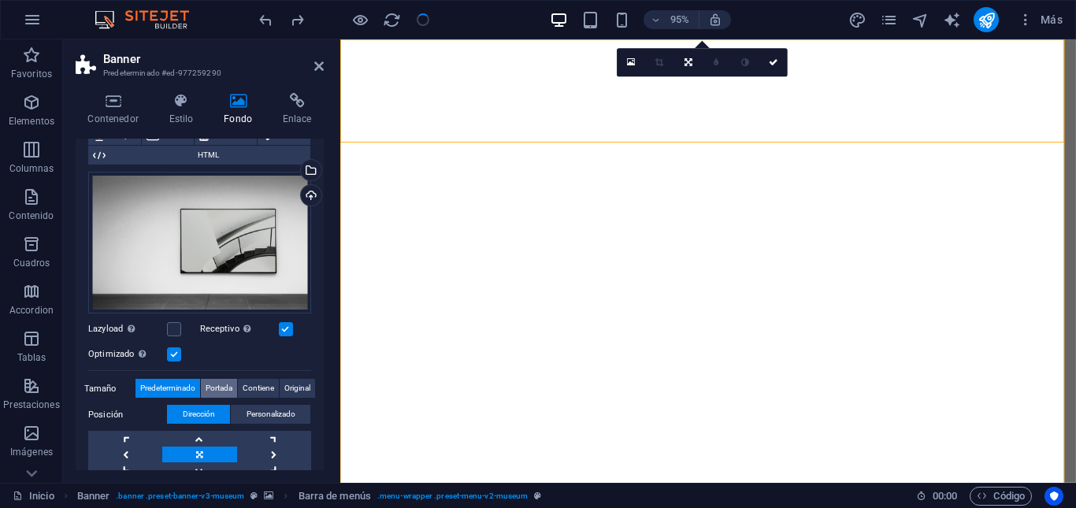
scroll to position [0, 0]
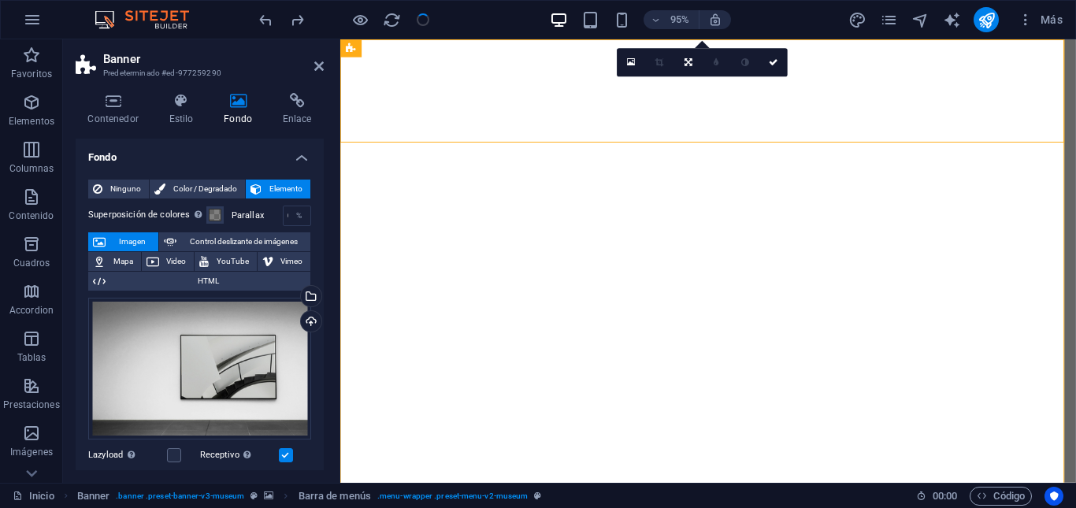
click at [126, 241] on span "Imagen" at bounding box center [131, 241] width 43 height 19
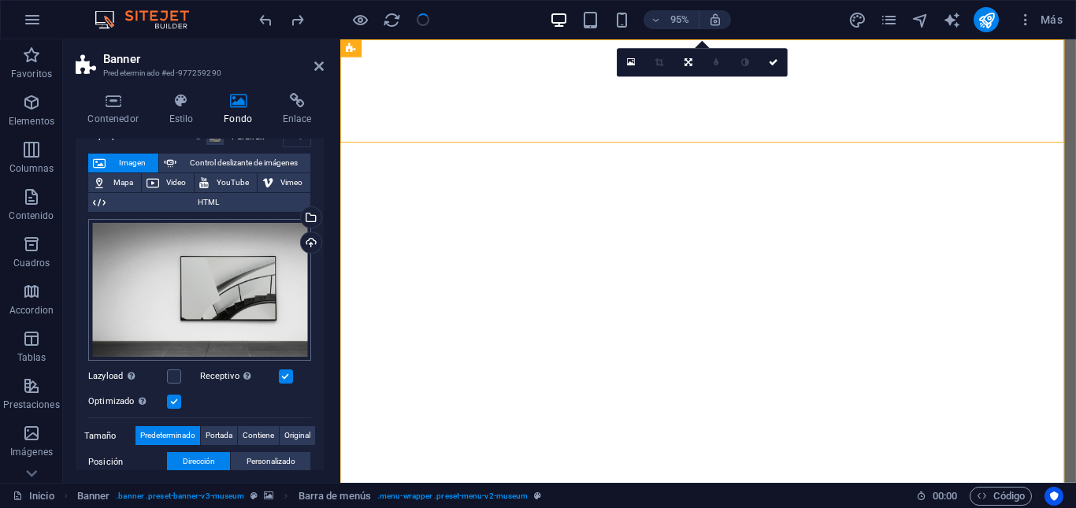
scroll to position [236, 0]
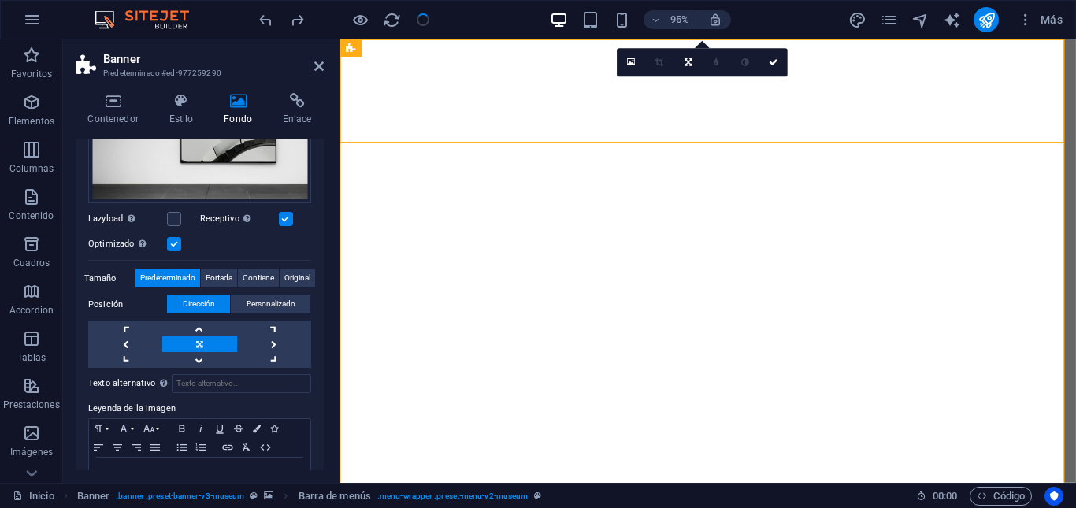
click at [174, 277] on span "Predeterminado" at bounding box center [167, 278] width 55 height 19
click at [258, 303] on span "Personalizado" at bounding box center [271, 304] width 49 height 19
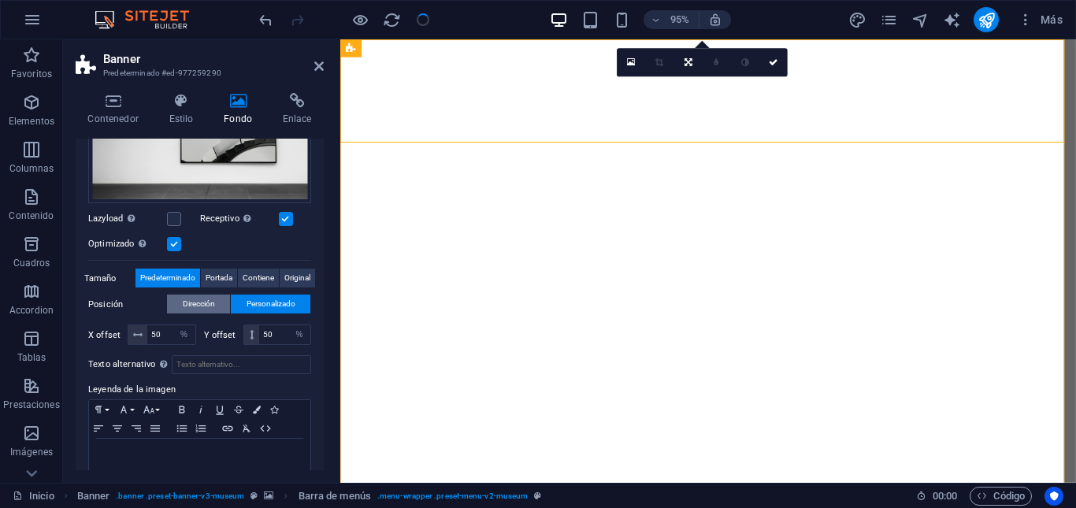
click at [195, 300] on span "Dirección" at bounding box center [199, 304] width 32 height 19
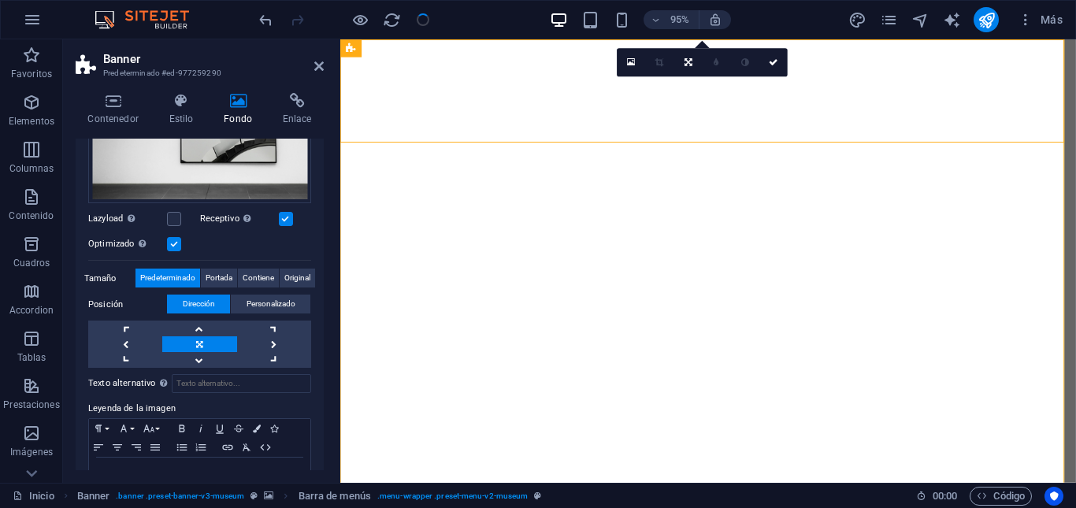
click at [164, 279] on span "Predeterminado" at bounding box center [167, 278] width 55 height 19
click at [198, 358] on link at bounding box center [199, 360] width 74 height 16
click at [199, 329] on link at bounding box center [199, 329] width 74 height 16
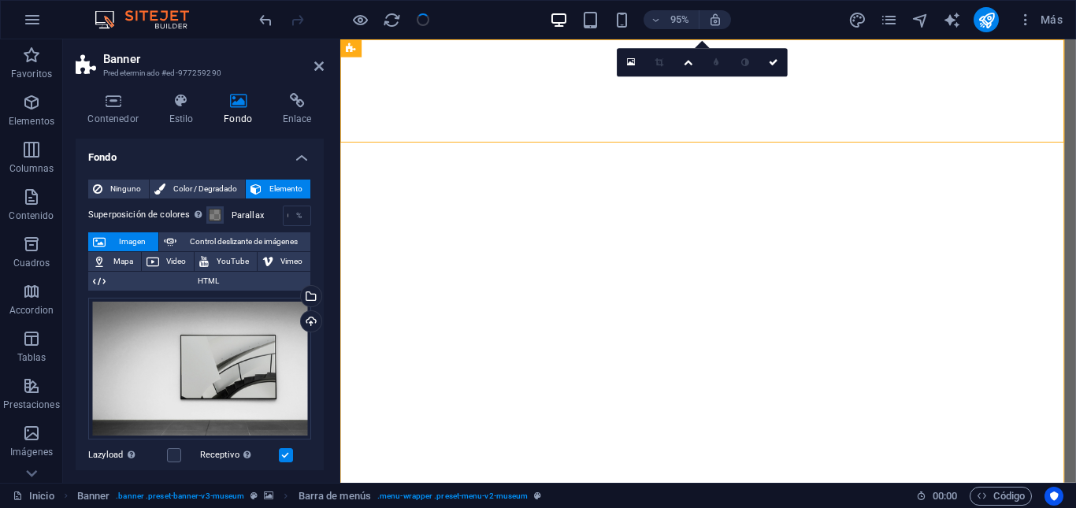
scroll to position [79, 0]
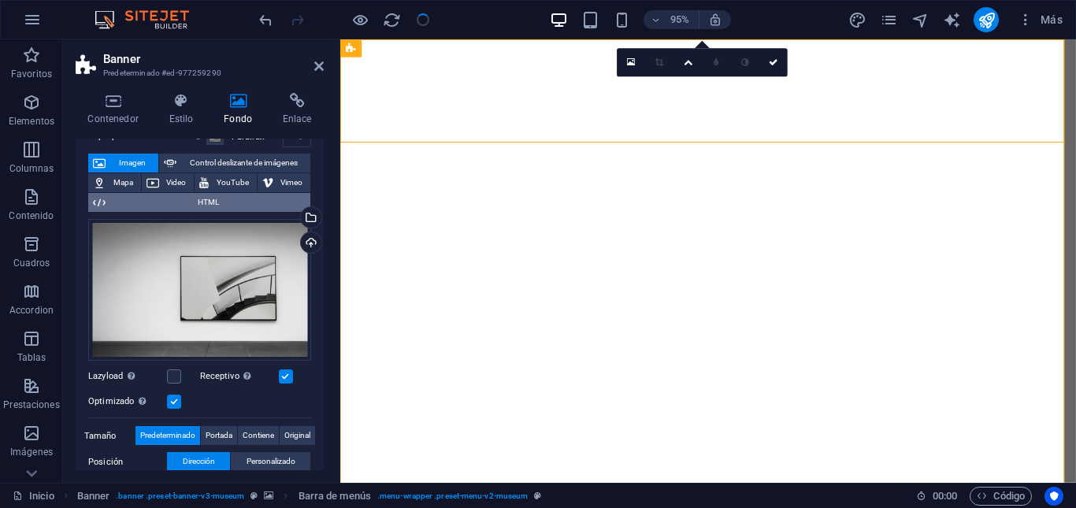
click at [202, 201] on span "HTML" at bounding box center [207, 202] width 195 height 19
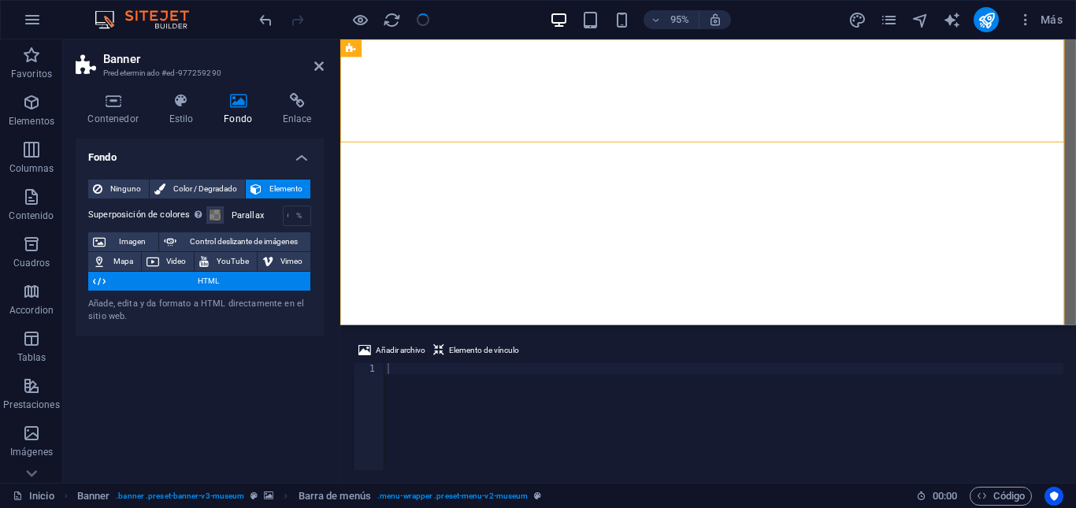
scroll to position [0, 0]
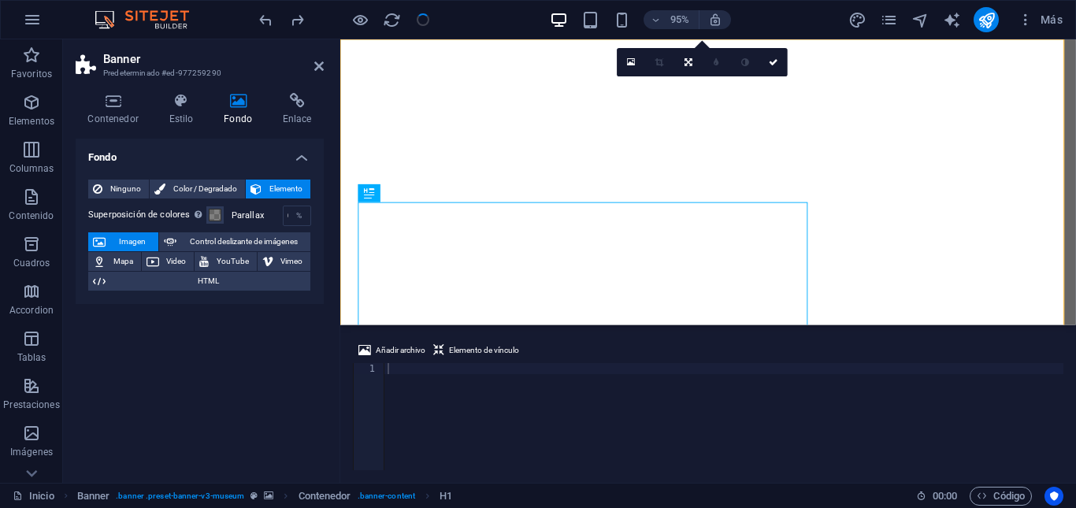
click at [204, 354] on div "Fondo Ninguno Color / Degradado Elemento Estirar fondo a ancho completo Superpo…" at bounding box center [200, 305] width 248 height 332
click at [313, 70] on header "Banner Predeterminado #ed-977259290" at bounding box center [200, 59] width 248 height 41
click at [317, 67] on icon at bounding box center [318, 66] width 9 height 13
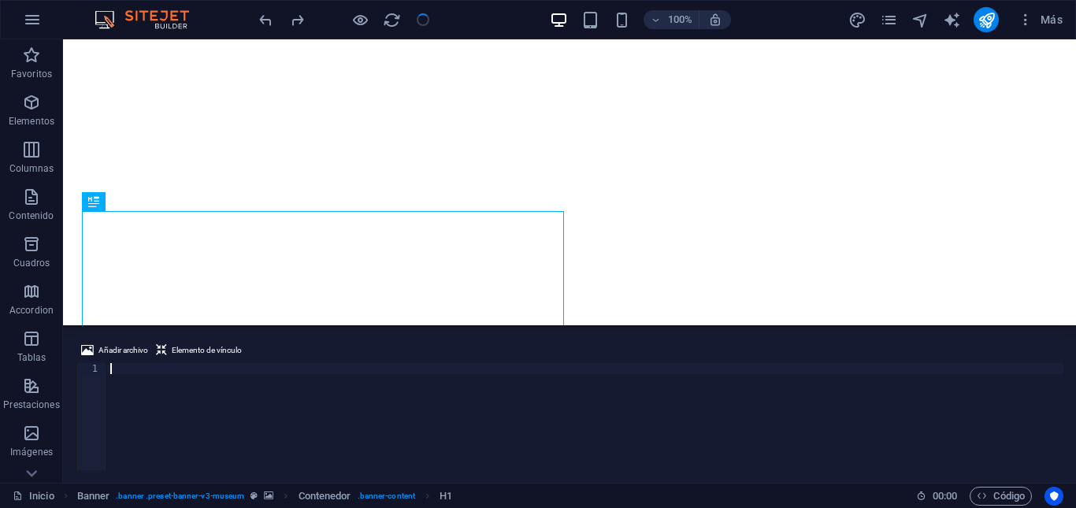
click at [172, 413] on div at bounding box center [585, 427] width 956 height 129
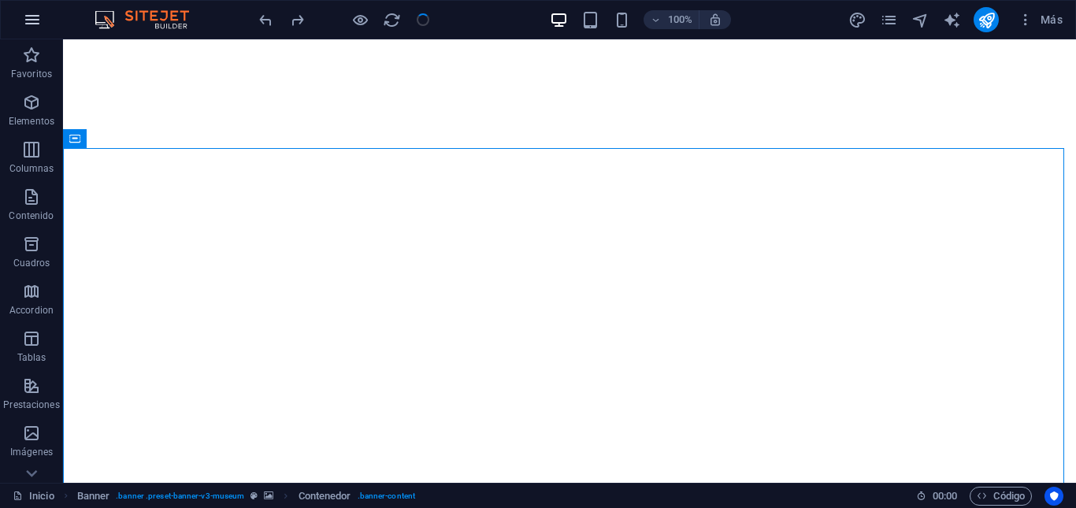
click at [42, 18] on button "button" at bounding box center [32, 20] width 38 height 38
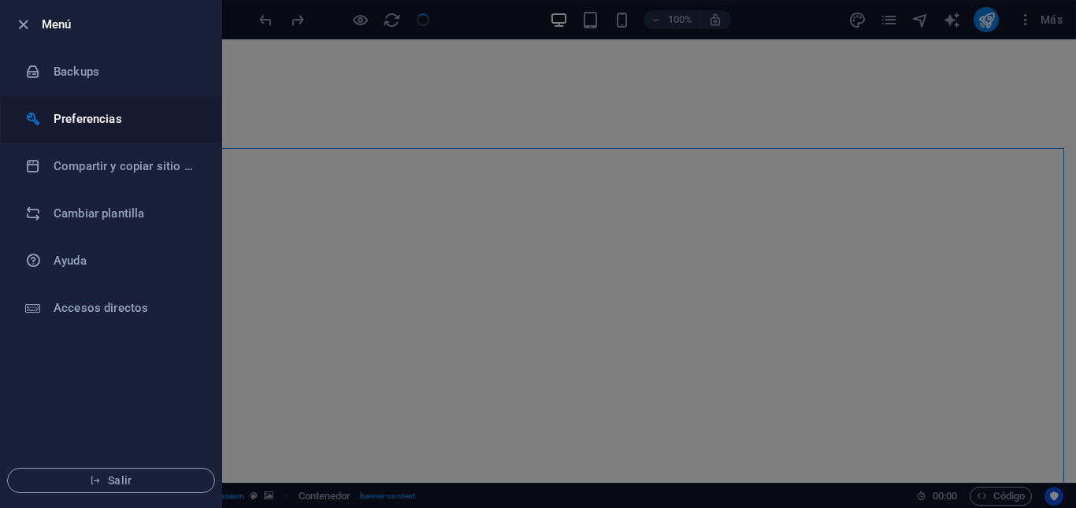
click at [99, 120] on h6 "Preferencias" at bounding box center [127, 118] width 146 height 19
select select "es"
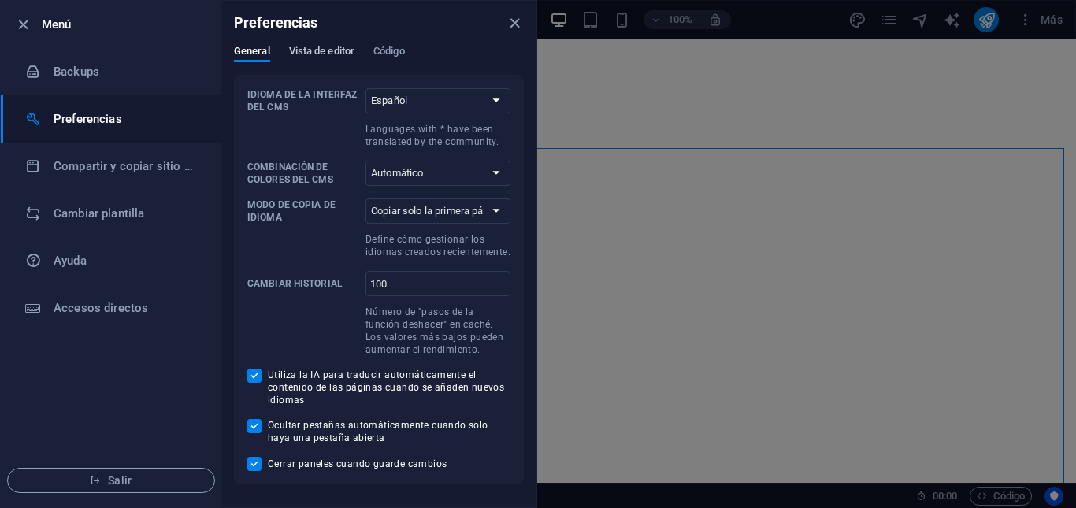
click at [320, 52] on span "Vista de editor" at bounding box center [321, 53] width 65 height 22
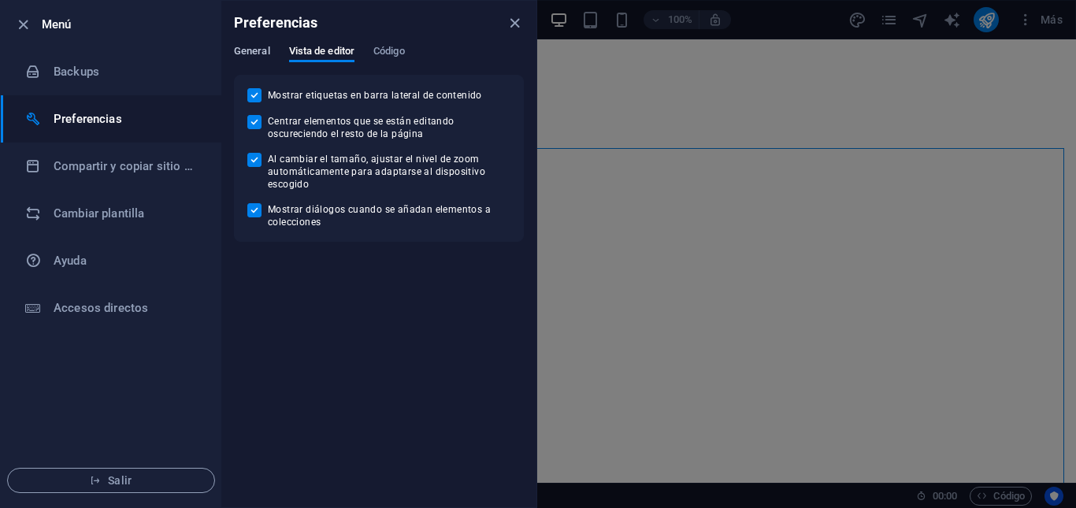
click at [257, 46] on span "General" at bounding box center [252, 53] width 36 height 22
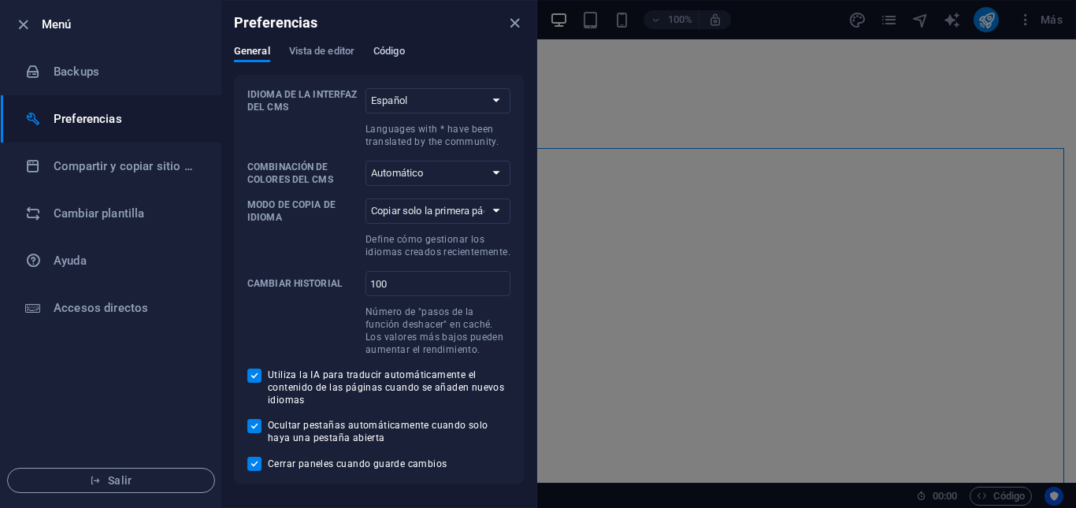
click at [390, 54] on span "Código" at bounding box center [389, 53] width 32 height 22
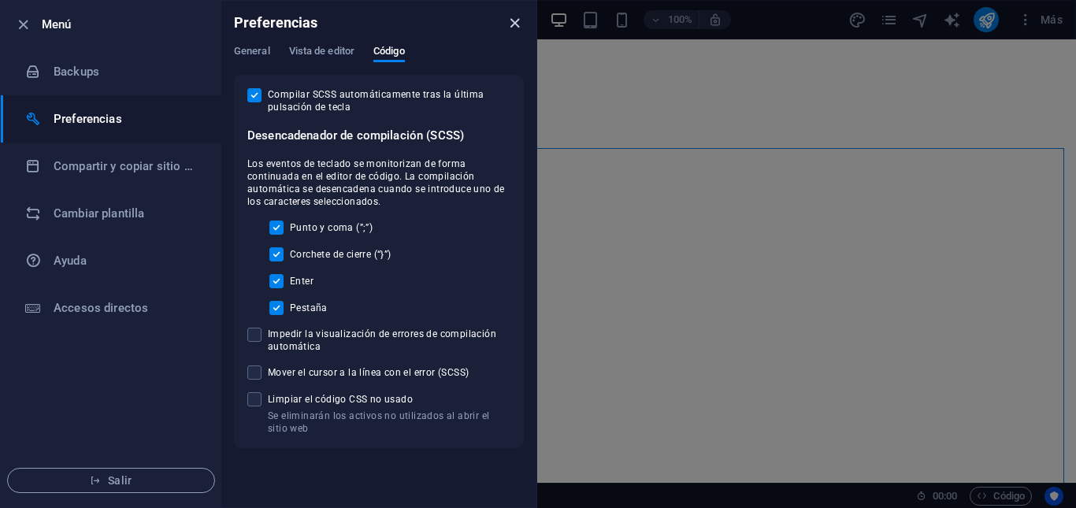
click at [518, 26] on icon "close" at bounding box center [515, 23] width 18 height 18
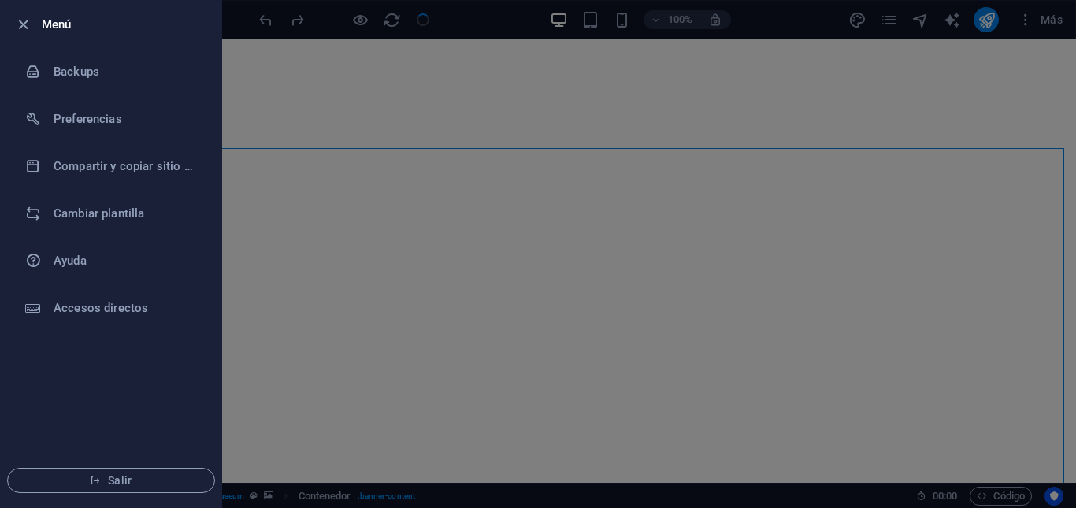
click at [270, 132] on div at bounding box center [538, 254] width 1076 height 508
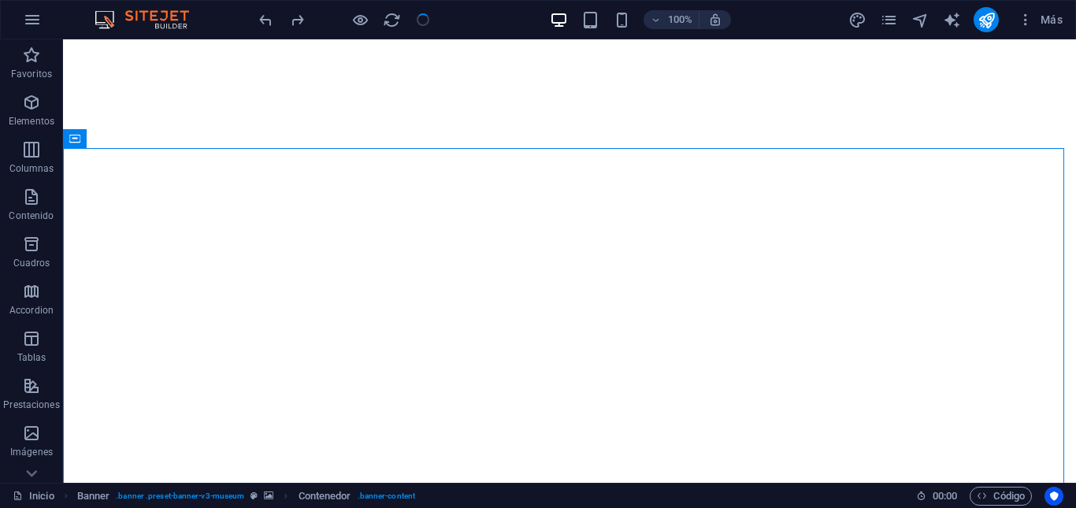
click at [422, 20] on div at bounding box center [344, 19] width 176 height 25
